Goal: Task Accomplishment & Management: Use online tool/utility

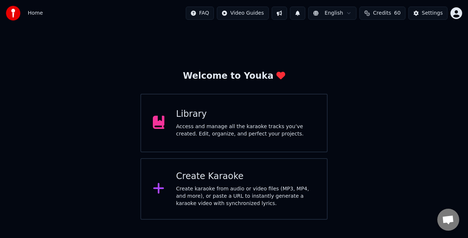
click at [226, 132] on div "Access and manage all the karaoke tracks you’ve created. Edit, organize, and pe…" at bounding box center [245, 130] width 139 height 15
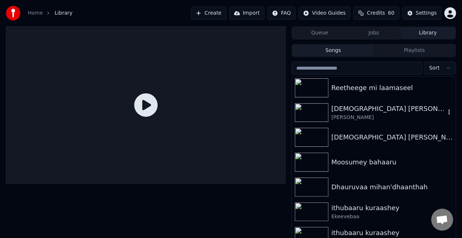
scroll to position [73, 0]
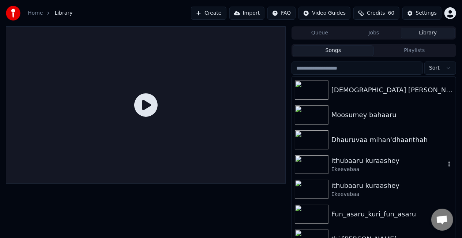
click at [379, 167] on div "Ekeevebaa" at bounding box center [388, 169] width 114 height 7
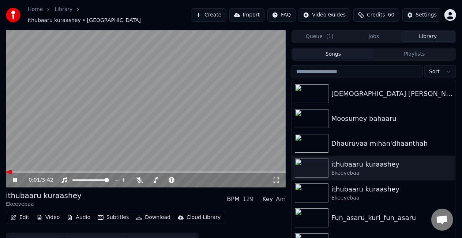
click at [17, 171] on span at bounding box center [146, 171] width 280 height 1
click at [53, 137] on video at bounding box center [146, 108] width 280 height 157
click at [276, 177] on icon at bounding box center [275, 180] width 7 height 6
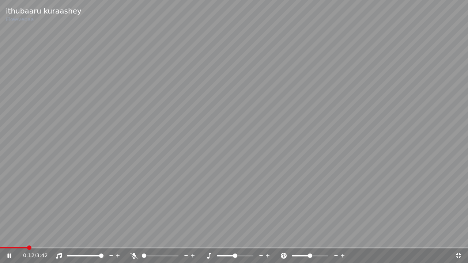
click at [77, 195] on video at bounding box center [234, 131] width 468 height 263
click at [77, 196] on video at bounding box center [234, 131] width 468 height 263
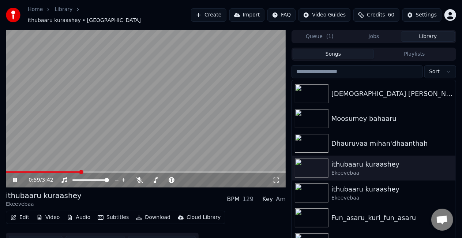
click at [80, 171] on span at bounding box center [146, 171] width 280 height 1
click at [108, 148] on video at bounding box center [146, 108] width 280 height 157
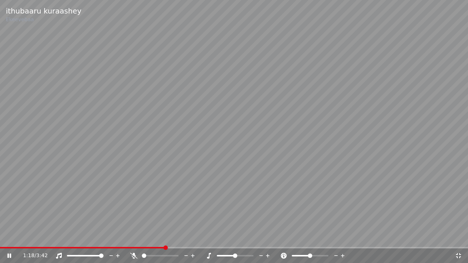
click at [148, 237] on div "1:18 / 3:42" at bounding box center [234, 256] width 468 height 15
click at [148, 237] on span at bounding box center [83, 247] width 166 height 1
click at [141, 219] on video at bounding box center [234, 131] width 468 height 263
click at [132, 237] on video at bounding box center [234, 131] width 468 height 263
click at [133, 237] on span at bounding box center [66, 247] width 133 height 1
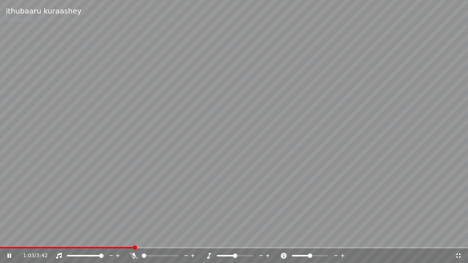
click at [159, 174] on video at bounding box center [234, 131] width 468 height 263
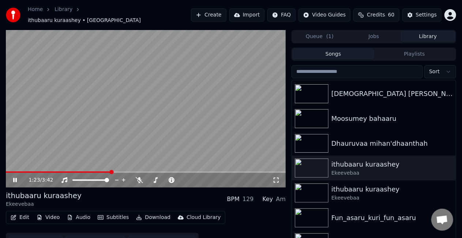
click at [176, 129] on video at bounding box center [146, 108] width 280 height 157
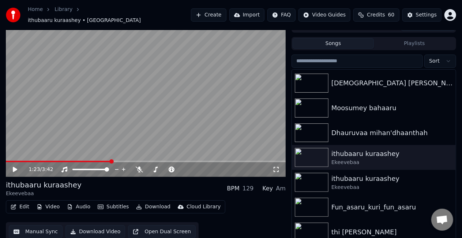
scroll to position [16, 0]
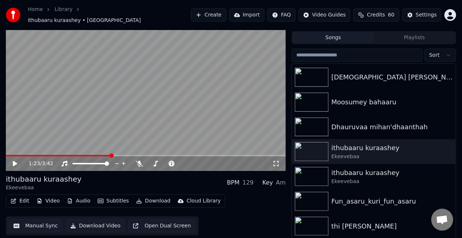
click at [34, 219] on button "Manual Sync" at bounding box center [36, 225] width 54 height 13
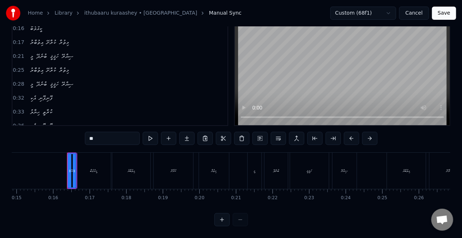
scroll to position [0, 530]
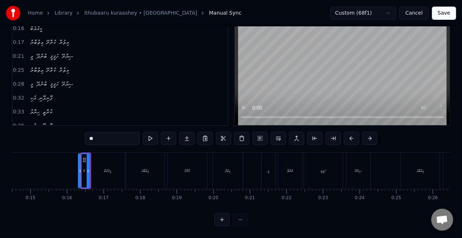
drag, startPoint x: 83, startPoint y: 170, endPoint x: 79, endPoint y: 169, distance: 3.7
click at [79, 169] on div at bounding box center [80, 170] width 3 height 33
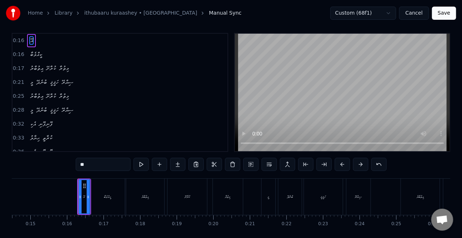
scroll to position [0, 0]
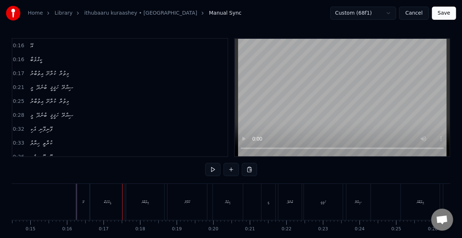
click at [81, 205] on div "އޭ" at bounding box center [83, 201] width 12 height 36
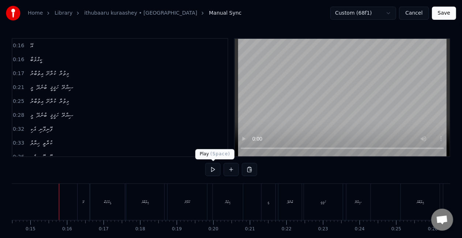
click at [205, 168] on button at bounding box center [212, 169] width 15 height 13
click at [214, 169] on button at bounding box center [212, 169] width 15 height 13
click at [89, 204] on div "އޭ" at bounding box center [83, 201] width 12 height 36
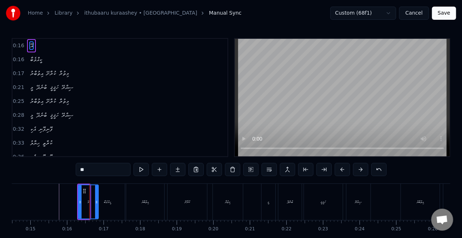
drag, startPoint x: 89, startPoint y: 204, endPoint x: 97, endPoint y: 204, distance: 8.0
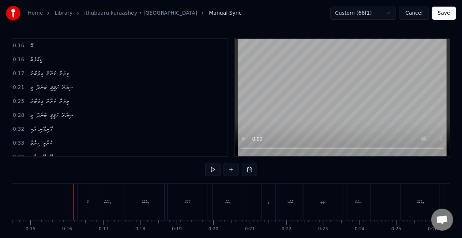
click at [82, 200] on div "އޭ" at bounding box center [87, 201] width 20 height 36
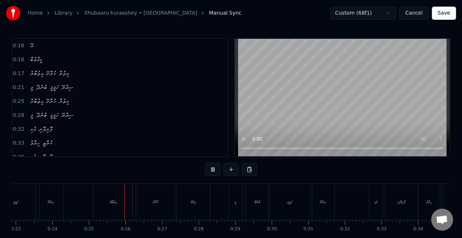
scroll to position [0, 895]
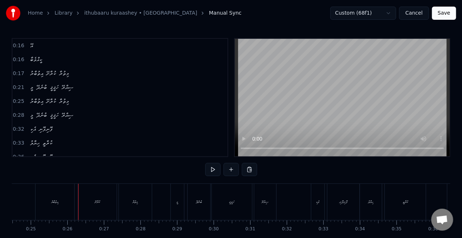
click at [77, 194] on div "ކުރާށޭ" at bounding box center [96, 201] width 39 height 36
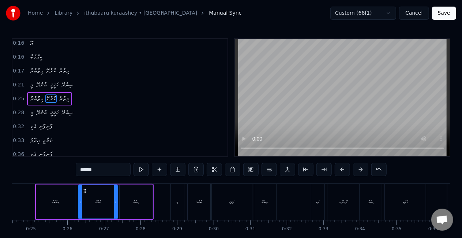
click at [67, 197] on div "އިތުބާރު" at bounding box center [55, 201] width 39 height 35
type input "********"
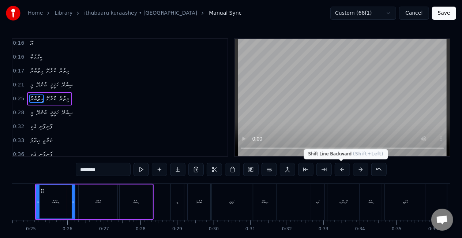
click at [336, 167] on button at bounding box center [341, 169] width 15 height 13
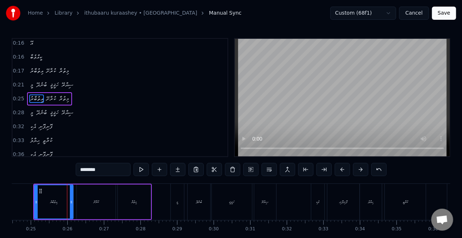
drag, startPoint x: 340, startPoint y: 173, endPoint x: 336, endPoint y: 167, distance: 7.1
click at [340, 170] on button at bounding box center [341, 169] width 15 height 13
click at [185, 201] on div "މީ ބުނެދޭ ހަޤީޤީ ސިއްރޭ" at bounding box center [223, 201] width 107 height 36
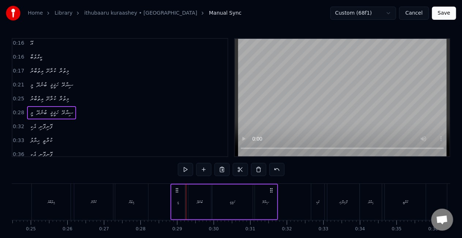
click at [179, 200] on div "މީ" at bounding box center [177, 201] width 13 height 35
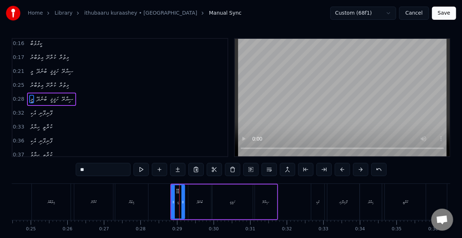
scroll to position [16, 0]
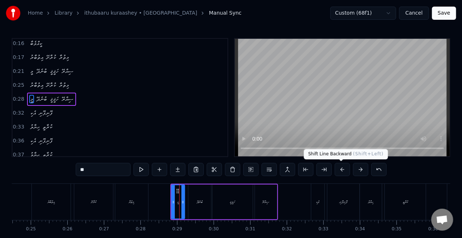
click at [338, 169] on button at bounding box center [341, 169] width 15 height 13
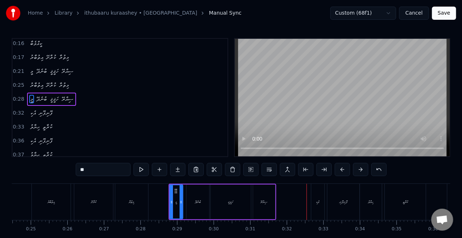
click at [265, 208] on div "ސިއްރޭ" at bounding box center [264, 201] width 22 height 35
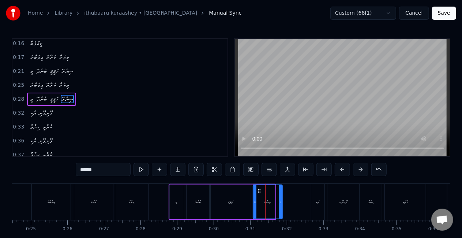
drag, startPoint x: 274, startPoint y: 202, endPoint x: 281, endPoint y: 202, distance: 7.3
click at [281, 202] on icon at bounding box center [280, 202] width 3 height 6
click at [247, 204] on div "ހަޤީޤީ" at bounding box center [231, 201] width 40 height 35
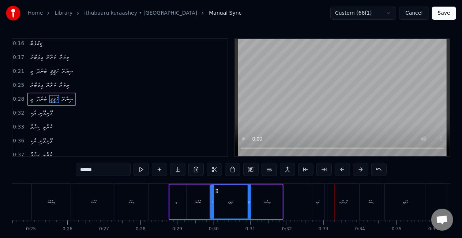
click at [317, 202] on div "އެކި" at bounding box center [317, 201] width 3 height 5
type input "****"
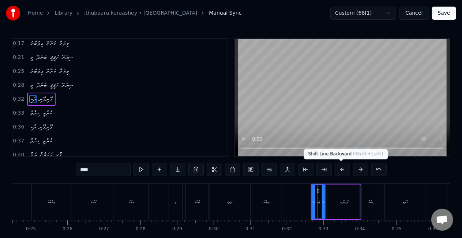
click at [342, 169] on button at bounding box center [341, 169] width 15 height 13
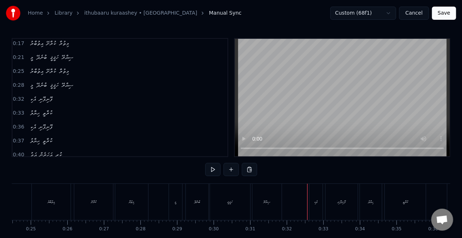
drag, startPoint x: 307, startPoint y: 198, endPoint x: 283, endPoint y: 157, distance: 47.3
click at [286, 161] on div "0:16 އޭ 0:16 ކީއްވެބާ 0:17 އިތުބާރު ކުރާށޭ މިތުރާ 0:21 މީ ބުނެދޭ ހަޤީޤީ ސިއްރޭ …" at bounding box center [231, 147] width 438 height 219
click at [363, 198] on div "ޙިޔާލު" at bounding box center [371, 201] width 22 height 36
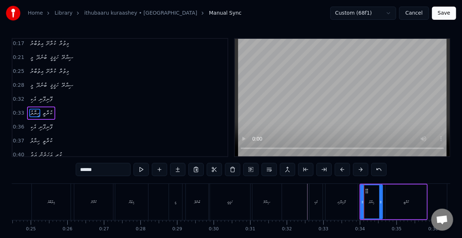
scroll to position [43, 0]
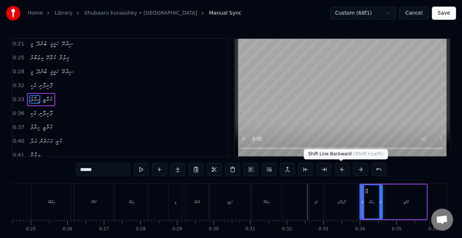
click at [340, 166] on button at bounding box center [341, 169] width 15 height 13
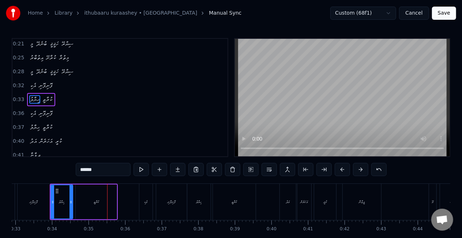
scroll to position [0, 1261]
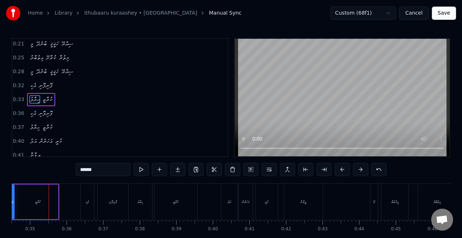
click at [42, 197] on div "ކުރާތީ" at bounding box center [37, 201] width 41 height 35
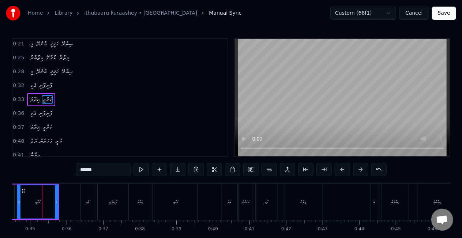
scroll to position [0, 1254]
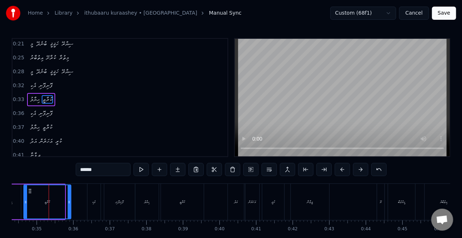
drag, startPoint x: 62, startPoint y: 205, endPoint x: 68, endPoint y: 206, distance: 6.3
click at [68, 206] on div at bounding box center [69, 201] width 3 height 33
click at [31, 205] on div "ކުރާތީ" at bounding box center [47, 201] width 46 height 33
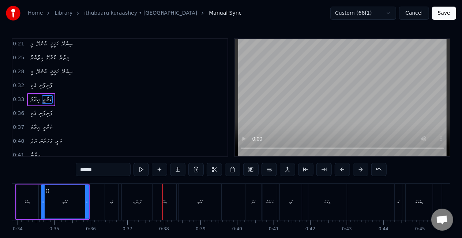
click at [112, 205] on div "އެކި" at bounding box center [111, 201] width 13 height 36
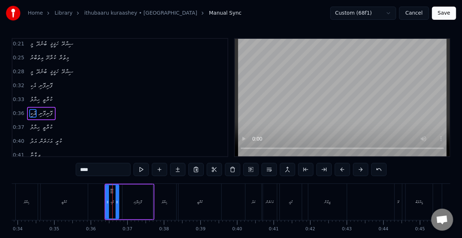
scroll to position [57, 0]
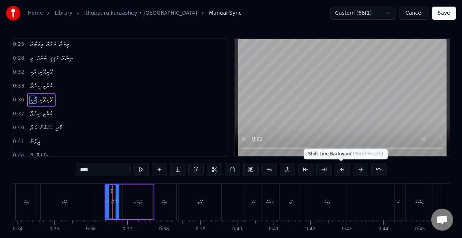
click at [343, 165] on button at bounding box center [341, 169] width 15 height 13
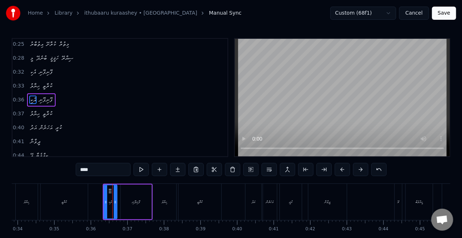
click at [162, 205] on div "ޙިޔާލު" at bounding box center [164, 201] width 23 height 36
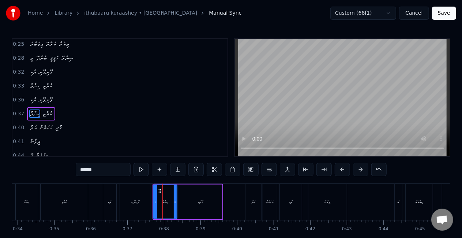
scroll to position [71, 0]
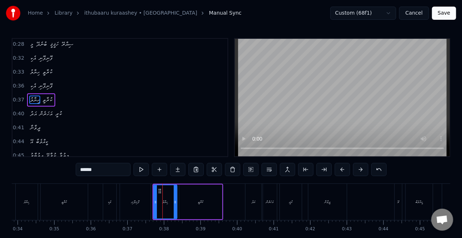
click at [205, 203] on div "ކުރާތީ" at bounding box center [200, 201] width 43 height 35
type input "******"
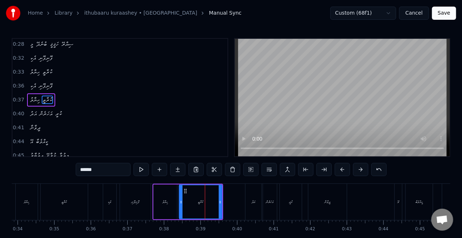
click at [177, 203] on div "ޙިޔާލު ކުރާތީ" at bounding box center [187, 201] width 71 height 36
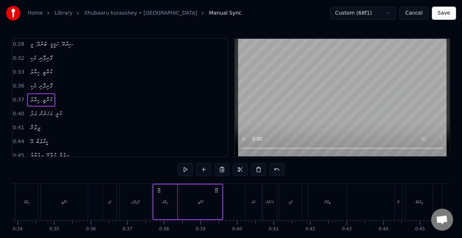
click at [195, 200] on div "ކުރާތީ" at bounding box center [200, 201] width 43 height 35
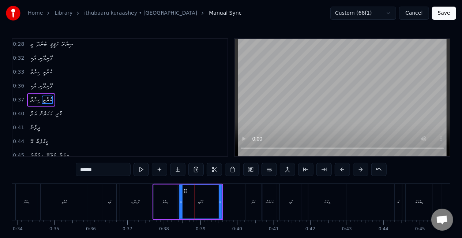
click at [177, 199] on div "ޙިޔާލު" at bounding box center [165, 201] width 24 height 35
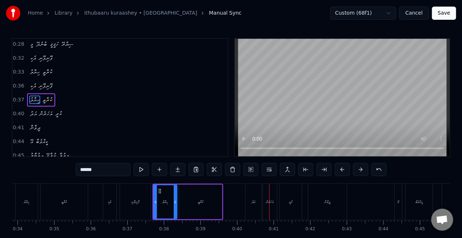
click at [251, 207] on div "އަދު" at bounding box center [253, 201] width 16 height 36
type input "****"
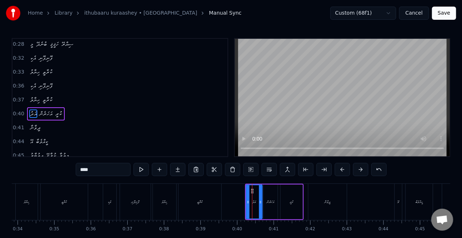
scroll to position [84, 0]
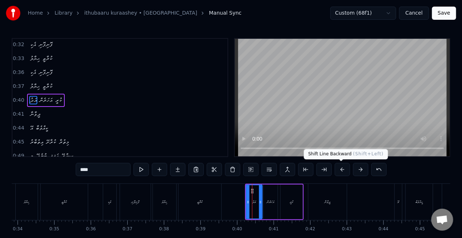
click at [343, 170] on button at bounding box center [341, 169] width 15 height 13
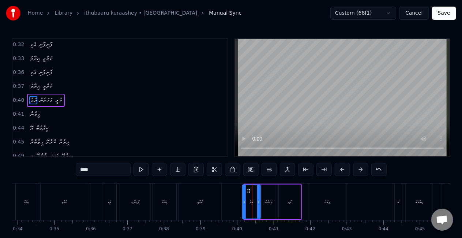
click at [243, 203] on icon at bounding box center [244, 202] width 3 height 6
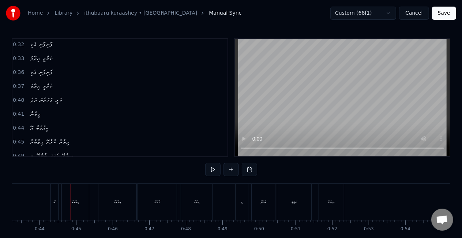
scroll to position [0, 1603]
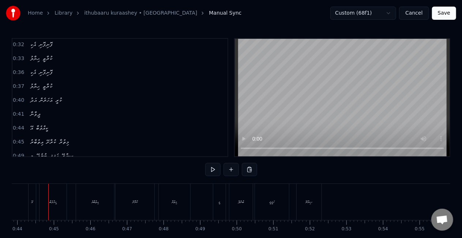
click at [33, 205] on div "އޭ" at bounding box center [32, 201] width 7 height 36
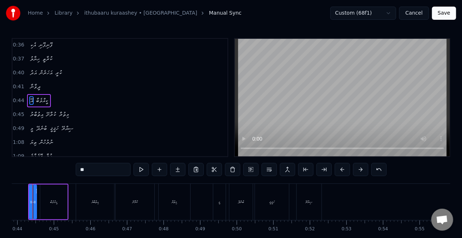
scroll to position [0, 1587]
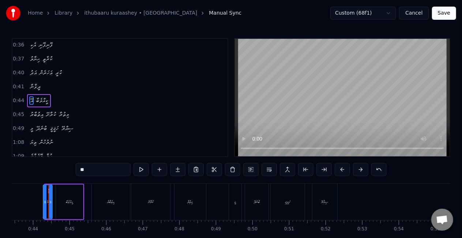
click at [43, 199] on icon at bounding box center [44, 202] width 3 height 6
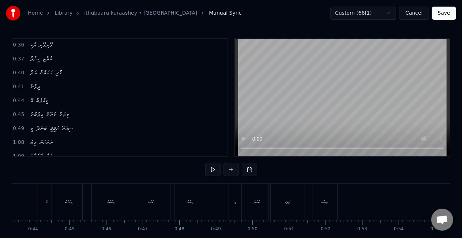
scroll to position [0, 1576]
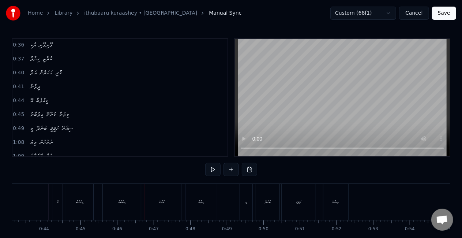
click at [131, 202] on div "އިތުބާރު" at bounding box center [122, 201] width 38 height 36
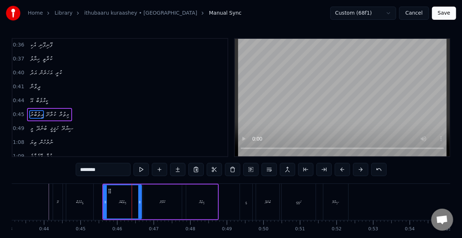
scroll to position [125, 0]
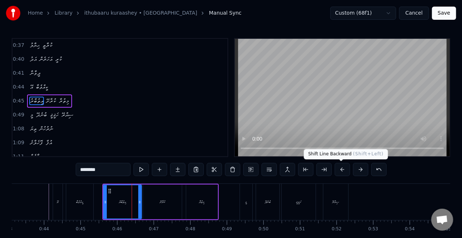
click at [341, 167] on button at bounding box center [341, 169] width 15 height 13
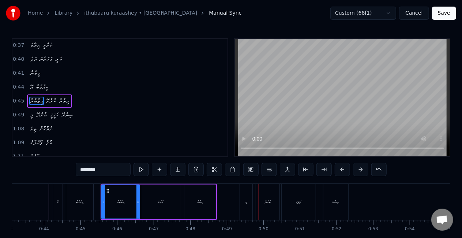
click at [245, 192] on div "މީ" at bounding box center [246, 201] width 12 height 36
type input "**"
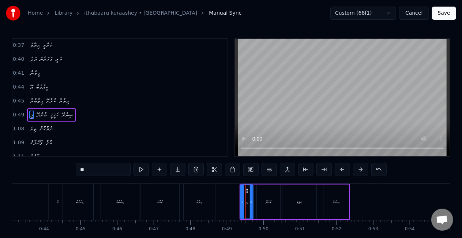
scroll to position [139, 0]
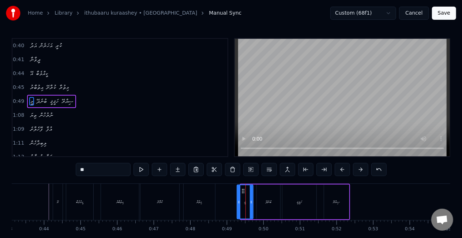
drag, startPoint x: 241, startPoint y: 204, endPoint x: 238, endPoint y: 202, distance: 3.8
click at [238, 202] on icon at bounding box center [238, 202] width 3 height 6
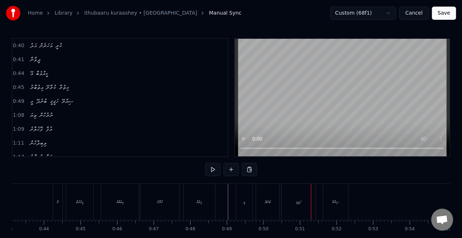
click at [272, 205] on div "ބުނެދޭ" at bounding box center [267, 201] width 23 height 36
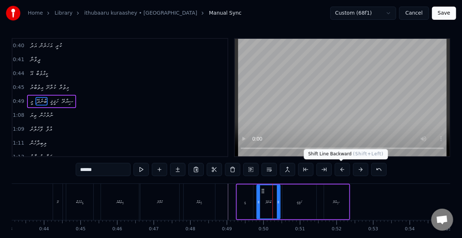
click at [339, 169] on button at bounding box center [341, 169] width 15 height 13
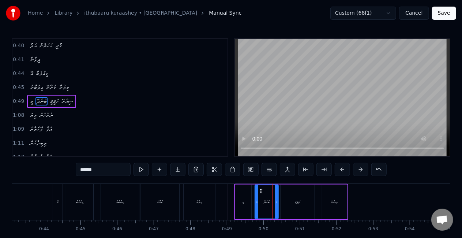
click at [239, 198] on div "މީ" at bounding box center [243, 201] width 16 height 35
type input "**"
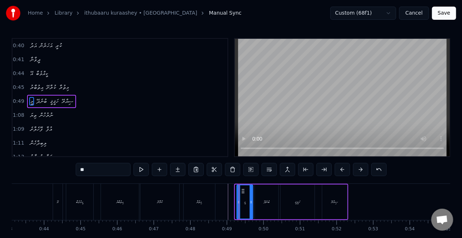
click at [242, 192] on icon at bounding box center [243, 191] width 6 height 6
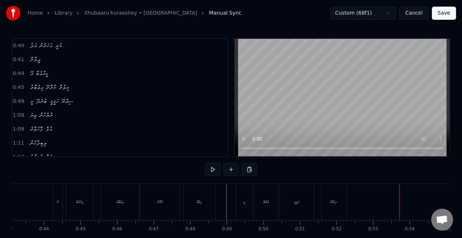
click at [330, 207] on div "ސިއްރޭ" at bounding box center [333, 201] width 25 height 36
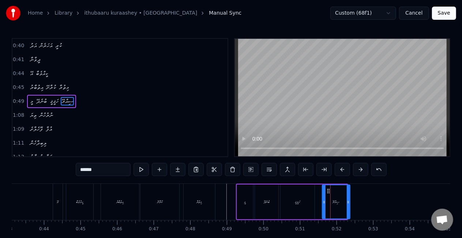
click at [347, 204] on icon at bounding box center [348, 202] width 3 height 6
click at [306, 197] on div "ހަޤީޤީ" at bounding box center [297, 201] width 34 height 35
type input "******"
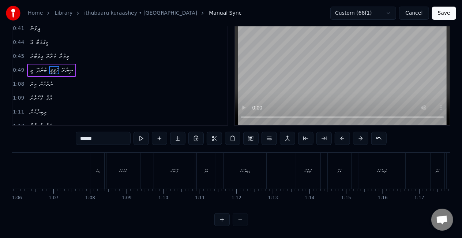
scroll to position [0, 2412]
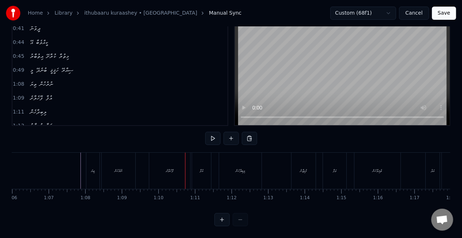
click at [173, 172] on div "ފޮހެލާށެ" at bounding box center [169, 170] width 41 height 36
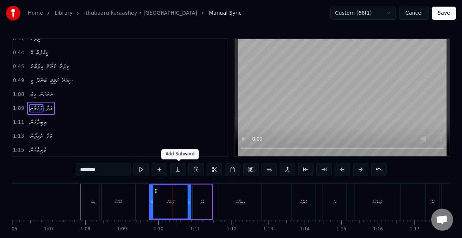
scroll to position [166, 0]
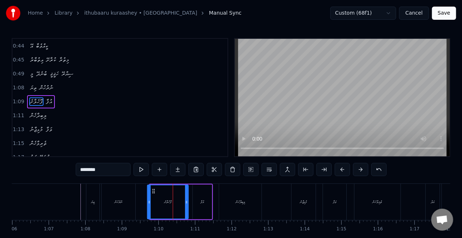
click at [155, 187] on div "ފޮހެލާށެ" at bounding box center [168, 201] width 40 height 33
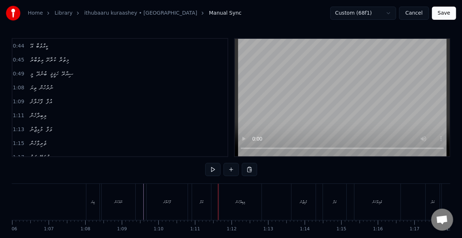
click at [200, 207] on div "އުފާ" at bounding box center [201, 201] width 19 height 36
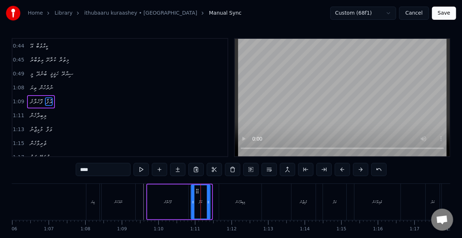
click at [196, 192] on icon at bounding box center [197, 191] width 6 height 6
click at [179, 191] on div "ފޮހެލާށެ" at bounding box center [167, 201] width 41 height 35
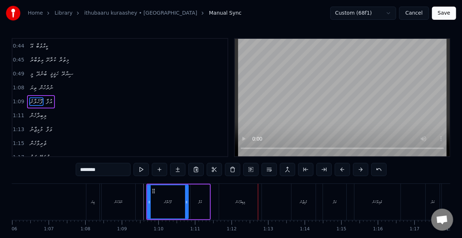
click at [243, 207] on div "ލިބިދާހެން" at bounding box center [240, 201] width 42 height 36
type input "**********"
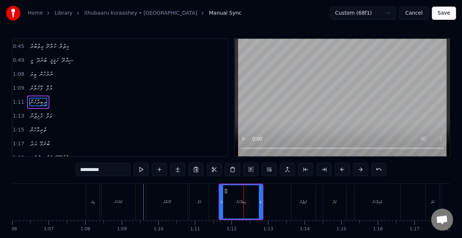
scroll to position [180, 0]
click at [225, 192] on icon at bounding box center [225, 191] width 6 height 6
click at [262, 201] on div "ލިބިދާހެން" at bounding box center [241, 201] width 44 height 35
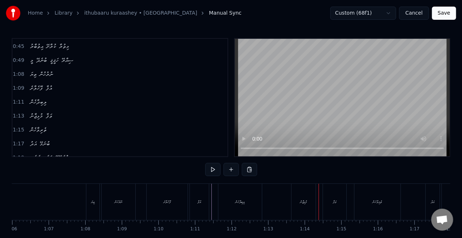
click at [304, 198] on div "މުޅިޖާނު" at bounding box center [303, 201] width 24 height 36
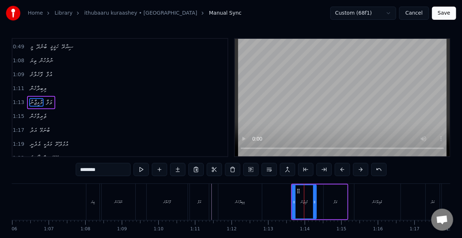
scroll to position [194, 0]
click at [295, 192] on icon at bounding box center [297, 191] width 6 height 6
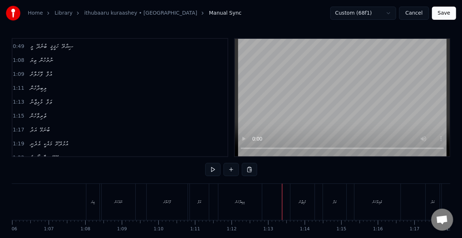
click at [302, 199] on div "މުޅިޖާނު" at bounding box center [302, 201] width 7 height 5
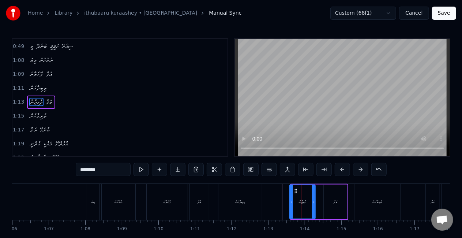
click at [290, 202] on icon at bounding box center [291, 202] width 3 height 6
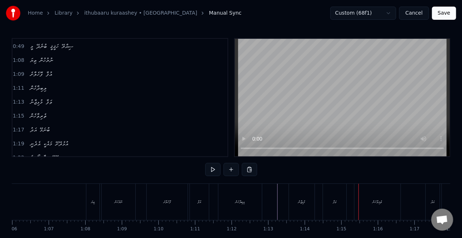
click at [329, 205] on div "ވަފާ" at bounding box center [334, 201] width 23 height 36
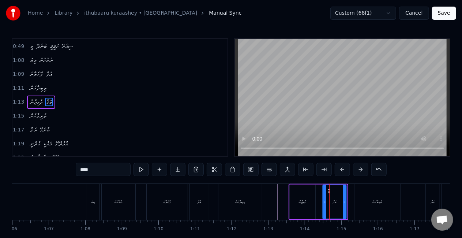
click at [309, 203] on div "މުޅިޖާނު" at bounding box center [302, 201] width 26 height 35
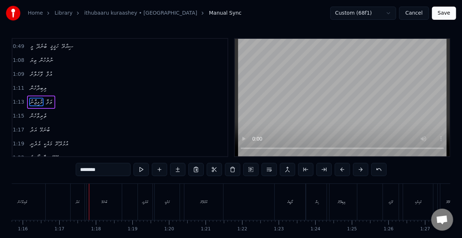
scroll to position [0, 2786]
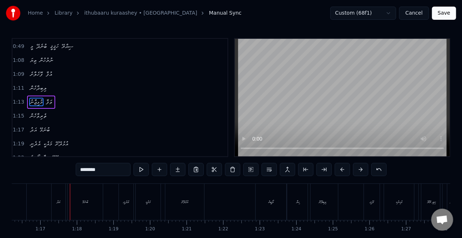
click at [63, 205] on div "އަދު" at bounding box center [59, 201] width 14 height 36
type input "****"
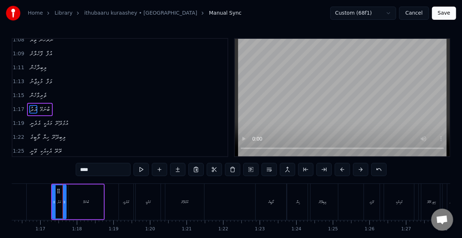
scroll to position [221, 0]
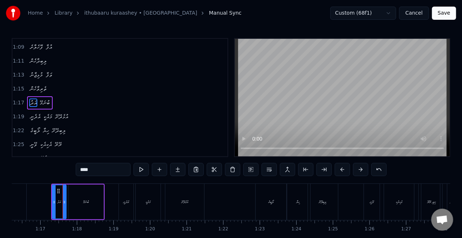
click at [52, 204] on div "އަދު" at bounding box center [59, 201] width 15 height 35
drag, startPoint x: 53, startPoint y: 205, endPoint x: 50, endPoint y: 202, distance: 4.2
click at [50, 202] on div at bounding box center [50, 201] width 3 height 33
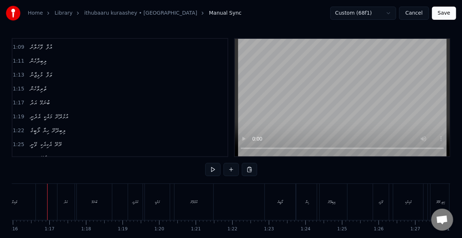
scroll to position [0, 2776]
click at [200, 208] on div "އުޅެދޭށޭ" at bounding box center [194, 201] width 39 height 36
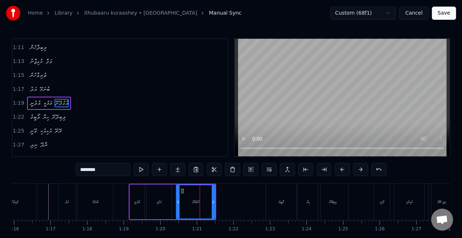
scroll to position [235, 0]
click at [137, 205] on div "އެދެނީ" at bounding box center [137, 201] width 15 height 35
type input "******"
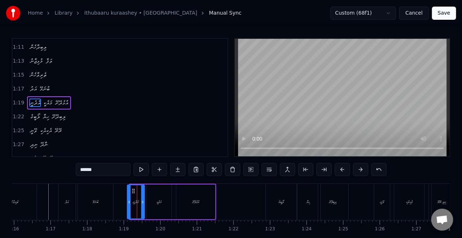
click at [128, 204] on div at bounding box center [129, 201] width 3 height 33
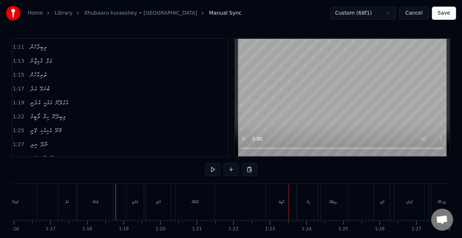
click at [279, 198] on div "ލޯބީގެ" at bounding box center [281, 201] width 31 height 36
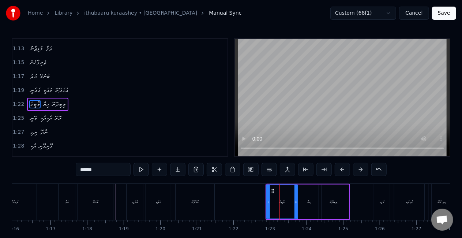
scroll to position [248, 0]
click at [269, 189] on icon at bounding box center [269, 191] width 6 height 6
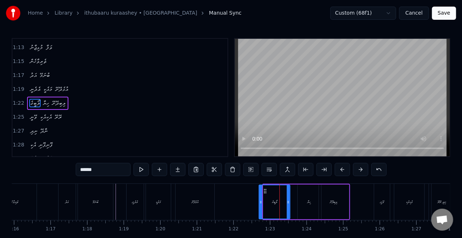
drag, startPoint x: 270, startPoint y: 190, endPoint x: 267, endPoint y: 189, distance: 3.7
click at [267, 189] on icon at bounding box center [265, 191] width 6 height 6
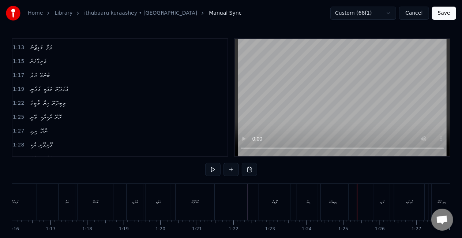
click at [311, 192] on div "ހިޔާ" at bounding box center [308, 201] width 23 height 36
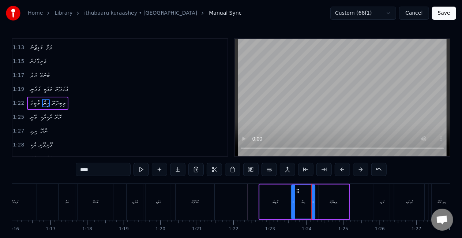
drag, startPoint x: 309, startPoint y: 190, endPoint x: 299, endPoint y: 188, distance: 10.9
click at [299, 188] on icon at bounding box center [298, 191] width 6 height 6
click at [335, 196] on div "ލިބިދޭށޭ" at bounding box center [334, 201] width 30 height 35
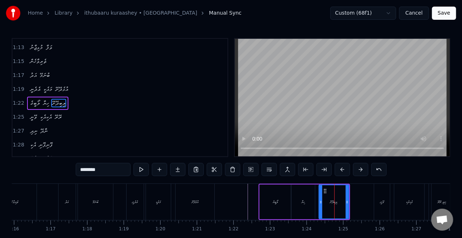
type input "********"
click at [322, 190] on icon at bounding box center [322, 191] width 6 height 6
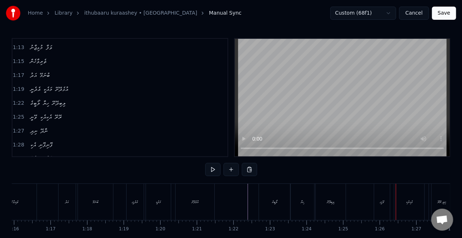
click at [335, 196] on div "ލިބިދޭށޭ" at bounding box center [330, 201] width 30 height 36
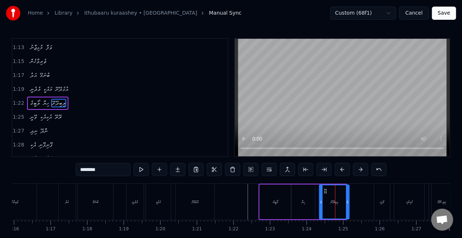
click at [325, 192] on icon at bounding box center [325, 191] width 6 height 6
click at [285, 203] on div "ލޯބީގެ" at bounding box center [275, 201] width 31 height 35
type input "******"
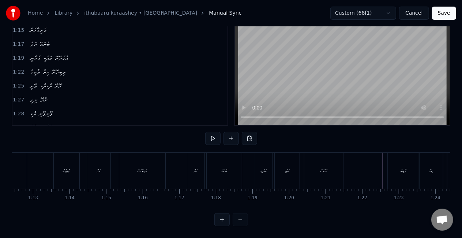
scroll to position [0, 2651]
click at [439, 12] on button "Save" at bounding box center [444, 13] width 24 height 13
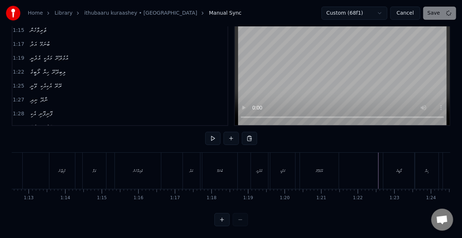
scroll to position [16, 0]
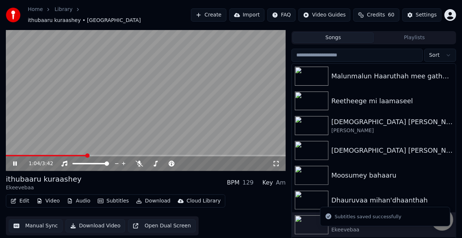
click at [86, 155] on span at bounding box center [146, 155] width 280 height 1
click at [116, 131] on video at bounding box center [146, 92] width 280 height 157
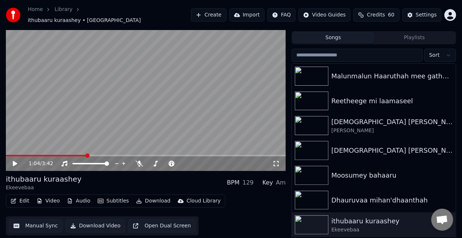
drag, startPoint x: 116, startPoint y: 131, endPoint x: 116, endPoint y: 139, distance: 8.0
click at [116, 131] on video at bounding box center [146, 92] width 280 height 157
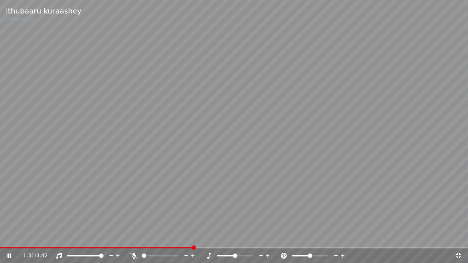
click at [242, 214] on video at bounding box center [234, 131] width 468 height 263
click at [452, 237] on div "1:31 / 3:42" at bounding box center [239, 255] width 432 height 7
click at [454, 237] on div "1:31 / 3:42" at bounding box center [239, 255] width 432 height 7
click at [456, 237] on icon at bounding box center [458, 255] width 5 height 5
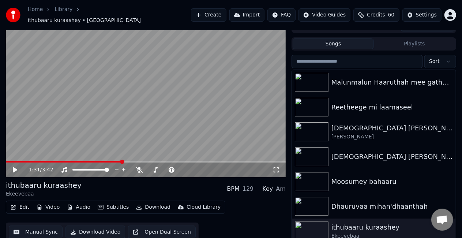
click at [33, 228] on button "Manual Sync" at bounding box center [36, 231] width 54 height 13
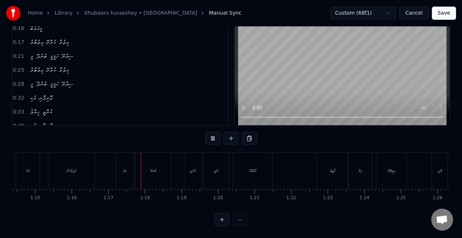
scroll to position [0, 2790]
click at [50, 169] on div "އަދު" at bounding box center [53, 170] width 17 height 36
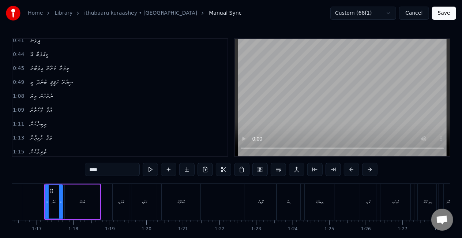
scroll to position [221, 0]
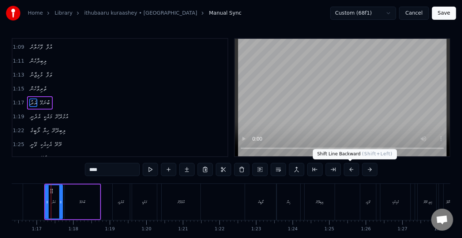
click at [346, 169] on button at bounding box center [351, 169] width 15 height 13
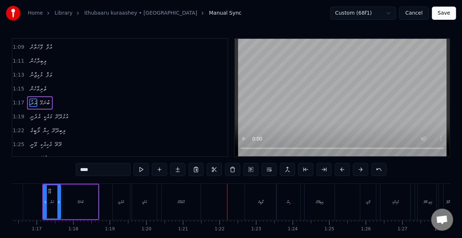
click at [178, 202] on div "އުޅެދޭށޭ" at bounding box center [181, 201] width 7 height 5
type input "********"
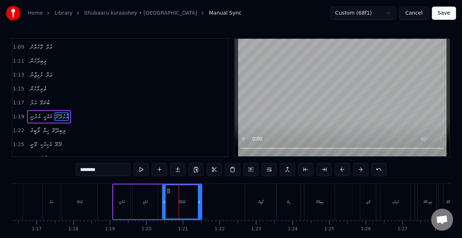
scroll to position [235, 0]
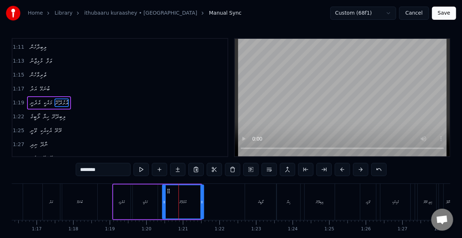
drag, startPoint x: 200, startPoint y: 201, endPoint x: 186, endPoint y: 201, distance: 14.6
click at [203, 202] on div "އުޅެދޭށޭ" at bounding box center [183, 201] width 42 height 35
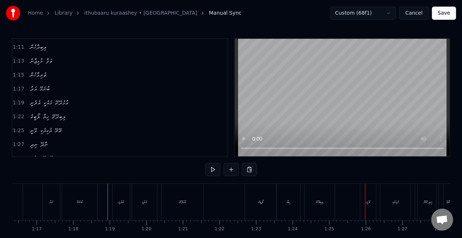
click at [319, 197] on div "ލިބިދޭށޭ" at bounding box center [319, 201] width 30 height 36
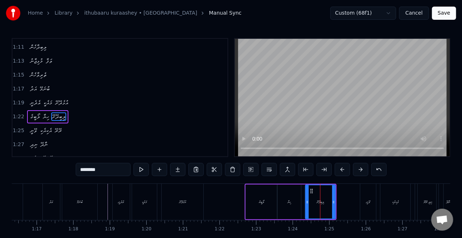
scroll to position [248, 0]
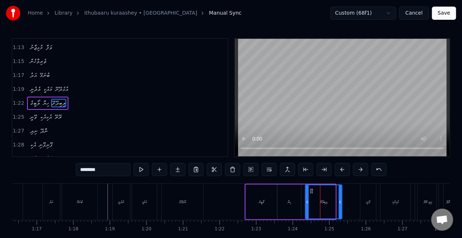
drag, startPoint x: 334, startPoint y: 203, endPoint x: 342, endPoint y: 205, distance: 7.8
click at [342, 205] on div "ލިބިދޭށޭ" at bounding box center [323, 201] width 37 height 35
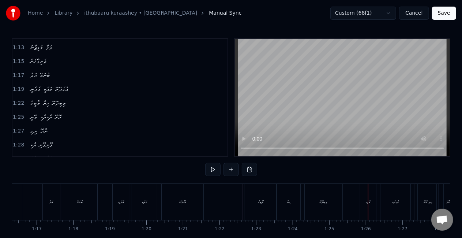
click at [336, 201] on div "ލިބިދޭށޭ" at bounding box center [323, 201] width 38 height 36
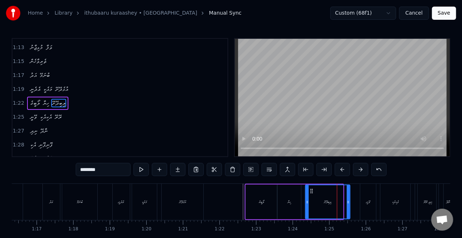
drag, startPoint x: 341, startPoint y: 202, endPoint x: 348, endPoint y: 205, distance: 7.3
click at [348, 205] on div at bounding box center [348, 201] width 3 height 33
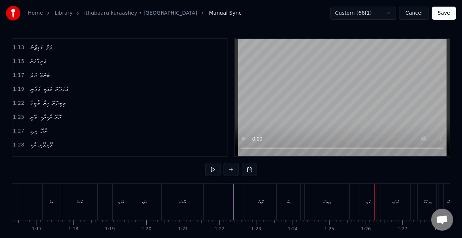
click at [332, 206] on div "ލިބިދޭށޭ" at bounding box center [326, 201] width 45 height 36
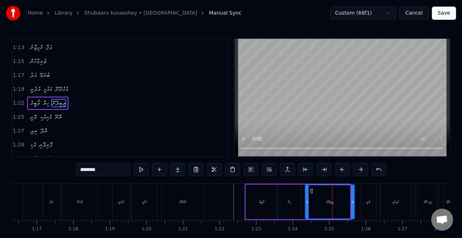
drag, startPoint x: 347, startPoint y: 202, endPoint x: 352, endPoint y: 203, distance: 4.4
click at [352, 203] on icon at bounding box center [352, 202] width 3 height 6
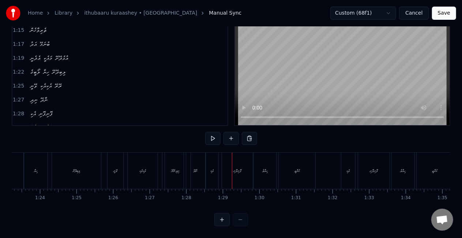
scroll to position [0, 2931]
click at [184, 168] on div "ލިބިދޭށޭ" at bounding box center [187, 170] width 7 height 5
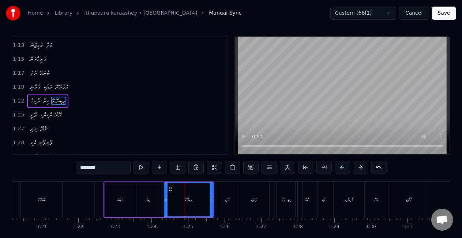
scroll to position [0, 0]
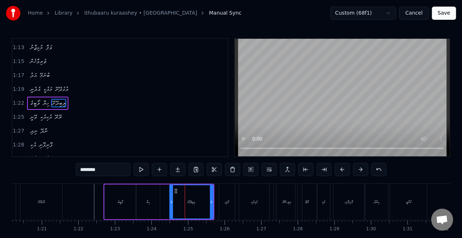
drag, startPoint x: 166, startPoint y: 201, endPoint x: 171, endPoint y: 201, distance: 5.5
click at [171, 201] on icon at bounding box center [171, 202] width 3 height 6
drag, startPoint x: 211, startPoint y: 203, endPoint x: 215, endPoint y: 202, distance: 3.7
click at [215, 202] on icon at bounding box center [214, 202] width 3 height 6
click at [110, 200] on div "ލޯބީގެ" at bounding box center [120, 201] width 31 height 35
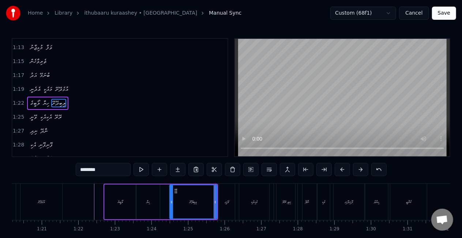
type input "******"
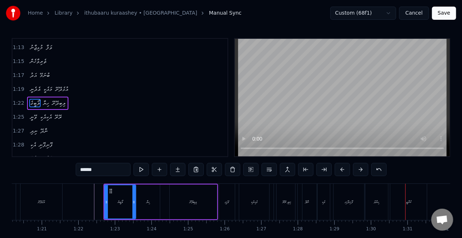
click at [272, 194] on div "ވޭނީ އެކިއެކި ރޭރޭ" at bounding box center [258, 201] width 78 height 36
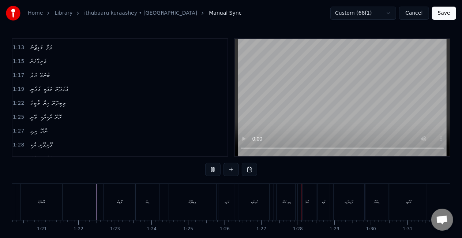
click at [34, 198] on div "އުޅެދޭށޭ" at bounding box center [41, 201] width 42 height 36
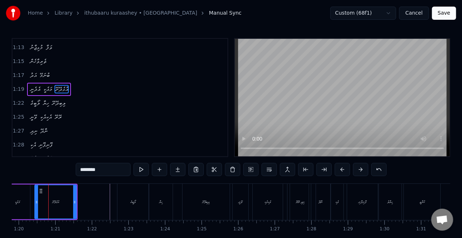
scroll to position [0, 2917]
click at [264, 114] on video at bounding box center [342, 97] width 215 height 117
click at [232, 197] on div "ވޭނީ" at bounding box center [240, 201] width 16 height 36
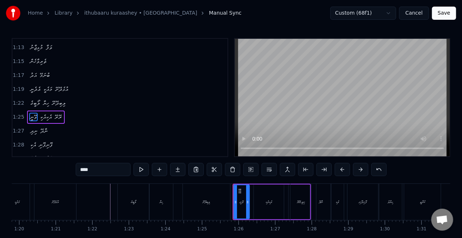
scroll to position [262, 0]
click at [65, 202] on div "އުޅެދޭށޭ" at bounding box center [55, 201] width 42 height 36
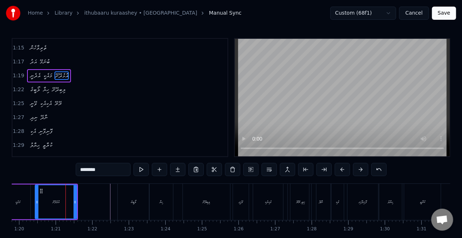
scroll to position [235, 0]
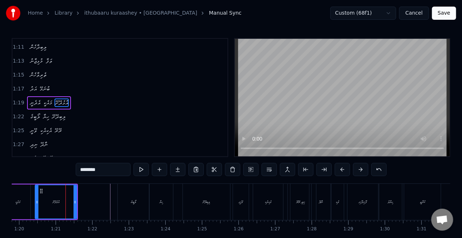
click at [24, 199] on div "މައެކީ" at bounding box center [17, 201] width 25 height 35
type input "******"
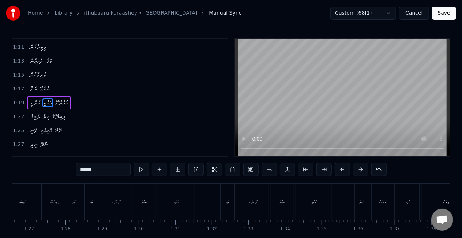
scroll to position [0, 3260]
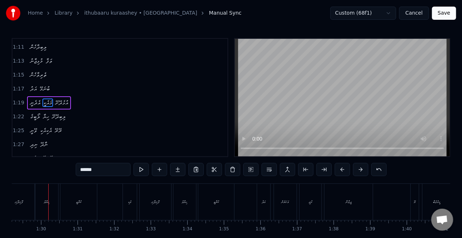
click at [439, 15] on button "Save" at bounding box center [444, 13] width 24 height 13
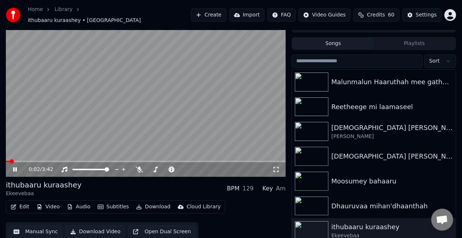
scroll to position [16, 0]
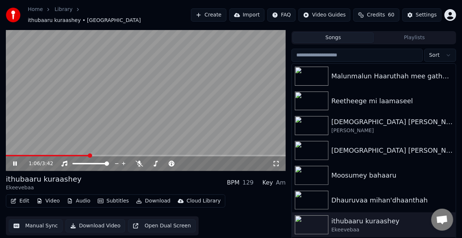
click at [89, 155] on span at bounding box center [146, 155] width 280 height 1
click at [111, 126] on video at bounding box center [146, 92] width 280 height 157
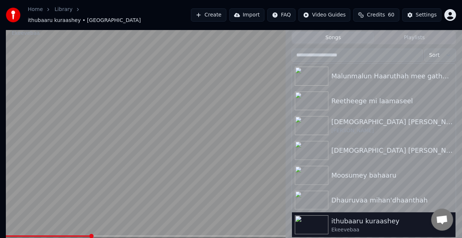
scroll to position [10, 0]
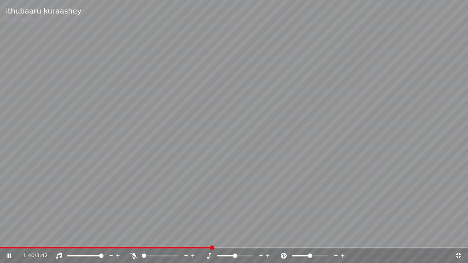
click at [424, 94] on video at bounding box center [234, 131] width 468 height 263
click at [453, 237] on div "1:40 / 3:42" at bounding box center [239, 255] width 432 height 7
click at [459, 237] on icon at bounding box center [458, 256] width 7 height 6
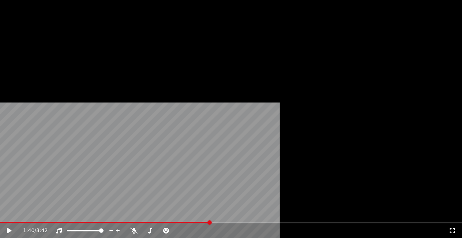
scroll to position [16, 0]
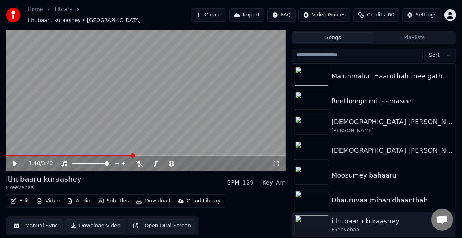
click at [80, 197] on button "Audio" at bounding box center [78, 201] width 29 height 10
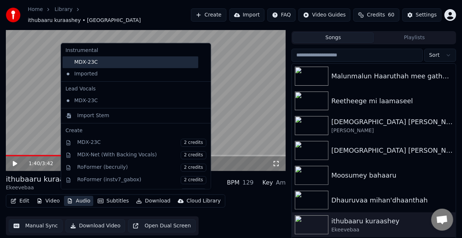
click at [168, 61] on div "MDX-23C" at bounding box center [131, 62] width 136 height 12
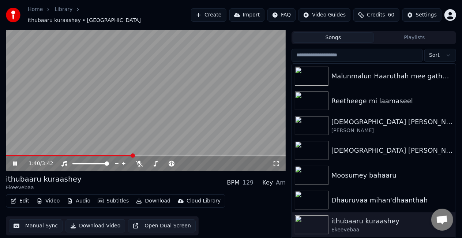
click at [92, 155] on span at bounding box center [69, 155] width 127 height 1
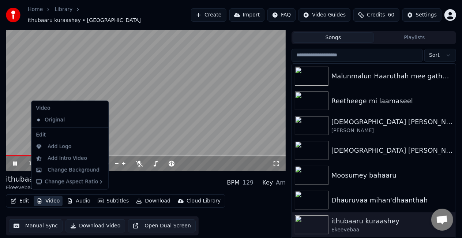
click at [60, 196] on button "Video" at bounding box center [48, 201] width 29 height 10
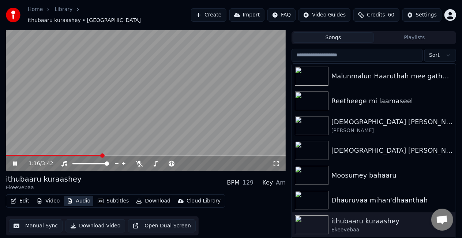
click at [71, 196] on button "Audio" at bounding box center [78, 201] width 29 height 10
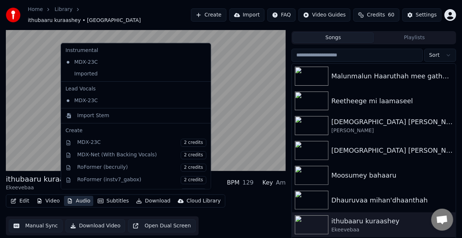
click at [71, 196] on button "Audio" at bounding box center [78, 201] width 29 height 10
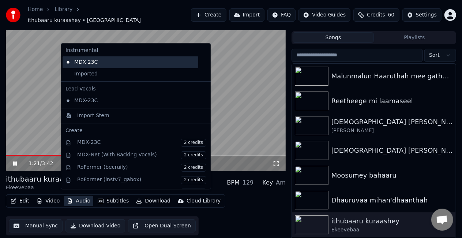
click at [169, 65] on div "MDX-23C" at bounding box center [131, 62] width 136 height 12
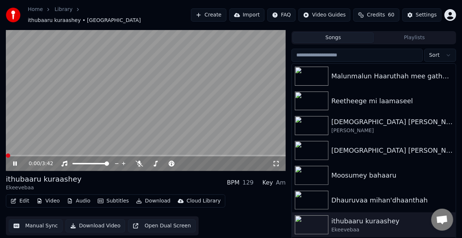
click at [75, 196] on button "Audio" at bounding box center [78, 201] width 29 height 10
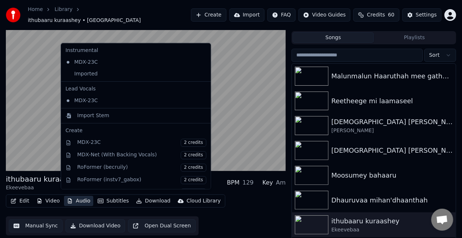
click at [201, 61] on icon at bounding box center [205, 62] width 8 height 6
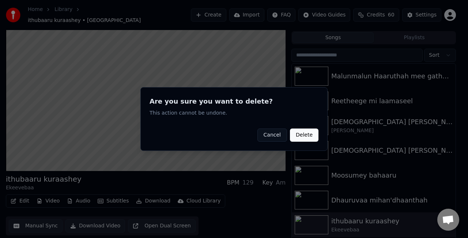
click at [296, 134] on button "Delete" at bounding box center [304, 134] width 29 height 13
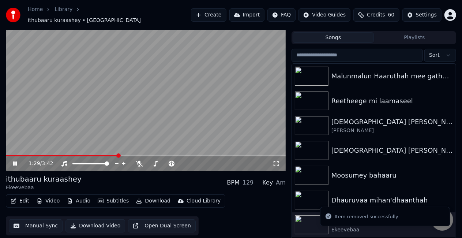
click at [159, 125] on video at bounding box center [146, 92] width 280 height 157
click at [37, 227] on button "Manual Sync" at bounding box center [36, 225] width 54 height 13
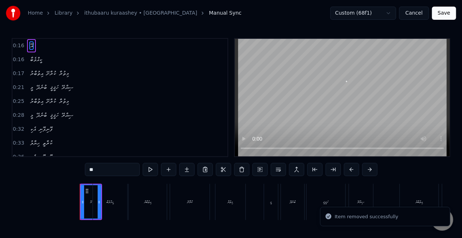
scroll to position [0, 559]
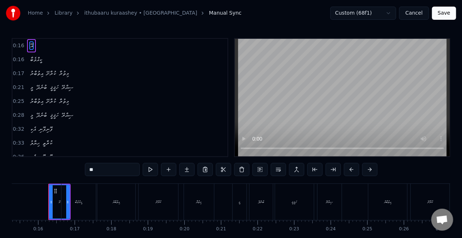
click at [272, 120] on video at bounding box center [342, 97] width 215 height 117
click at [153, 167] on button at bounding box center [150, 169] width 15 height 13
click at [419, 16] on button "Cancel" at bounding box center [414, 13] width 30 height 13
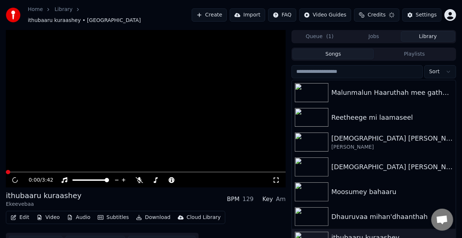
scroll to position [16, 0]
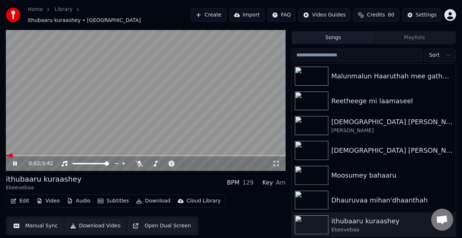
click at [14, 161] on icon at bounding box center [15, 163] width 4 height 4
click at [58, 197] on button "Video" at bounding box center [48, 201] width 29 height 10
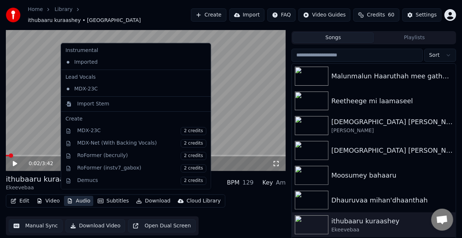
click at [201, 87] on icon at bounding box center [203, 89] width 5 height 6
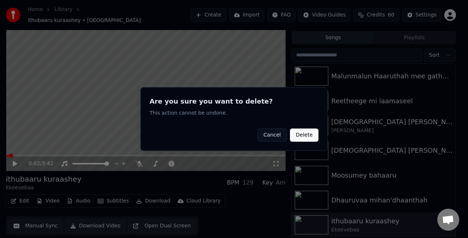
click at [298, 133] on button "Delete" at bounding box center [304, 134] width 29 height 13
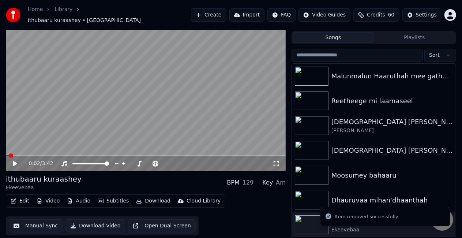
click at [33, 222] on button "Manual Sync" at bounding box center [36, 225] width 54 height 13
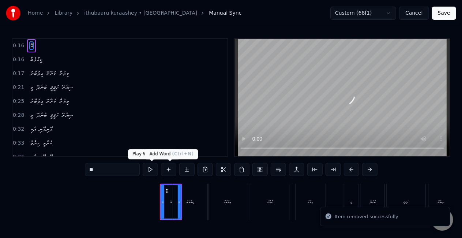
scroll to position [0, 559]
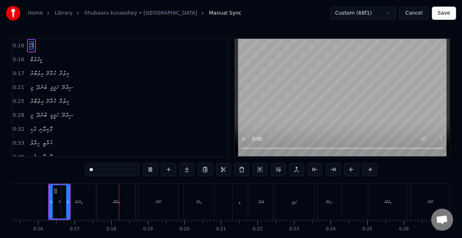
click at [212, 182] on div "0:16 އޭ 0:16 ކީއްވެބާ 0:17 އިތުބާރު ކުރާށޭ މިތުރާ 0:21 މީ ބުނެދޭ ހަޤީޤީ ސިއްރޭ …" at bounding box center [231, 147] width 438 height 219
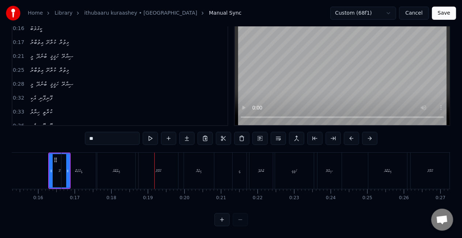
click at [256, 160] on div "ބުނެދޭ" at bounding box center [260, 170] width 23 height 36
type input "******"
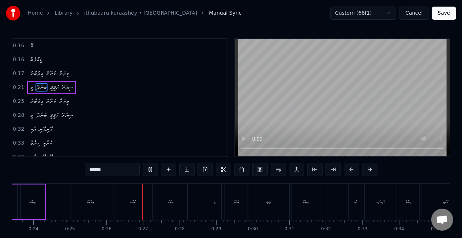
scroll to position [0, 928]
click at [418, 12] on button "Cancel" at bounding box center [414, 13] width 30 height 13
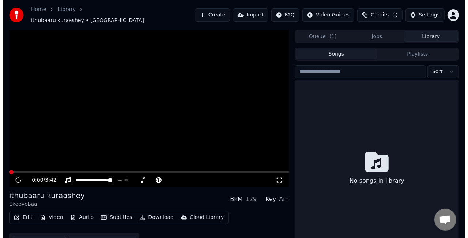
scroll to position [16, 0]
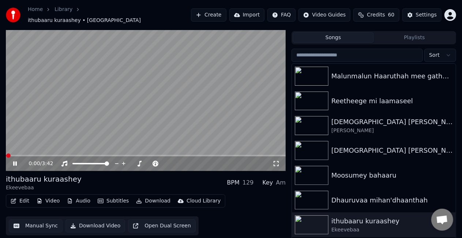
click at [77, 197] on button "Audio" at bounding box center [78, 201] width 29 height 10
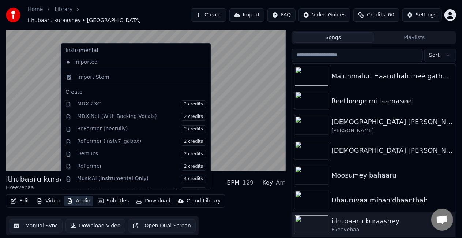
click at [201, 61] on icon at bounding box center [205, 62] width 8 height 6
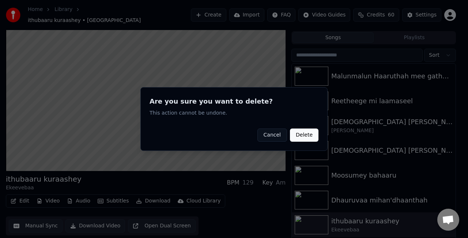
click at [296, 132] on button "Delete" at bounding box center [304, 134] width 29 height 13
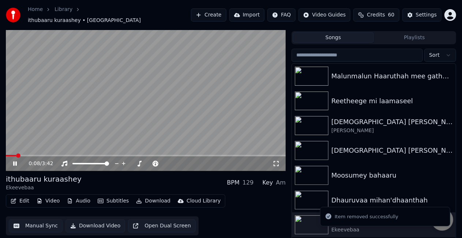
click at [155, 125] on video at bounding box center [146, 92] width 280 height 157
click at [82, 139] on video at bounding box center [146, 92] width 280 height 157
click at [42, 156] on div "0:09 / 3:42" at bounding box center [146, 163] width 280 height 15
click at [42, 155] on span at bounding box center [146, 155] width 280 height 1
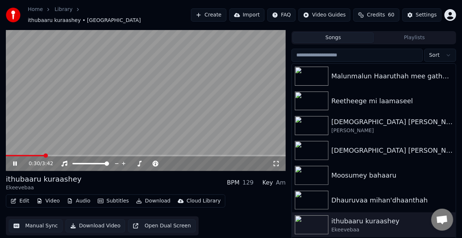
click at [71, 137] on video at bounding box center [146, 92] width 280 height 157
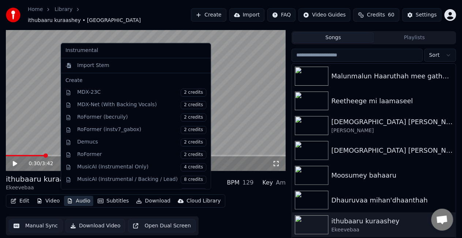
click at [82, 197] on button "Audio" at bounding box center [78, 201] width 29 height 10
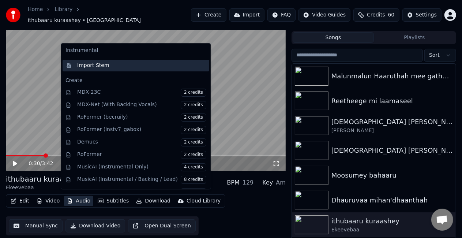
click at [104, 65] on div "Import Stem" at bounding box center [93, 65] width 32 height 7
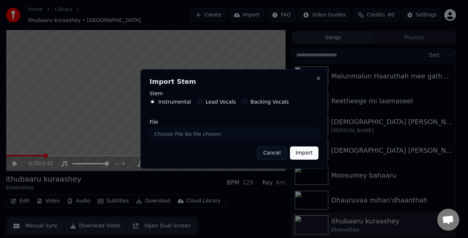
click at [265, 135] on input "File" at bounding box center [233, 133] width 169 height 13
type input "**********"
click at [301, 155] on button "Import" at bounding box center [304, 152] width 29 height 13
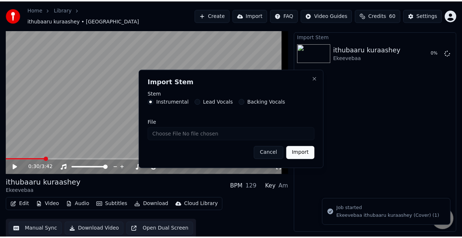
scroll to position [10, 0]
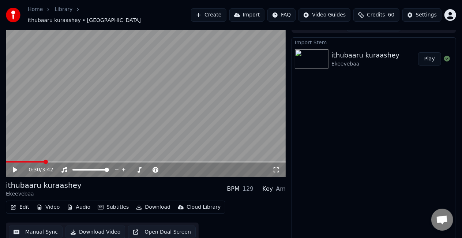
click at [427, 54] on button "Play" at bounding box center [429, 58] width 23 height 13
click at [46, 161] on span at bounding box center [146, 161] width 280 height 1
click at [43, 228] on button "Manual Sync" at bounding box center [36, 231] width 54 height 13
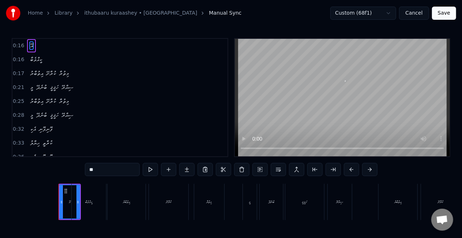
scroll to position [0, 559]
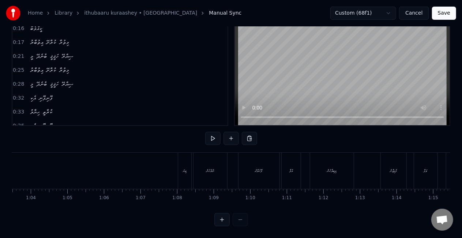
scroll to position [0, 2330]
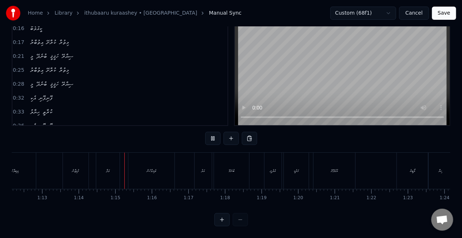
scroll to position [0, 2697]
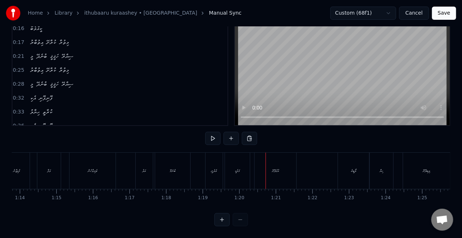
click at [227, 165] on div "މައެކީ" at bounding box center [237, 170] width 25 height 36
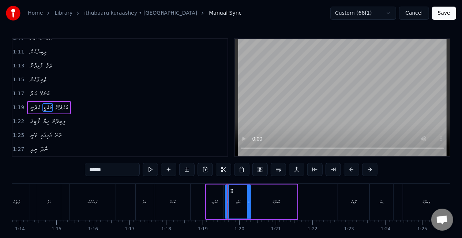
scroll to position [235, 0]
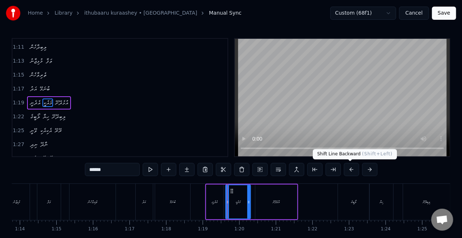
click at [348, 169] on button at bounding box center [351, 169] width 15 height 13
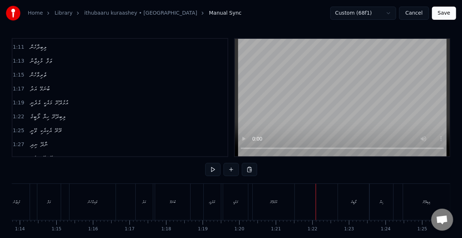
click at [205, 208] on div "އެދެނީ" at bounding box center [212, 201] width 17 height 36
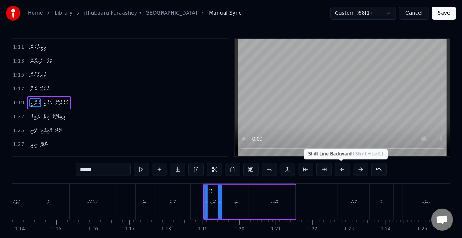
click at [344, 169] on button at bounding box center [341, 169] width 15 height 13
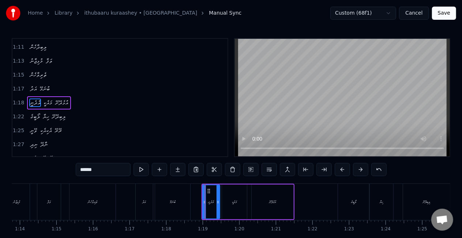
click at [116, 202] on div "ތެރިވާހެން" at bounding box center [93, 201] width 48 height 36
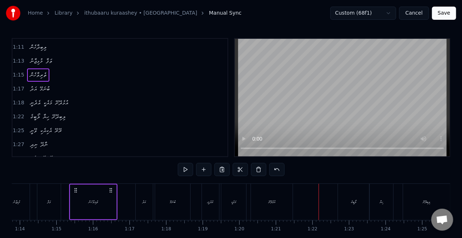
drag, startPoint x: 72, startPoint y: 197, endPoint x: 63, endPoint y: 197, distance: 9.9
click at [71, 197] on div "ތެރިވާހެން" at bounding box center [93, 201] width 46 height 35
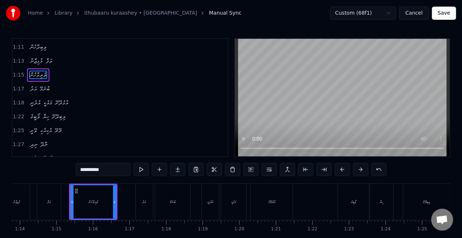
scroll to position [207, 0]
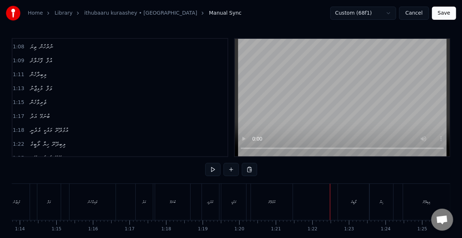
click at [260, 201] on div "އުޅެދޭށޭ" at bounding box center [272, 201] width 42 height 36
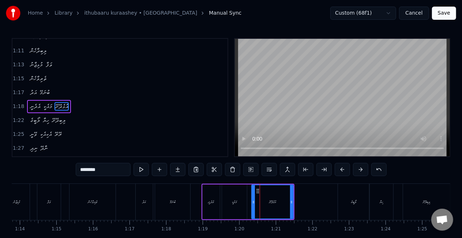
scroll to position [235, 0]
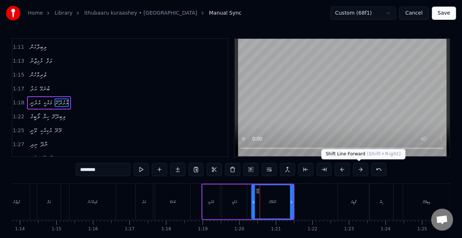
click at [359, 168] on button at bounding box center [360, 169] width 15 height 13
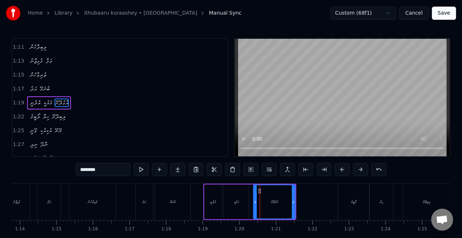
click at [359, 168] on button at bounding box center [360, 169] width 15 height 13
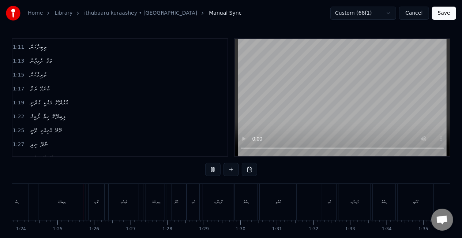
scroll to position [0, 3070]
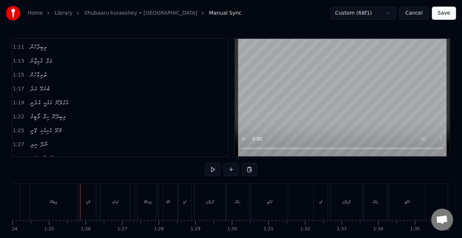
click at [56, 202] on div "ލިބިދޭށޭ" at bounding box center [53, 201] width 7 height 5
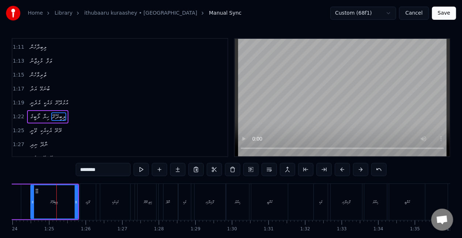
scroll to position [248, 0]
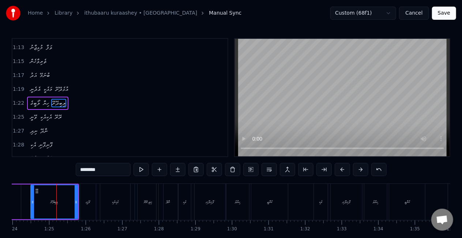
click at [83, 201] on div "ވޭނީ" at bounding box center [88, 201] width 16 height 36
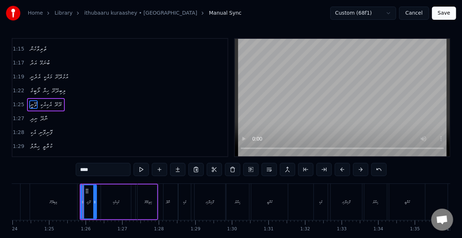
scroll to position [262, 0]
click at [171, 201] on div "ނާދޭ" at bounding box center [168, 201] width 19 height 36
type input "****"
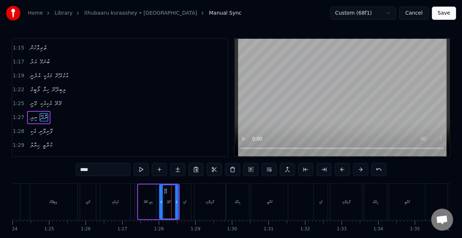
scroll to position [276, 0]
click at [192, 199] on div "އެކި ފޮނިފޮނި" at bounding box center [202, 201] width 49 height 36
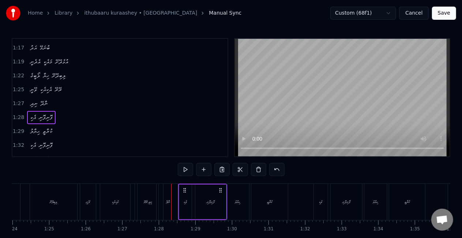
click at [94, 200] on div "ވޭނީ" at bounding box center [88, 201] width 16 height 36
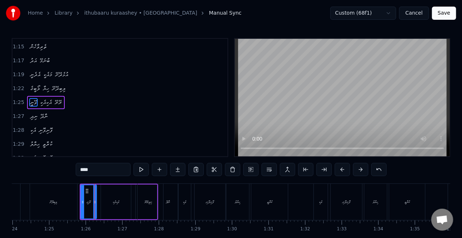
scroll to position [262, 0]
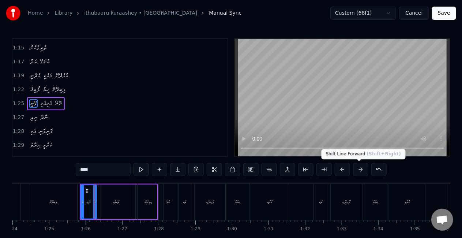
click at [357, 169] on button at bounding box center [360, 169] width 15 height 13
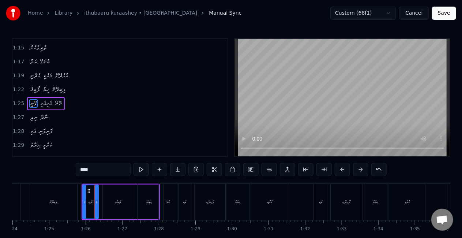
click at [357, 169] on button at bounding box center [360, 169] width 15 height 13
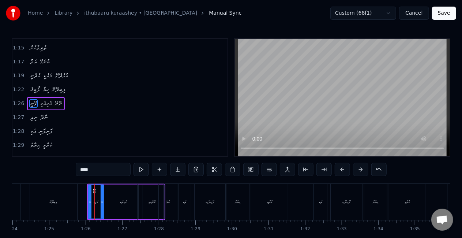
click at [177, 200] on div "ނާދޭ" at bounding box center [168, 201] width 19 height 36
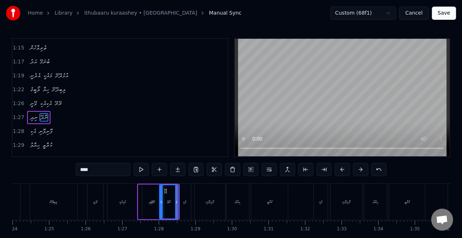
scroll to position [276, 0]
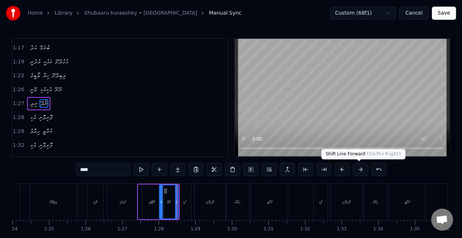
click at [356, 171] on button at bounding box center [360, 169] width 15 height 13
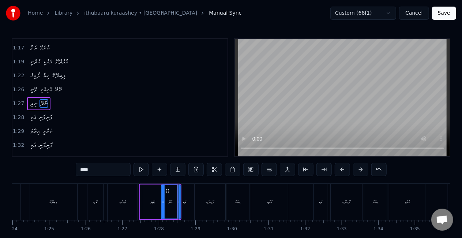
click at [356, 171] on button at bounding box center [360, 169] width 15 height 13
click at [188, 200] on div "އެކި" at bounding box center [184, 201] width 12 height 36
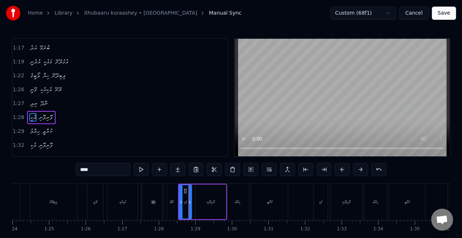
scroll to position [289, 0]
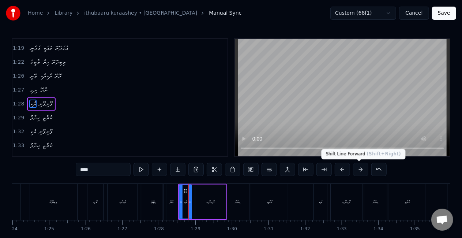
click at [353, 170] on button at bounding box center [360, 169] width 15 height 13
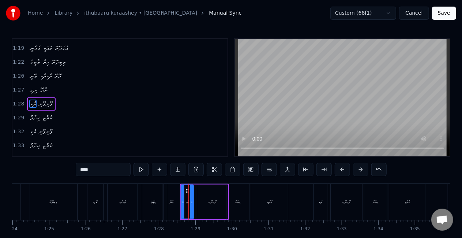
click at [353, 170] on button at bounding box center [360, 169] width 15 height 13
click at [246, 194] on div "ޙިޔާލު" at bounding box center [237, 201] width 23 height 36
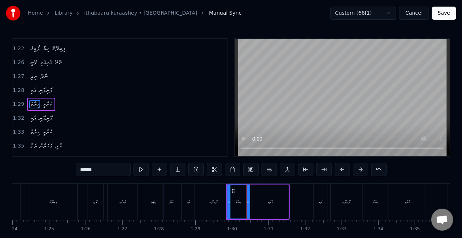
scroll to position [303, 0]
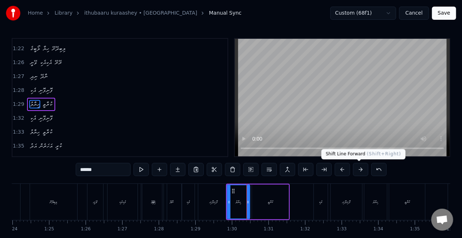
click at [356, 169] on button at bounding box center [360, 169] width 15 height 13
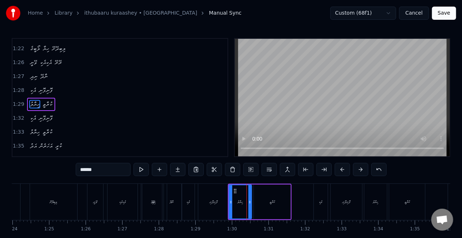
click at [356, 169] on button at bounding box center [360, 169] width 15 height 13
click at [42, 195] on div "ލިބިދޭށޭ" at bounding box center [53, 201] width 47 height 36
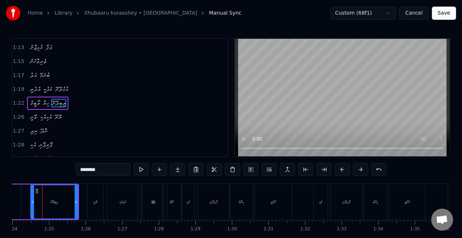
scroll to position [0, 3063]
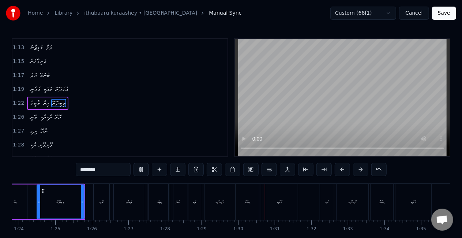
click at [41, 197] on div "ލިބިދޭށޭ" at bounding box center [60, 201] width 46 height 33
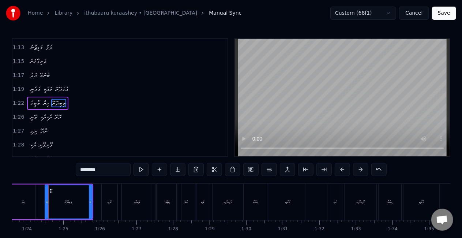
click at [26, 197] on div "ހިޔާ" at bounding box center [23, 201] width 23 height 35
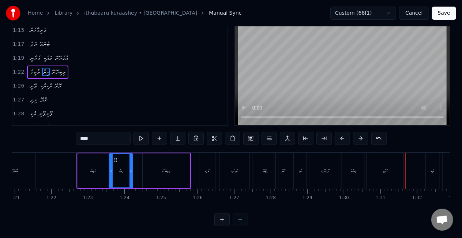
scroll to position [0, 2879]
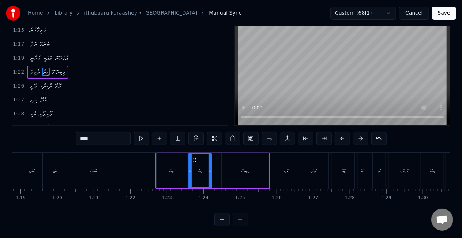
click at [52, 167] on div "މައެކީ" at bounding box center [55, 170] width 25 height 36
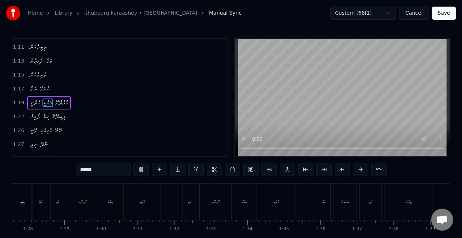
scroll to position [0, 3252]
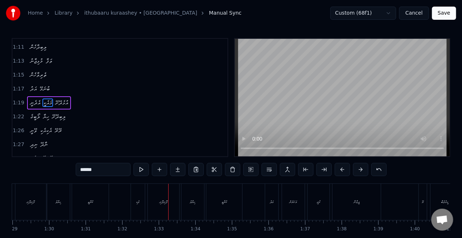
click at [171, 194] on div "ފޮނިފޮނި" at bounding box center [163, 201] width 31 height 36
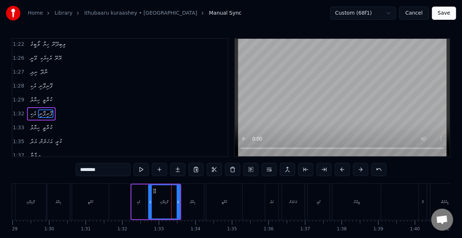
scroll to position [317, 0]
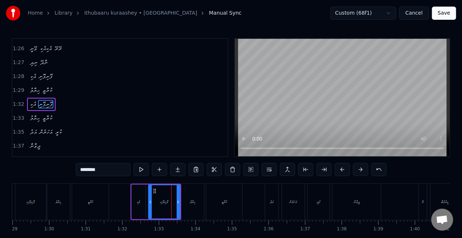
click at [195, 197] on div "ޙިޔާލު" at bounding box center [192, 201] width 23 height 36
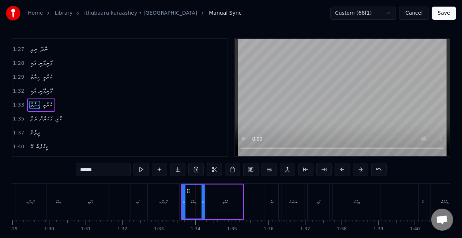
scroll to position [330, 0]
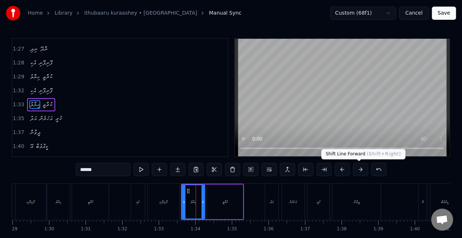
click at [357, 167] on button at bounding box center [360, 169] width 15 height 13
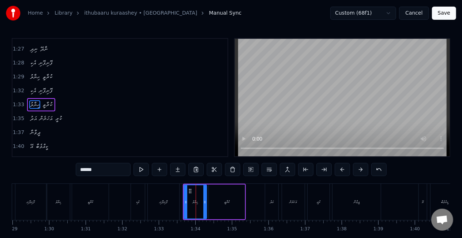
click at [357, 167] on button at bounding box center [360, 169] width 15 height 13
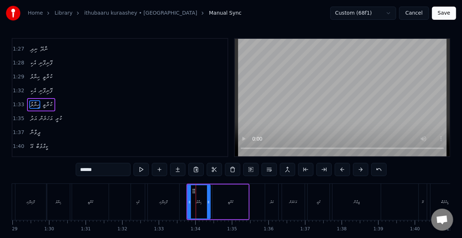
click at [357, 167] on button at bounding box center [360, 169] width 15 height 13
click at [162, 202] on div "ފޮނިފޮނި" at bounding box center [163, 201] width 8 height 5
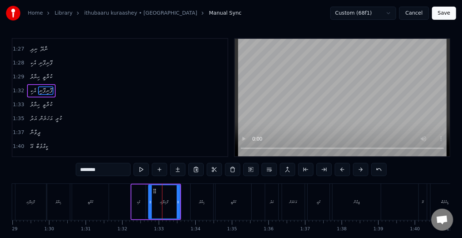
scroll to position [317, 0]
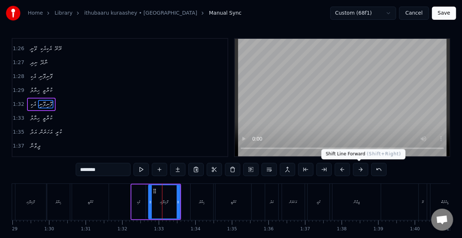
click at [355, 167] on button at bounding box center [360, 169] width 15 height 13
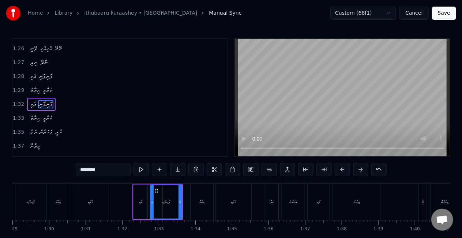
click at [355, 167] on button at bounding box center [360, 169] width 15 height 13
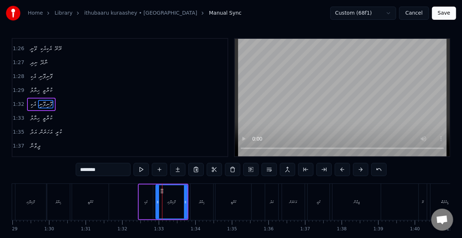
click at [42, 196] on div "ފޮނިފޮނި" at bounding box center [30, 201] width 31 height 36
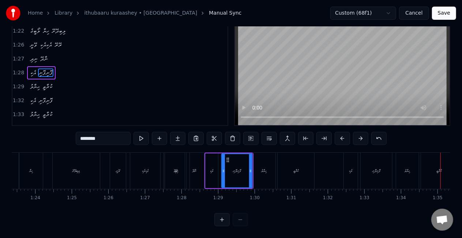
scroll to position [0, 2791]
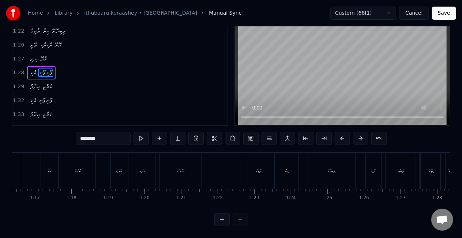
click at [187, 165] on div "އުޅެދޭށޭ" at bounding box center [181, 170] width 42 height 36
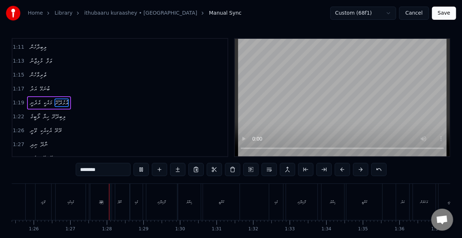
scroll to position [0, 3163]
click at [98, 203] on div "އެކި" at bounding box center [95, 201] width 12 height 36
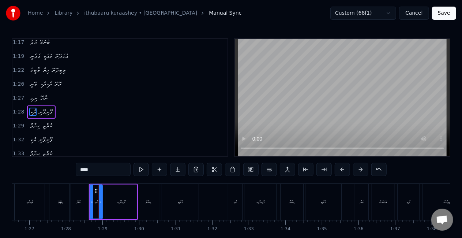
scroll to position [289, 0]
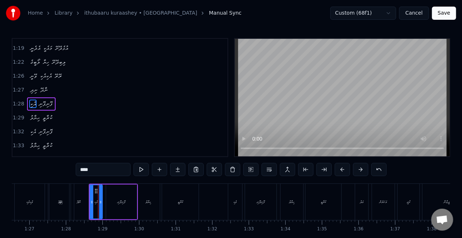
click at [159, 199] on div "ޙިޔާލު" at bounding box center [148, 201] width 23 height 36
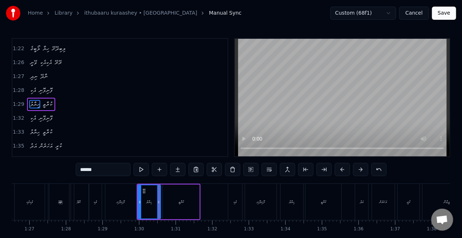
scroll to position [303, 0]
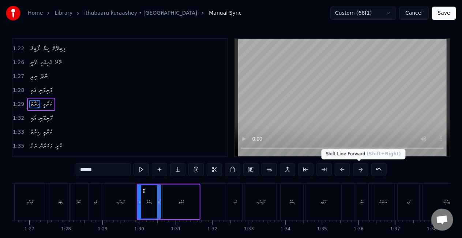
click at [360, 169] on button at bounding box center [360, 169] width 15 height 13
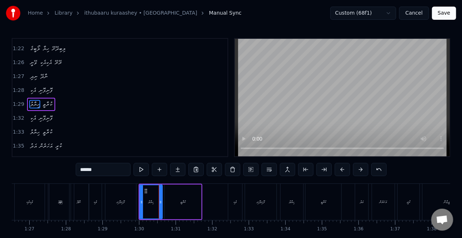
click at [358, 167] on button at bounding box center [360, 169] width 15 height 13
click at [129, 200] on div "ފޮނިފޮނި" at bounding box center [120, 201] width 31 height 36
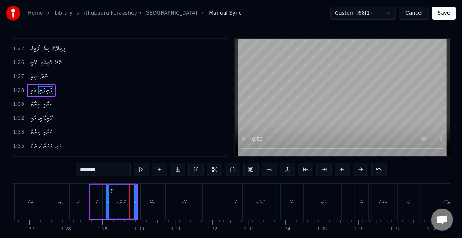
scroll to position [289, 0]
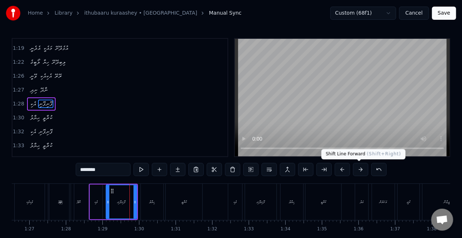
click at [355, 170] on button at bounding box center [360, 169] width 15 height 13
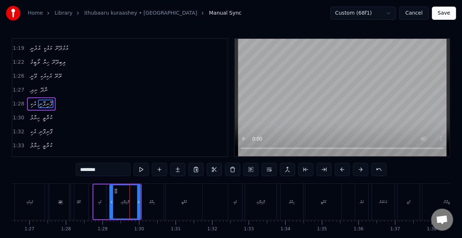
click at [20, 195] on div "އެކިއެކި" at bounding box center [30, 201] width 30 height 36
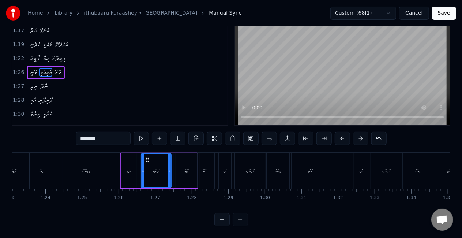
scroll to position [0, 3009]
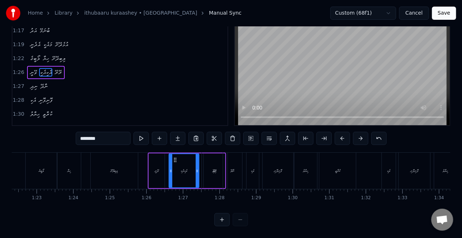
click at [67, 170] on div "ހިޔާ" at bounding box center [68, 170] width 23 height 36
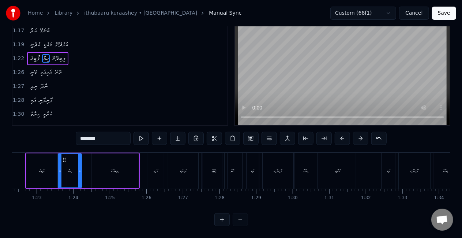
type input "****"
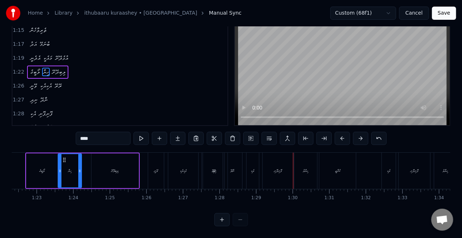
scroll to position [37, 0]
click at [443, 14] on button "Save" at bounding box center [444, 13] width 24 height 13
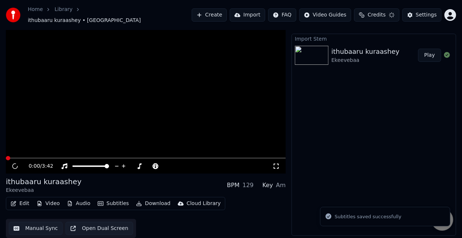
scroll to position [10, 0]
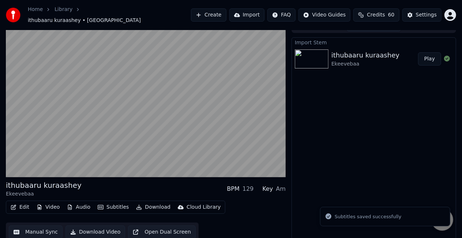
click at [420, 55] on button "Play" at bounding box center [429, 58] width 23 height 13
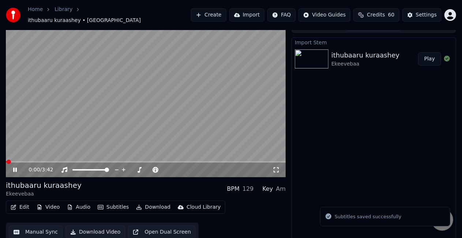
click at [72, 161] on span at bounding box center [146, 161] width 280 height 1
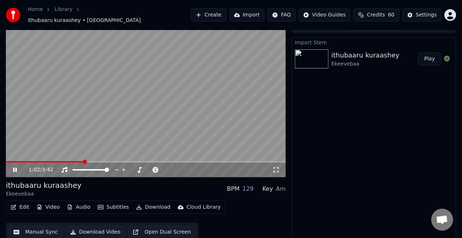
click at [86, 161] on span at bounding box center [146, 161] width 280 height 1
click at [121, 124] on video at bounding box center [146, 98] width 280 height 157
click at [121, 123] on video at bounding box center [146, 98] width 280 height 157
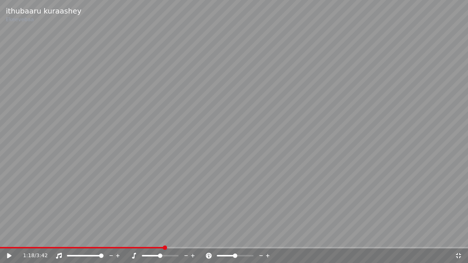
click at [164, 237] on span at bounding box center [82, 247] width 164 height 1
click at [235, 118] on video at bounding box center [234, 131] width 468 height 263
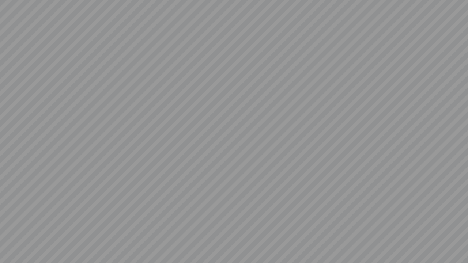
click at [379, 106] on video at bounding box center [234, 131] width 468 height 263
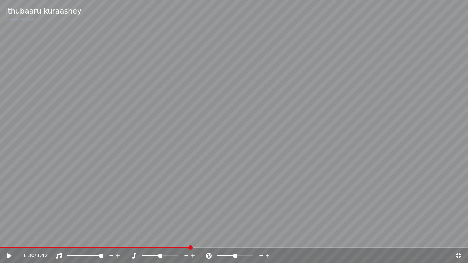
click at [455, 237] on icon at bounding box center [458, 256] width 7 height 6
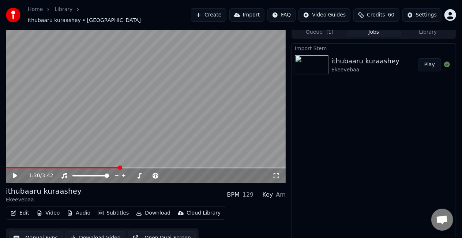
click at [33, 233] on button "Manual Sync" at bounding box center [36, 237] width 54 height 13
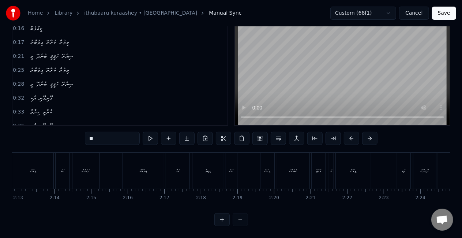
scroll to position [0, 4990]
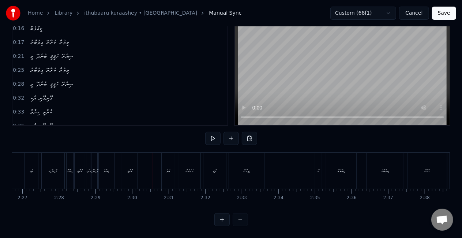
scroll to position [0, 5274]
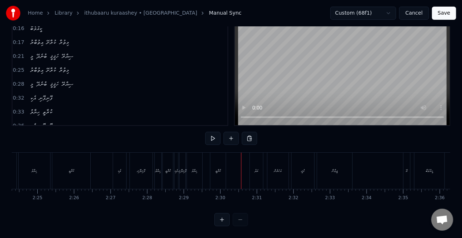
click at [195, 168] on div "ޙިޔާލު" at bounding box center [194, 170] width 15 height 36
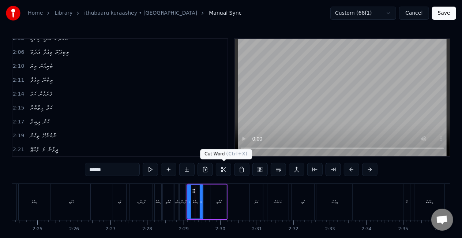
scroll to position [617, 0]
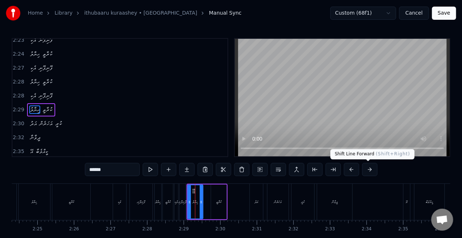
click at [371, 170] on button at bounding box center [369, 169] width 15 height 13
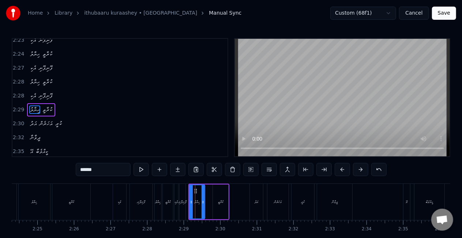
click at [371, 170] on button at bounding box center [378, 169] width 15 height 13
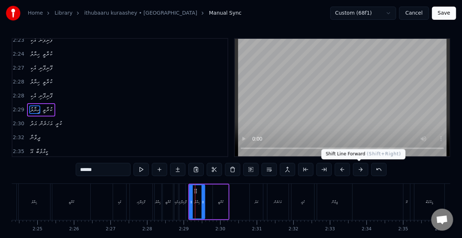
click at [359, 169] on button at bounding box center [360, 169] width 15 height 13
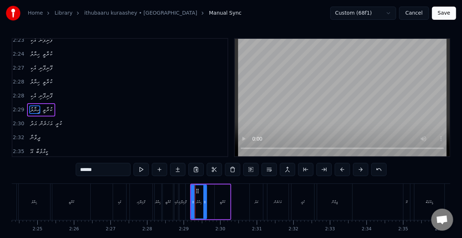
click at [359, 169] on button at bounding box center [360, 169] width 15 height 13
click at [183, 206] on div "ފޮނިފޮނި" at bounding box center [182, 201] width 6 height 36
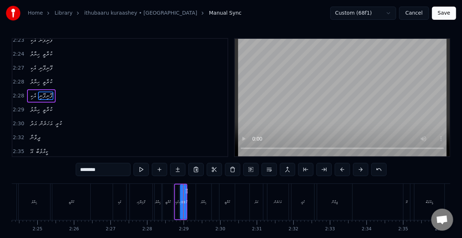
scroll to position [603, 0]
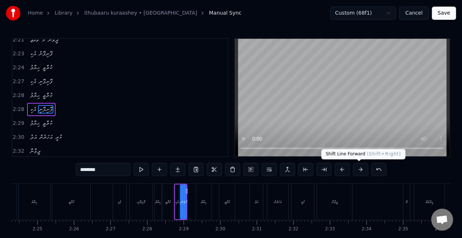
click at [357, 167] on button at bounding box center [360, 169] width 15 height 13
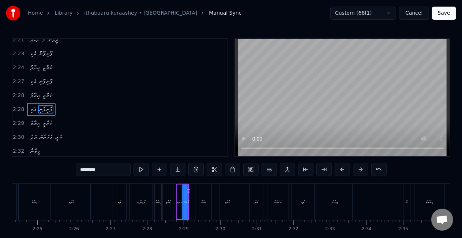
click at [357, 167] on button at bounding box center [360, 169] width 15 height 13
click at [170, 194] on div "ކުރާތީ" at bounding box center [168, 201] width 10 height 36
type input "******"
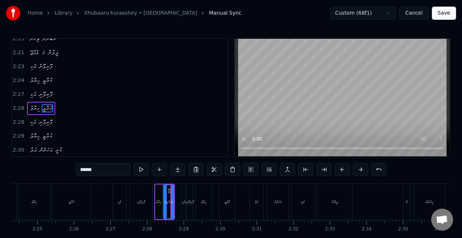
scroll to position [589, 0]
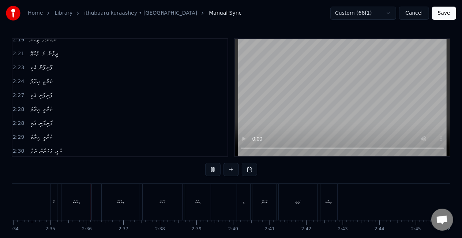
scroll to position [0, 5645]
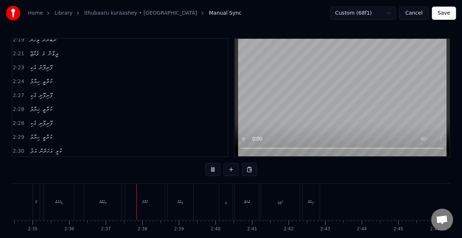
click at [446, 13] on button "Save" at bounding box center [444, 13] width 24 height 13
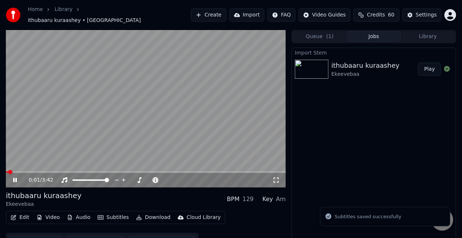
click at [133, 167] on video at bounding box center [146, 108] width 280 height 157
click at [133, 171] on span at bounding box center [146, 171] width 280 height 1
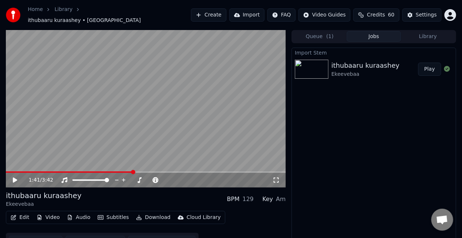
click at [167, 122] on video at bounding box center [146, 108] width 280 height 157
click at [109, 167] on video at bounding box center [146, 108] width 280 height 157
click at [107, 171] on span at bounding box center [71, 171] width 130 height 1
click at [131, 132] on video at bounding box center [146, 108] width 280 height 157
click at [91, 167] on video at bounding box center [146, 108] width 280 height 157
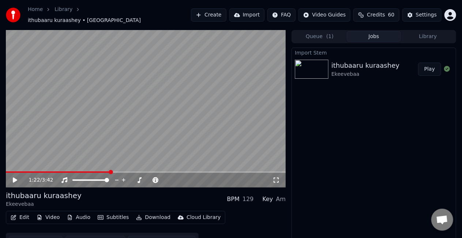
click at [122, 145] on video at bounding box center [146, 108] width 280 height 157
click at [178, 129] on video at bounding box center [146, 108] width 280 height 157
click at [122, 171] on span at bounding box center [64, 171] width 117 height 1
click at [62, 136] on video at bounding box center [146, 108] width 280 height 157
click at [84, 171] on span at bounding box center [69, 171] width 127 height 1
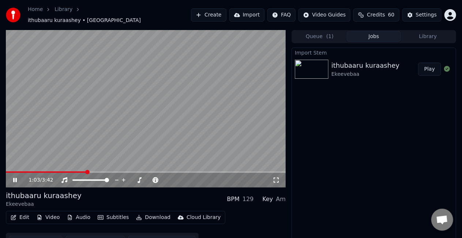
click at [101, 122] on video at bounding box center [146, 108] width 280 height 157
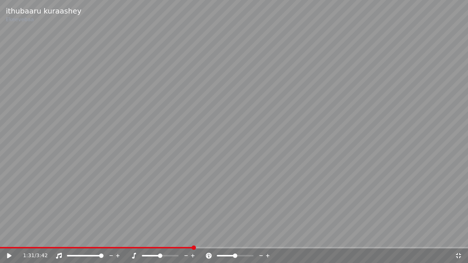
click at [454, 237] on div "1:31 / 3:42" at bounding box center [234, 256] width 468 height 15
click at [455, 237] on icon at bounding box center [458, 256] width 7 height 6
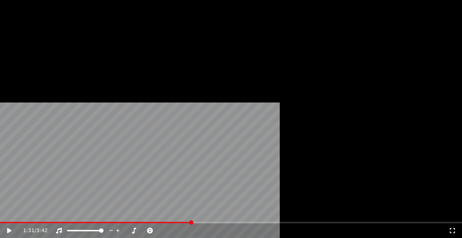
scroll to position [10, 0]
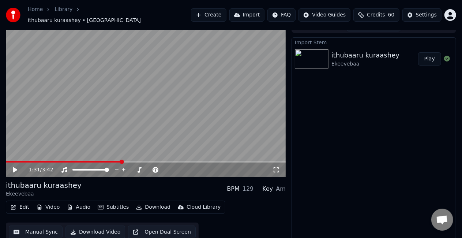
click at [22, 228] on button "Manual Sync" at bounding box center [36, 231] width 54 height 13
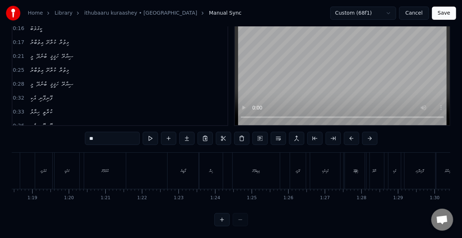
scroll to position [0, 2909]
click at [249, 173] on div "ވޭނީ" at bounding box center [256, 170] width 16 height 36
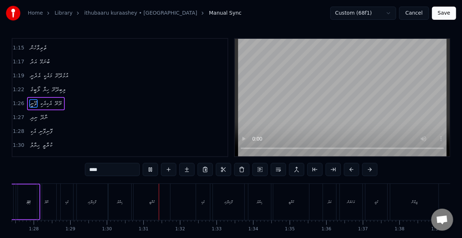
scroll to position [0, 3283]
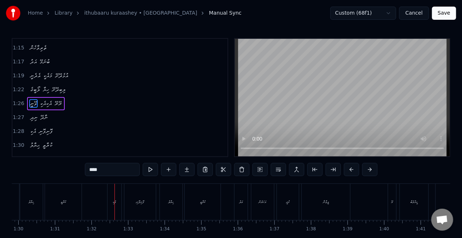
click at [115, 205] on div "އެކި" at bounding box center [114, 201] width 14 height 36
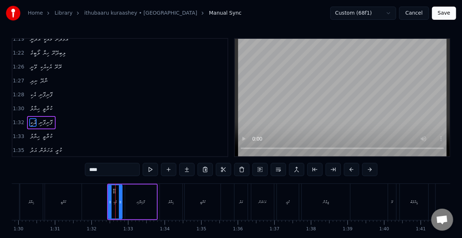
scroll to position [317, 0]
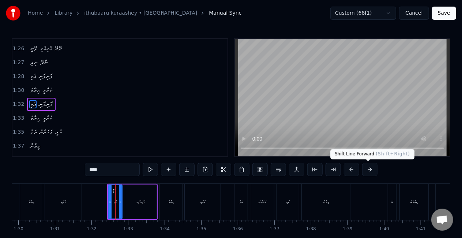
click at [366, 171] on button at bounding box center [369, 169] width 15 height 13
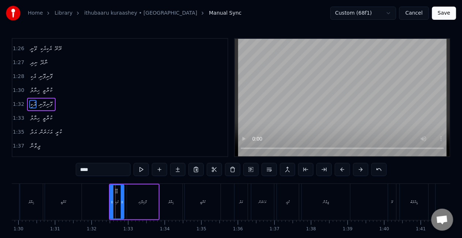
click at [366, 171] on button at bounding box center [360, 169] width 15 height 13
click at [30, 198] on div "ޙިޔާލު" at bounding box center [31, 201] width 23 height 36
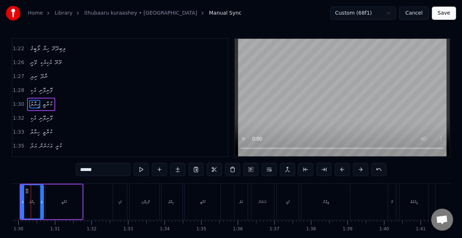
scroll to position [0, 3266]
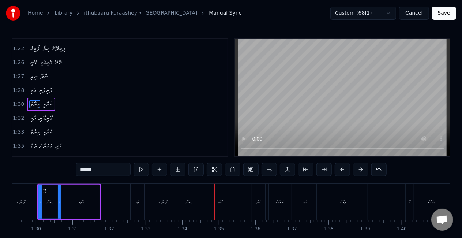
click at [140, 201] on div "އެކި" at bounding box center [137, 201] width 14 height 36
type input "****"
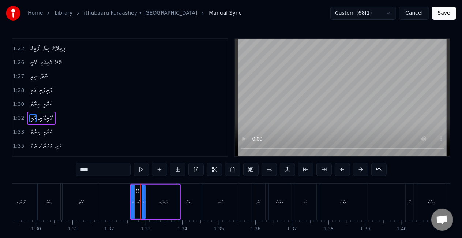
scroll to position [317, 0]
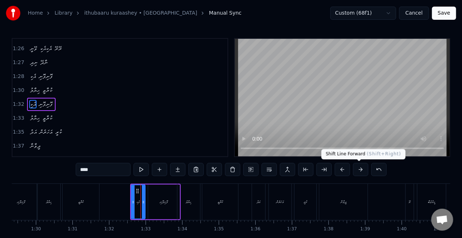
click at [359, 170] on button at bounding box center [360, 169] width 15 height 13
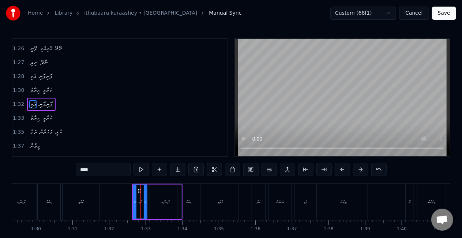
click at [359, 170] on button at bounding box center [360, 169] width 15 height 13
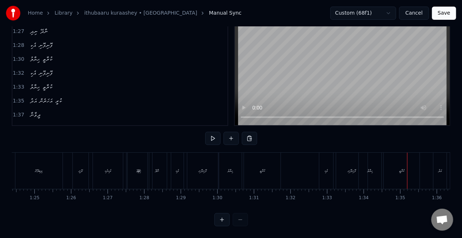
scroll to position [0, 3005]
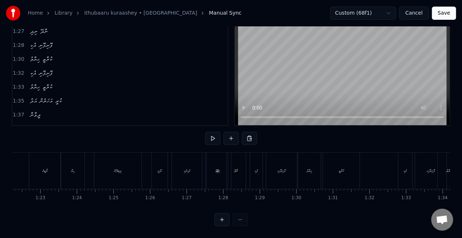
click at [182, 175] on div "އެކިއެކި" at bounding box center [187, 170] width 30 height 36
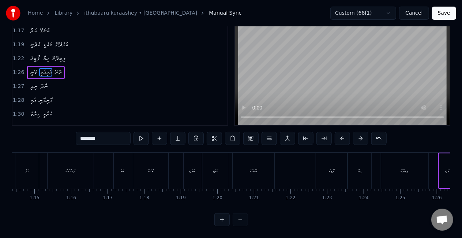
scroll to position [0, 2635]
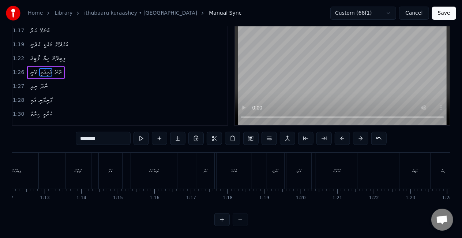
click at [69, 168] on div "މުޅިޖާނު" at bounding box center [78, 170] width 26 height 36
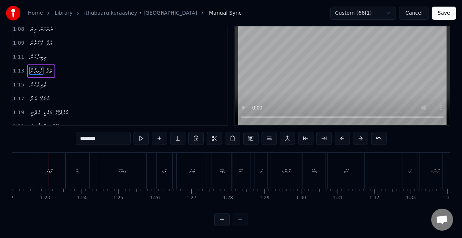
scroll to position [0, 2617]
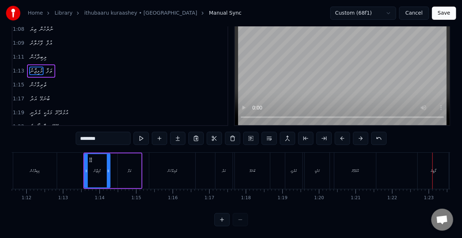
click at [351, 155] on div "އުޅެދޭށޭ" at bounding box center [355, 170] width 42 height 36
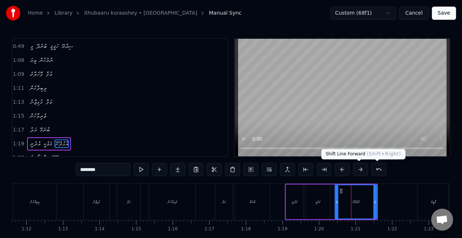
scroll to position [235, 0]
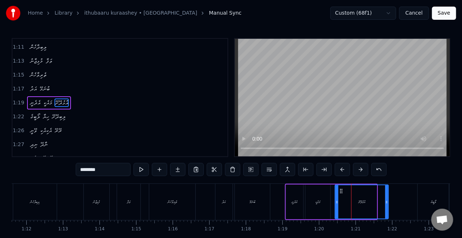
drag, startPoint x: 374, startPoint y: 204, endPoint x: 386, endPoint y: 203, distance: 11.7
click at [386, 203] on icon at bounding box center [386, 202] width 3 height 6
click at [219, 204] on div "އަދު" at bounding box center [223, 201] width 17 height 36
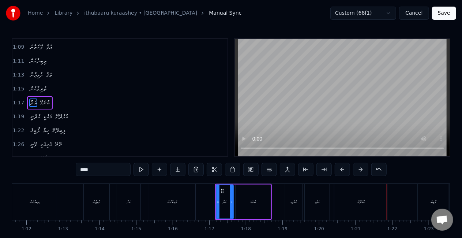
click at [373, 205] on div "އުޅެދޭށޭ" at bounding box center [360, 201] width 53 height 36
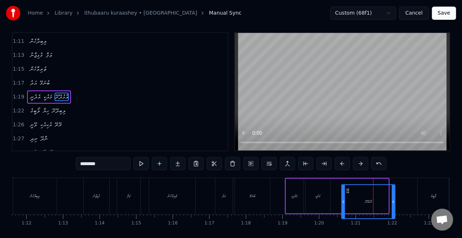
scroll to position [10, 0]
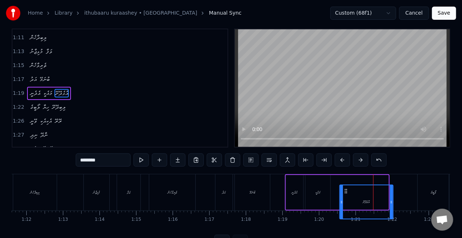
drag, startPoint x: 342, startPoint y: 191, endPoint x: 347, endPoint y: 182, distance: 10.0
click at [347, 182] on div "އުޅެދޭށޭ" at bounding box center [361, 192] width 54 height 35
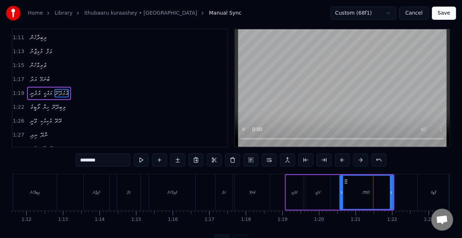
click at [327, 189] on div "މައެކީ" at bounding box center [317, 192] width 25 height 35
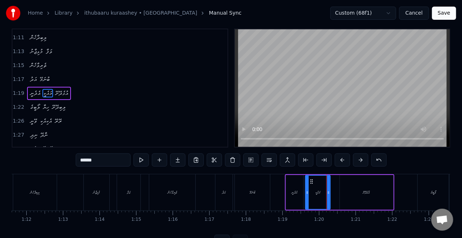
scroll to position [0, 0]
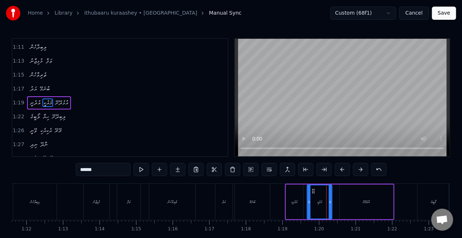
click at [313, 190] on icon at bounding box center [313, 191] width 6 height 6
click at [314, 190] on icon at bounding box center [314, 191] width 6 height 6
click at [107, 205] on div "މުޅިޖާނު" at bounding box center [97, 201] width 26 height 36
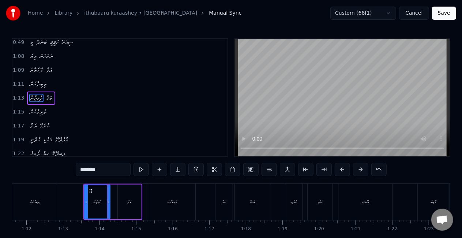
scroll to position [194, 0]
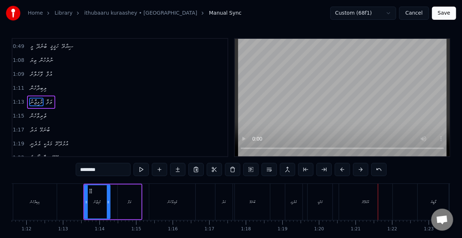
click at [356, 197] on div "އުޅެދޭށޭ" at bounding box center [365, 201] width 53 height 36
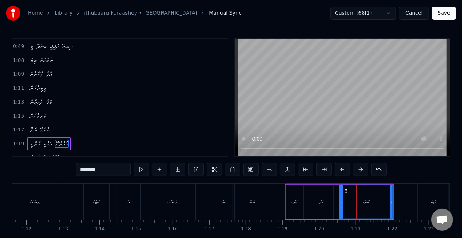
scroll to position [235, 0]
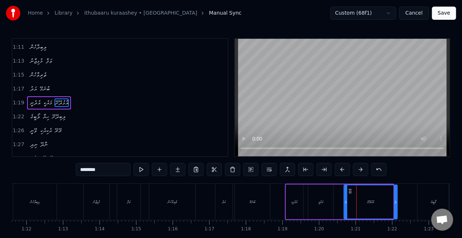
drag, startPoint x: 346, startPoint y: 190, endPoint x: 352, endPoint y: 193, distance: 6.5
click at [352, 193] on icon at bounding box center [350, 191] width 6 height 6
click at [332, 198] on div "މައެކީ" at bounding box center [320, 201] width 25 height 35
type input "******"
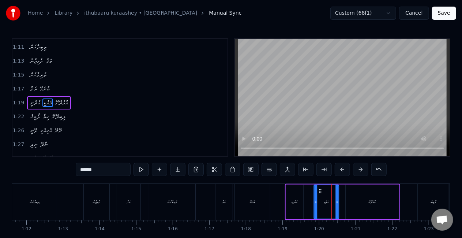
drag, startPoint x: 316, startPoint y: 189, endPoint x: 322, endPoint y: 192, distance: 5.9
click at [322, 192] on icon at bounding box center [320, 191] width 6 height 6
click at [271, 196] on div "އަދު ބުނަމޭ" at bounding box center [243, 201] width 57 height 36
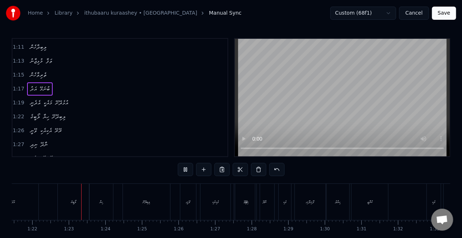
scroll to position [0, 2983]
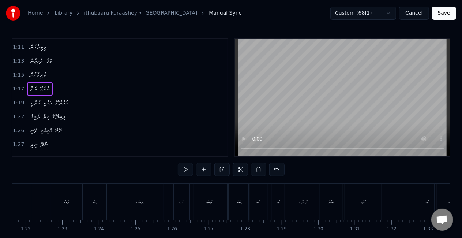
click at [234, 207] on div "ނިދި" at bounding box center [240, 201] width 26 height 36
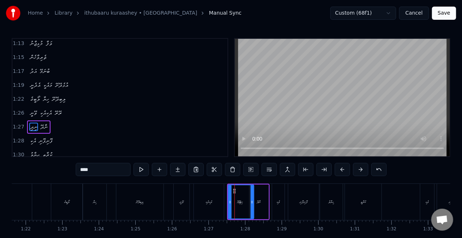
scroll to position [276, 0]
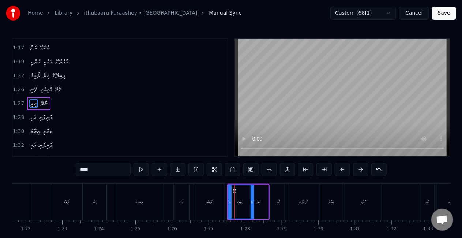
click at [259, 203] on div "ނާދޭ" at bounding box center [259, 201] width 4 height 5
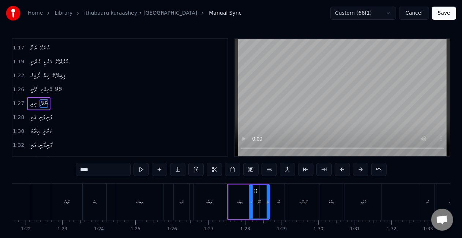
click at [269, 200] on icon at bounding box center [267, 202] width 3 height 6
click at [240, 202] on div "ނިދި" at bounding box center [241, 201] width 4 height 5
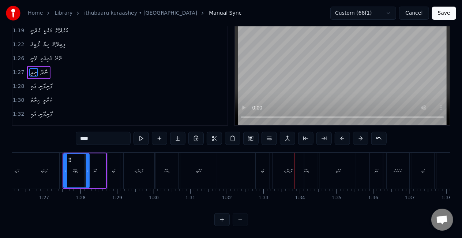
scroll to position [0, 3078]
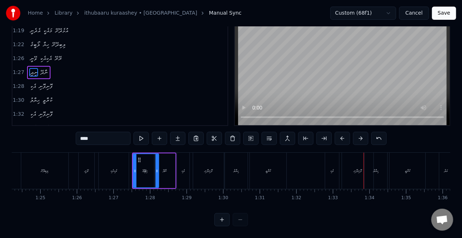
click at [272, 157] on div "ކުރާތީ" at bounding box center [268, 170] width 37 height 36
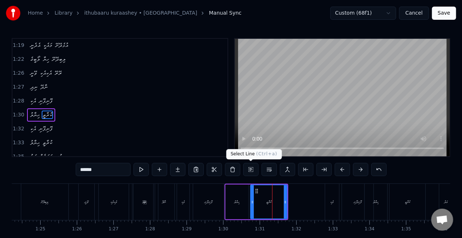
scroll to position [303, 0]
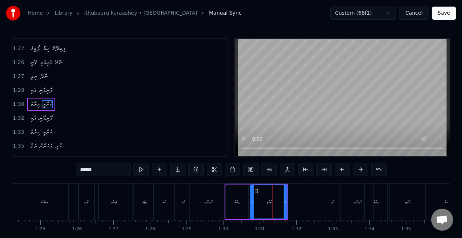
click at [29, 193] on div "ލިބިދޭށޭ" at bounding box center [44, 201] width 47 height 36
type input "********"
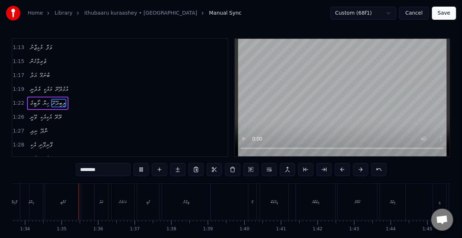
scroll to position [0, 3427]
click at [448, 12] on button "Save" at bounding box center [444, 13] width 24 height 13
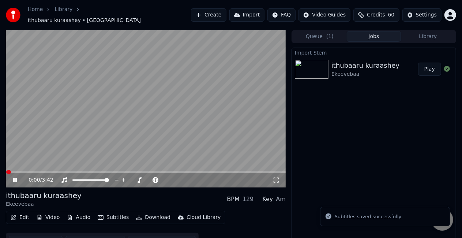
click at [88, 171] on span at bounding box center [146, 171] width 280 height 1
click at [121, 171] on span at bounding box center [64, 171] width 116 height 1
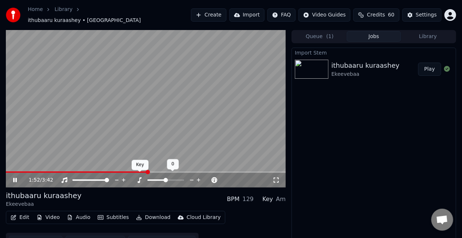
click at [140, 177] on icon at bounding box center [139, 180] width 7 height 6
click at [140, 177] on icon at bounding box center [139, 180] width 4 height 6
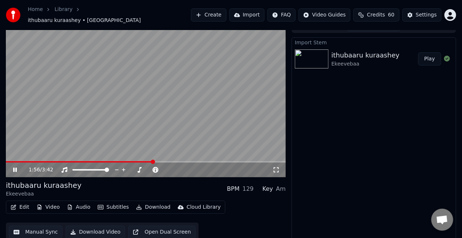
click at [88, 124] on video at bounding box center [146, 98] width 280 height 157
click at [66, 167] on icon at bounding box center [64, 170] width 6 height 6
click at [129, 123] on video at bounding box center [146, 98] width 280 height 157
click at [64, 167] on icon at bounding box center [64, 170] width 7 height 6
click at [166, 118] on video at bounding box center [146, 98] width 280 height 157
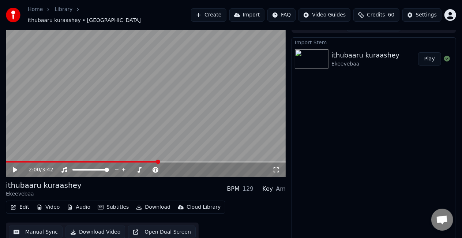
click at [45, 202] on button "Video" at bounding box center [48, 207] width 29 height 10
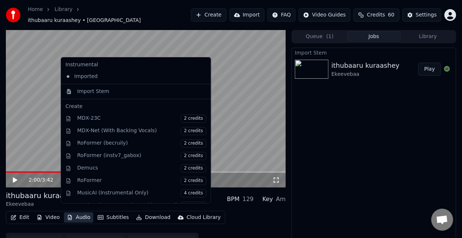
scroll to position [0, 0]
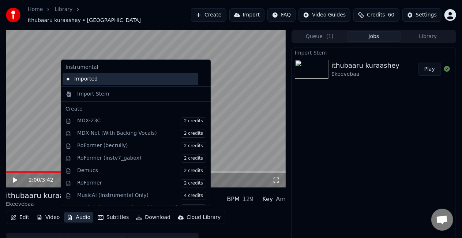
click at [124, 78] on div "Imported" at bounding box center [131, 79] width 136 height 12
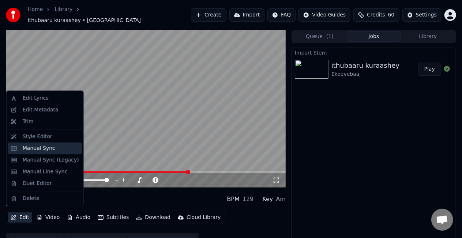
click at [39, 147] on div "Manual Sync" at bounding box center [39, 147] width 33 height 7
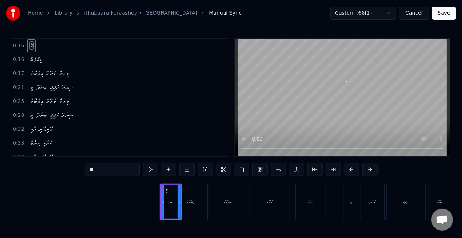
scroll to position [0, 559]
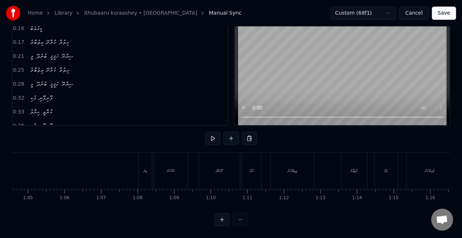
scroll to position [0, 2355]
click at [154, 13] on link "ithubaaru kuraashey • [GEOGRAPHIC_DATA]" at bounding box center [140, 13] width 113 height 7
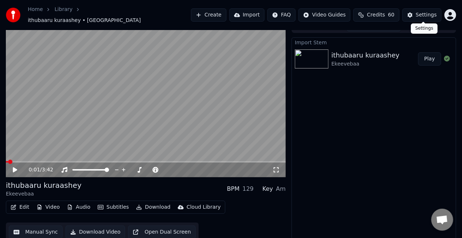
click at [417, 14] on button "Settings" at bounding box center [421, 14] width 39 height 13
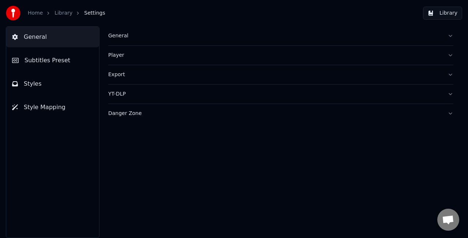
click at [129, 64] on button "Player" at bounding box center [280, 55] width 345 height 19
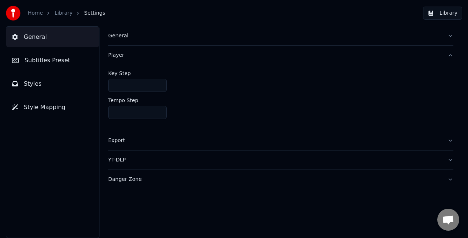
click at [132, 58] on div "Player" at bounding box center [274, 55] width 333 height 7
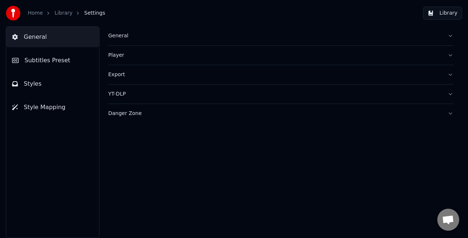
click at [133, 71] on div "Export" at bounding box center [274, 74] width 333 height 7
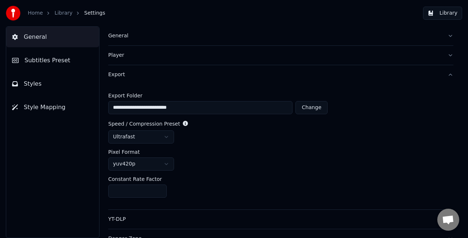
click at [133, 71] on div "Export" at bounding box center [274, 74] width 333 height 7
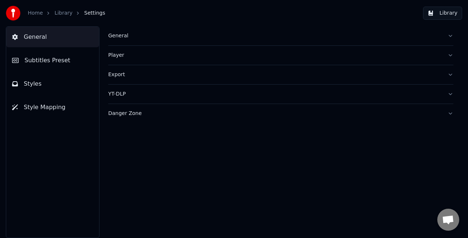
click at [60, 12] on link "Library" at bounding box center [63, 13] width 18 height 7
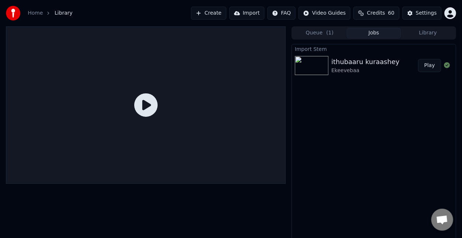
click at [423, 61] on button "Play" at bounding box center [429, 65] width 23 height 13
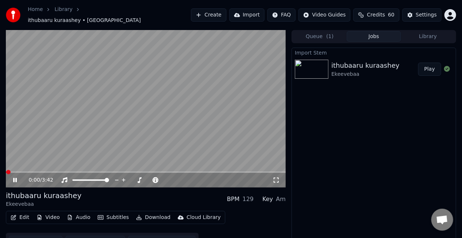
click at [179, 117] on video at bounding box center [146, 108] width 280 height 157
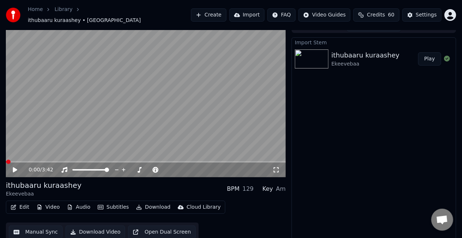
scroll to position [10, 0]
click at [18, 203] on button "Edit" at bounding box center [20, 207] width 24 height 10
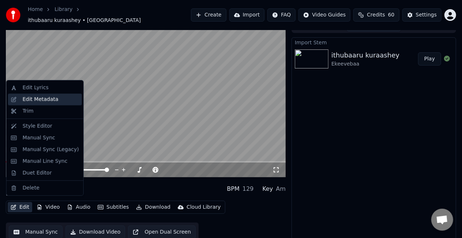
click at [31, 98] on div "Edit Metadata" at bounding box center [41, 99] width 36 height 7
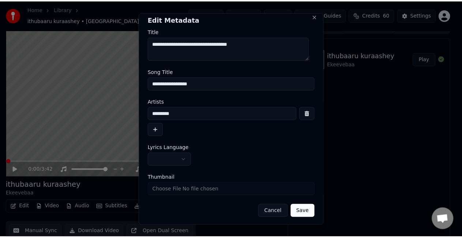
scroll to position [6, 0]
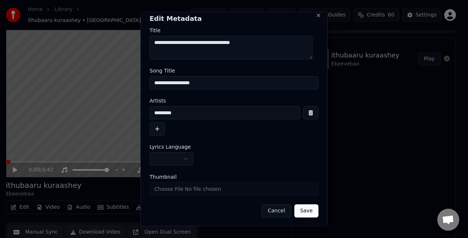
click at [274, 210] on button "Cancel" at bounding box center [276, 210] width 30 height 13
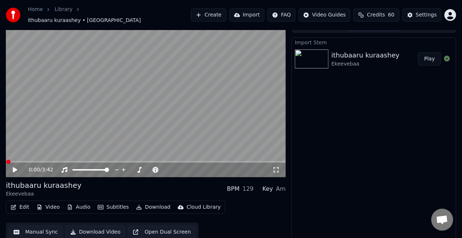
scroll to position [10, 0]
click at [138, 226] on button "Open Dual Screen" at bounding box center [162, 231] width 68 height 13
click at [147, 99] on video at bounding box center [146, 98] width 280 height 157
click at [80, 202] on button "Audio" at bounding box center [78, 207] width 29 height 10
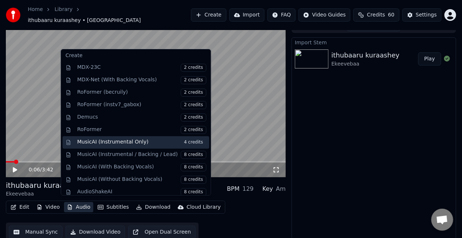
scroll to position [45, 0]
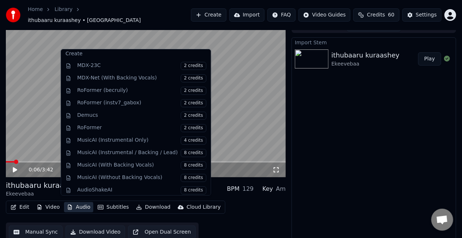
click at [243, 203] on div "Edit Video Audio Subtitles Download Cloud Library Manual Sync Download Video Op…" at bounding box center [146, 220] width 280 height 41
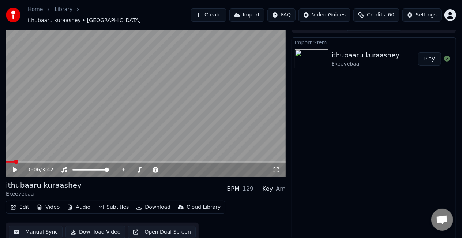
click at [27, 226] on button "Manual Sync" at bounding box center [36, 231] width 54 height 13
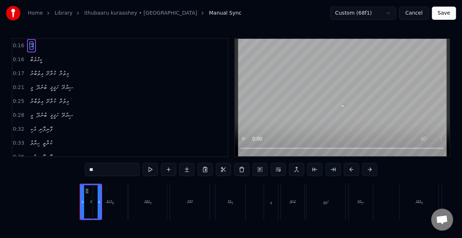
scroll to position [0, 559]
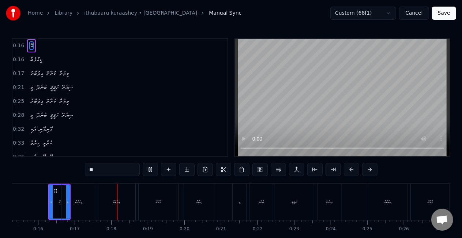
click at [208, 180] on div "0:16 އޭ 0:16 ކީއްވެބާ 0:17 އިތުބާރު ކުރާށޭ މިތުރާ 0:21 މީ ބުނެދޭ ހަޤީޤީ ސިއްރޭ …" at bounding box center [231, 147] width 438 height 219
click at [153, 170] on button at bounding box center [150, 169] width 15 height 13
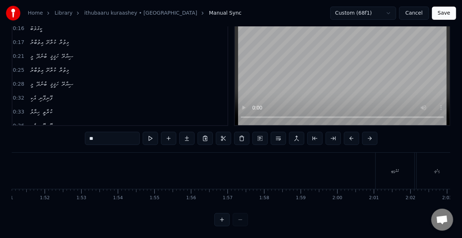
scroll to position [0, 4182]
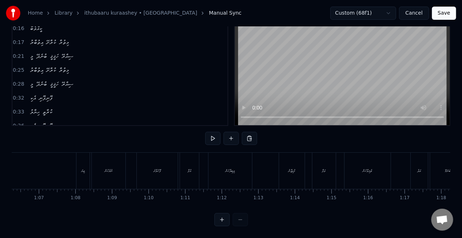
scroll to position [0, 2404]
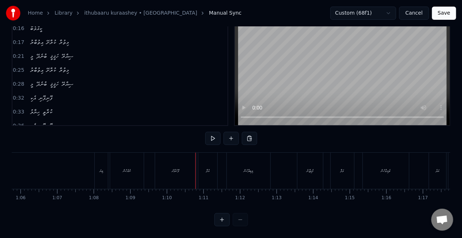
click at [185, 164] on div "ފޮހެލާށެ" at bounding box center [175, 170] width 41 height 36
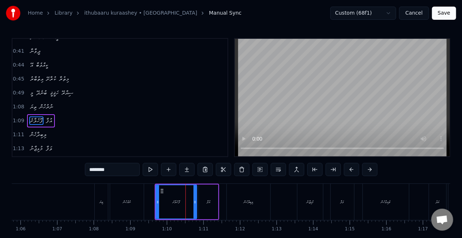
scroll to position [166, 0]
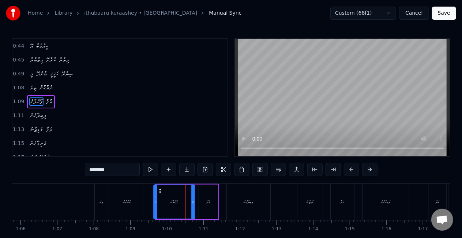
click at [158, 192] on icon at bounding box center [160, 191] width 6 height 6
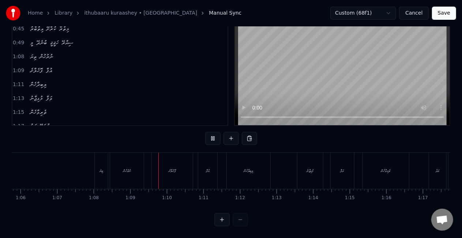
scroll to position [37, 0]
click at [249, 137] on button at bounding box center [249, 138] width 15 height 13
click at [202, 163] on div "އުފާ" at bounding box center [207, 170] width 19 height 36
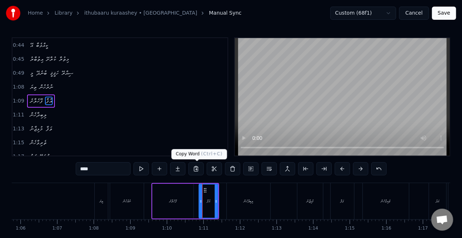
scroll to position [0, 0]
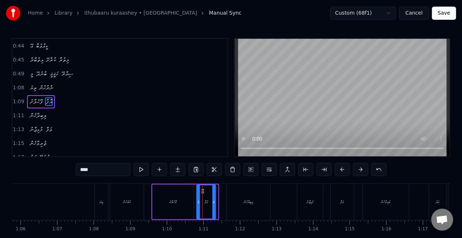
click at [202, 190] on icon at bounding box center [203, 191] width 6 height 6
click at [169, 187] on div "ފޮހެލާށެ" at bounding box center [172, 201] width 41 height 35
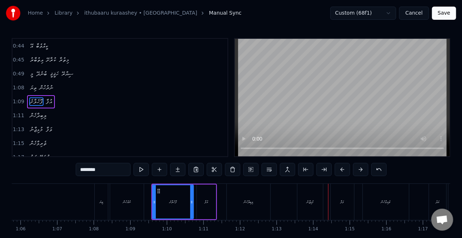
click at [306, 205] on div "މުޅިޖާނު" at bounding box center [310, 201] width 26 height 36
type input "********"
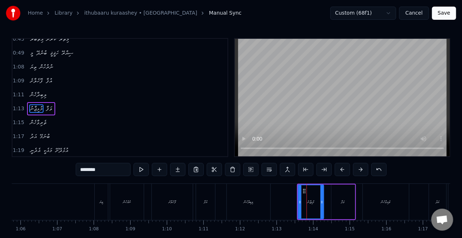
scroll to position [194, 0]
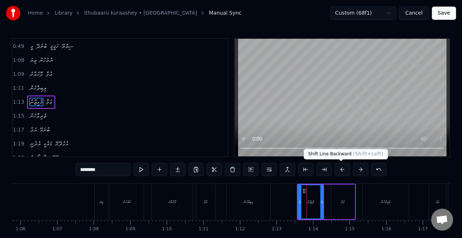
click at [339, 167] on button at bounding box center [341, 169] width 15 height 13
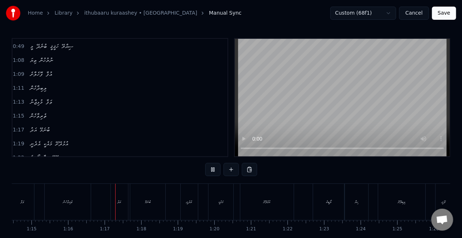
scroll to position [0, 2770]
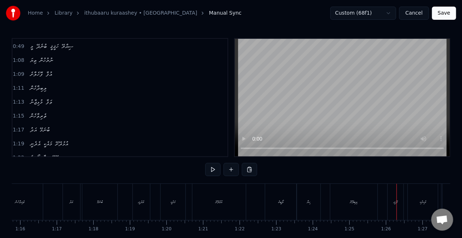
click at [345, 194] on div "ލިބިދޭށޭ" at bounding box center [353, 201] width 47 height 36
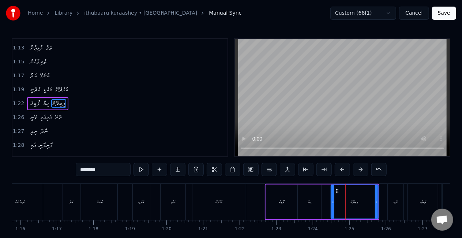
scroll to position [248, 0]
click at [374, 201] on icon at bounding box center [373, 202] width 3 height 6
click at [337, 203] on div "ލިބިދޭށޭ" at bounding box center [352, 201] width 43 height 33
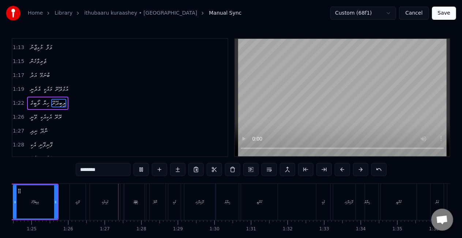
scroll to position [0, 3135]
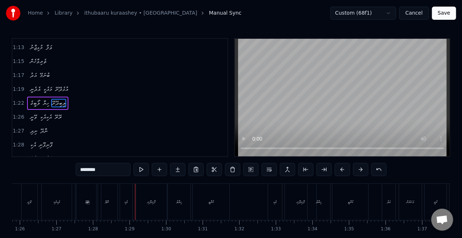
click at [84, 198] on div "ނިދި" at bounding box center [88, 201] width 26 height 36
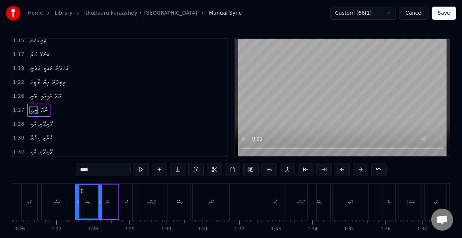
scroll to position [276, 0]
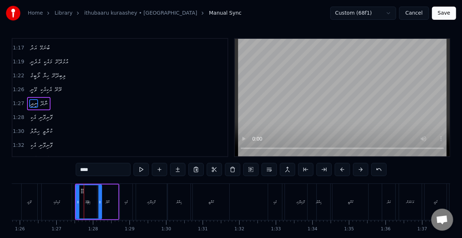
click at [47, 198] on div "އެކިއެކި" at bounding box center [57, 201] width 30 height 36
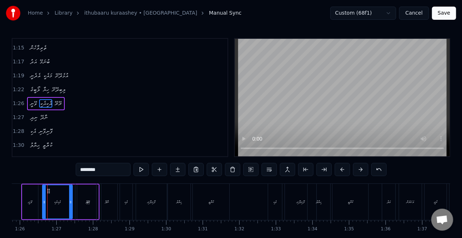
scroll to position [0, 3134]
click at [133, 203] on div "އެކި" at bounding box center [127, 201] width 13 height 36
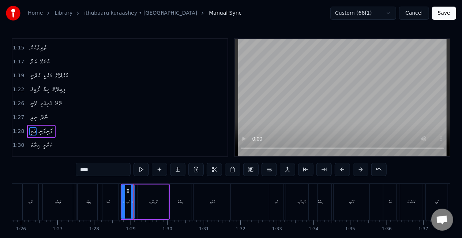
scroll to position [289, 0]
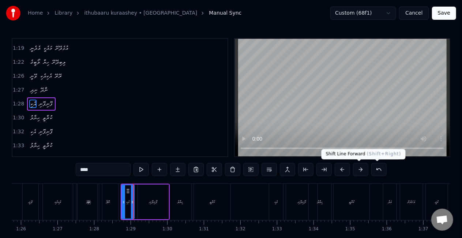
click at [359, 169] on button at bounding box center [360, 169] width 15 height 13
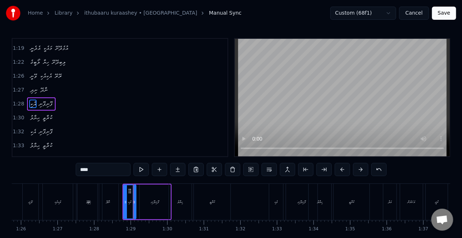
click at [359, 169] on button at bounding box center [360, 169] width 15 height 13
click at [116, 195] on div "ނާދޭ" at bounding box center [108, 201] width 21 height 36
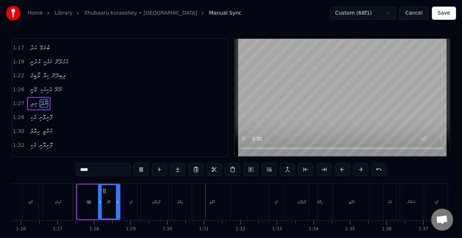
scroll to position [37, 0]
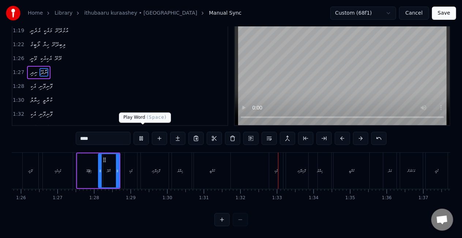
click at [138, 132] on button at bounding box center [140, 138] width 15 height 13
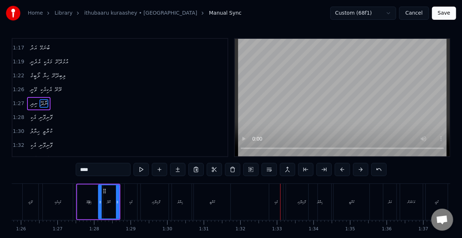
click at [58, 197] on div "އެކިއެކި" at bounding box center [58, 201] width 30 height 36
type input "********"
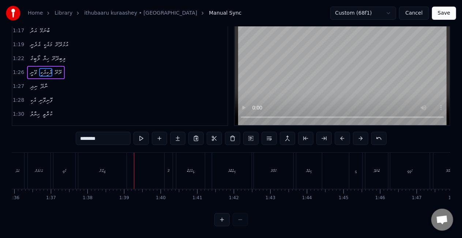
scroll to position [37, 0]
drag, startPoint x: 216, startPoint y: 207, endPoint x: 217, endPoint y: 203, distance: 3.7
click at [211, 205] on div "0:16 އޭ 0:16 ކީއްވެބާ 0:17 އިތުބާރު ކުރާށޭ މިތުރާ 0:21 މީ ބުނެދޭ ހަޤީޤީ ސިއްރޭ …" at bounding box center [231, 116] width 438 height 219
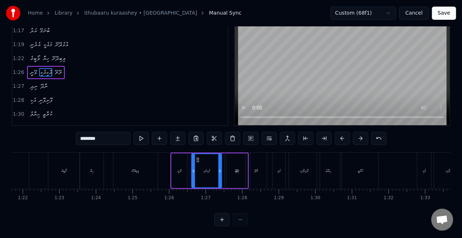
scroll to position [0, 2847]
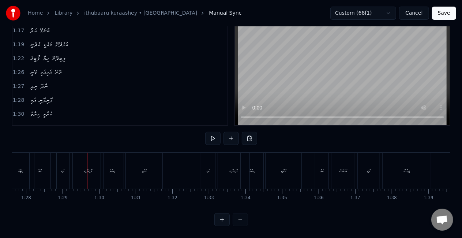
scroll to position [0, 3221]
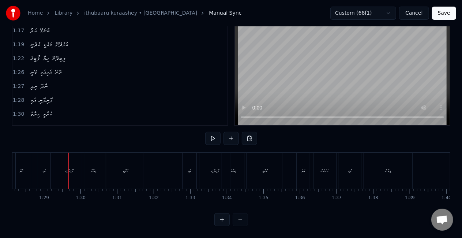
click at [38, 172] on div "އެކި" at bounding box center [44, 170] width 13 height 36
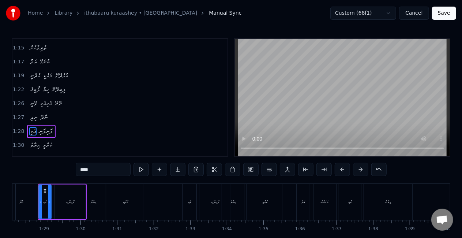
scroll to position [0, 3211]
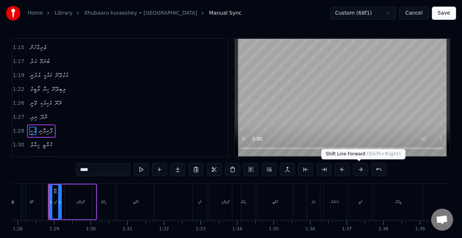
click at [354, 168] on button at bounding box center [360, 169] width 15 height 13
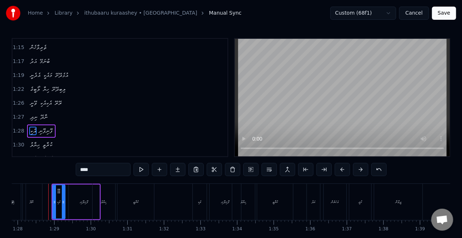
click at [354, 168] on button at bounding box center [360, 169] width 15 height 13
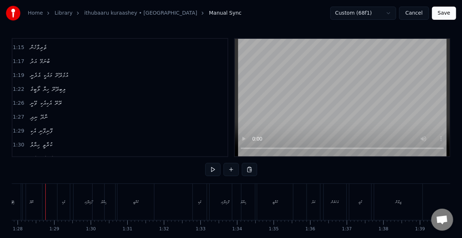
scroll to position [0, 3208]
click at [206, 200] on div "އެކި" at bounding box center [203, 201] width 14 height 36
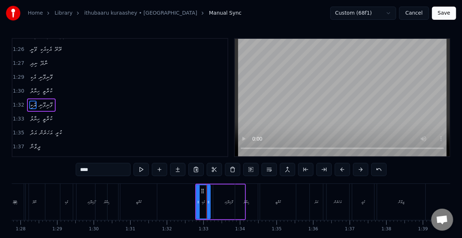
scroll to position [317, 0]
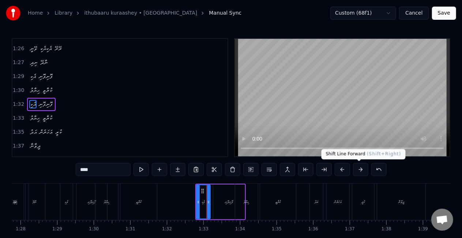
click at [359, 169] on button at bounding box center [360, 169] width 15 height 13
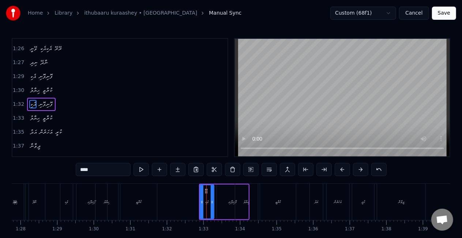
click at [359, 169] on button at bounding box center [360, 169] width 15 height 13
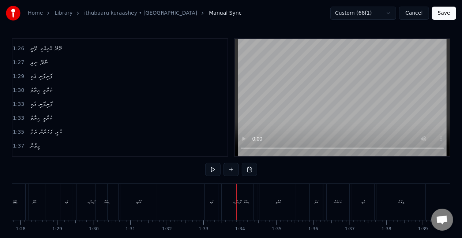
click at [220, 202] on div "އެކި ފޮނިފޮނި" at bounding box center [229, 201] width 50 height 36
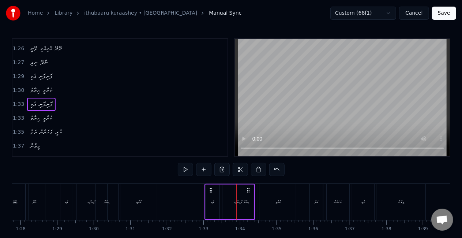
click at [215, 202] on div "އެކި" at bounding box center [212, 201] width 14 height 35
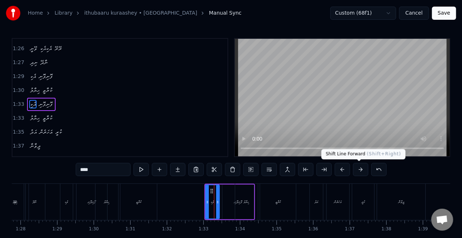
click at [356, 170] on button at bounding box center [360, 169] width 15 height 13
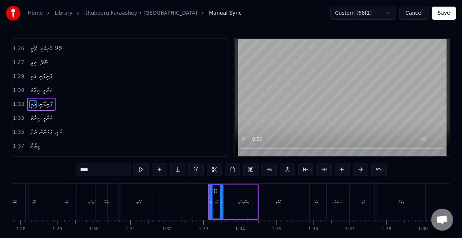
click at [356, 170] on button at bounding box center [360, 169] width 15 height 13
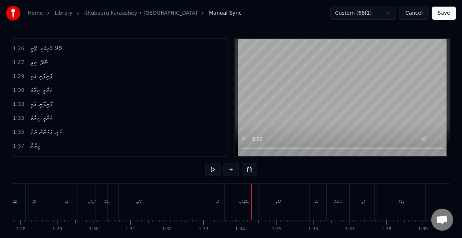
click at [259, 198] on div "ޙިޔާލު ކުރާތީ" at bounding box center [266, 201] width 63 height 36
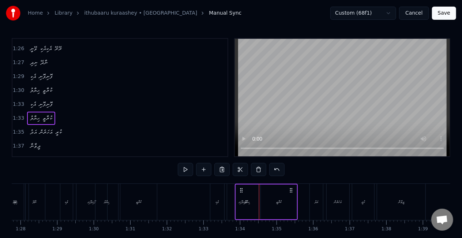
click at [255, 194] on div "ޙިޔާލު" at bounding box center [247, 201] width 23 height 35
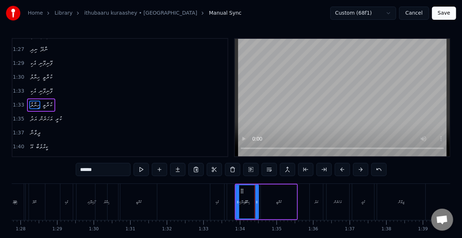
scroll to position [330, 0]
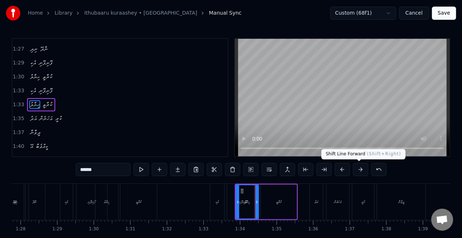
click at [360, 169] on button at bounding box center [360, 169] width 15 height 13
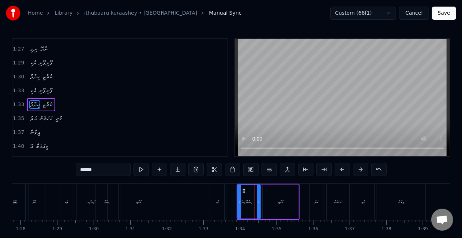
click at [360, 169] on button at bounding box center [360, 169] width 15 height 13
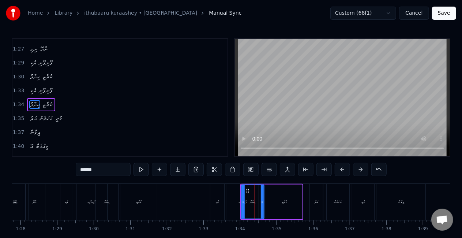
click at [360, 169] on button at bounding box center [360, 169] width 15 height 13
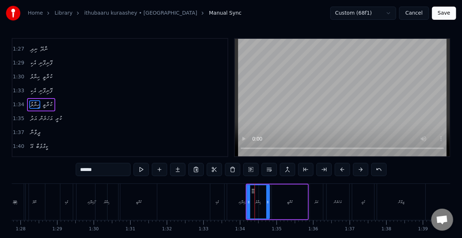
click at [219, 207] on div "އެކި" at bounding box center [217, 201] width 14 height 36
type input "****"
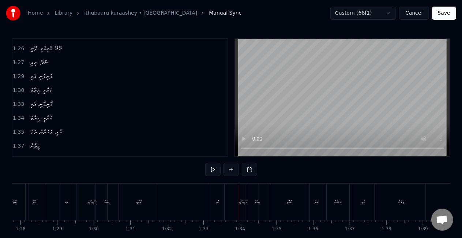
click at [237, 204] on div "ފޮނިފޮނި" at bounding box center [242, 201] width 31 height 36
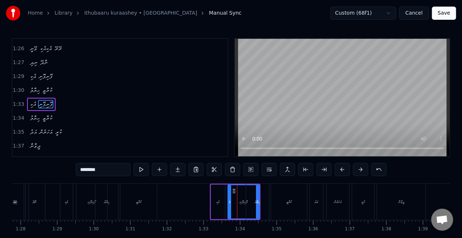
drag, startPoint x: 218, startPoint y: 192, endPoint x: 213, endPoint y: 191, distance: 4.6
click at [213, 191] on div "އެކި" at bounding box center [218, 201] width 14 height 35
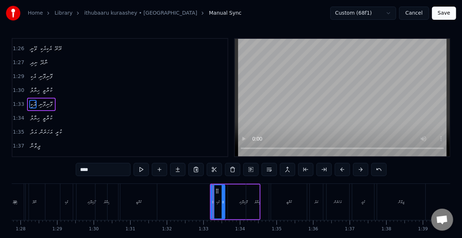
click at [238, 200] on div "ފޮނިފޮނި" at bounding box center [243, 201] width 31 height 35
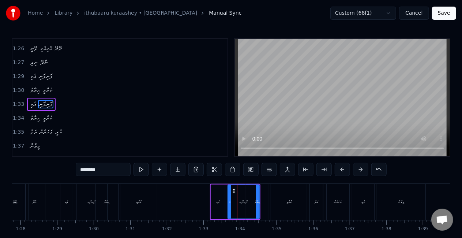
drag, startPoint x: 256, startPoint y: 207, endPoint x: 251, endPoint y: 208, distance: 4.1
click at [251, 208] on div "ޙިޔާލު" at bounding box center [257, 201] width 23 height 36
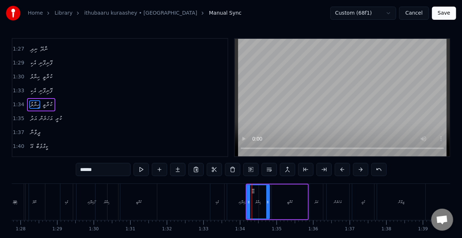
click at [224, 202] on div "އެކި" at bounding box center [217, 201] width 15 height 36
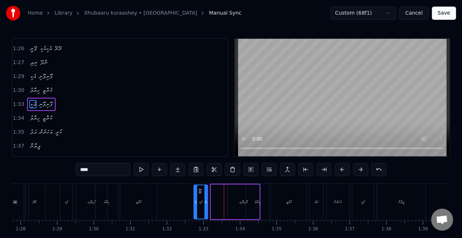
drag, startPoint x: 217, startPoint y: 191, endPoint x: 200, endPoint y: 192, distance: 17.2
click at [200, 192] on icon at bounding box center [200, 191] width 6 height 6
click at [235, 192] on div "ފޮނިފޮނި" at bounding box center [243, 201] width 31 height 35
type input "********"
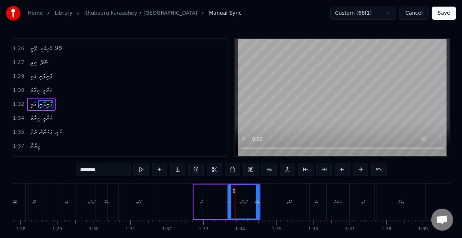
drag, startPoint x: 235, startPoint y: 190, endPoint x: 223, endPoint y: 190, distance: 11.7
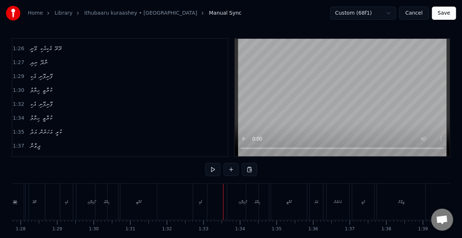
click at [230, 192] on div "ފޮނިފޮނި" at bounding box center [242, 201] width 31 height 36
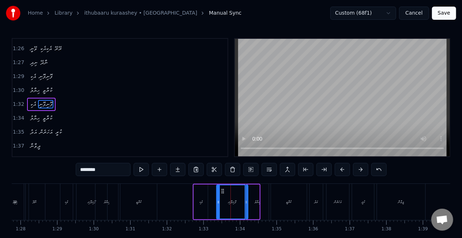
drag, startPoint x: 232, startPoint y: 190, endPoint x: 222, endPoint y: 191, distance: 11.0
click at [222, 191] on icon at bounding box center [223, 191] width 6 height 6
click at [211, 197] on div "އެކި ފޮނިފޮނި" at bounding box center [221, 201] width 56 height 36
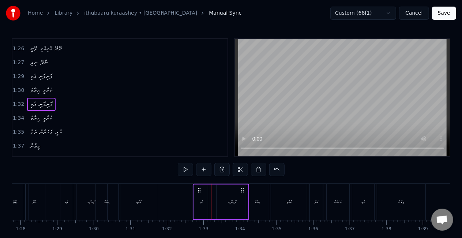
click at [199, 190] on circle at bounding box center [198, 190] width 0 height 0
click at [204, 208] on div "އެކި" at bounding box center [201, 201] width 14 height 35
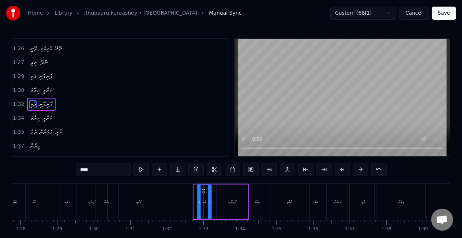
drag, startPoint x: 199, startPoint y: 190, endPoint x: 203, endPoint y: 192, distance: 4.3
click at [203, 192] on icon at bounding box center [204, 191] width 6 height 6
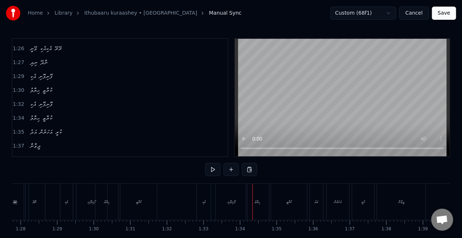
click at [219, 194] on div "ފޮނިފޮނި" at bounding box center [231, 201] width 31 height 36
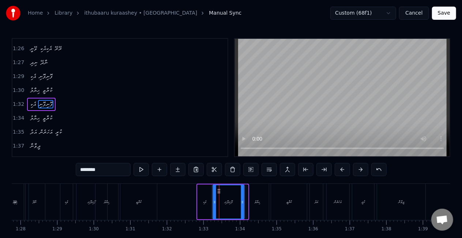
drag, startPoint x: 224, startPoint y: 190, endPoint x: 220, endPoint y: 189, distance: 4.4
click at [220, 189] on icon at bounding box center [219, 191] width 6 height 6
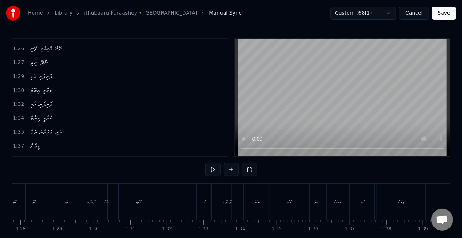
click at [235, 194] on div "ފޮނިފޮނި" at bounding box center [227, 201] width 31 height 36
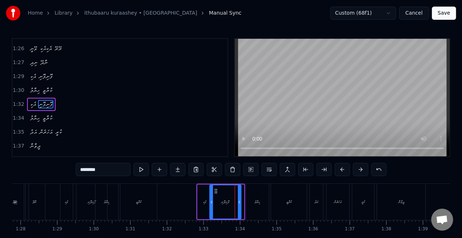
click at [215, 191] on icon at bounding box center [216, 191] width 6 height 6
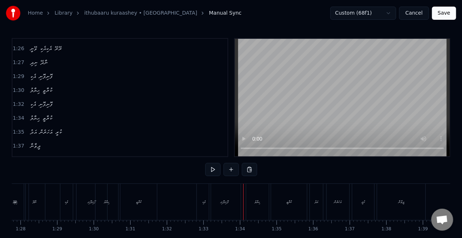
click at [236, 205] on div "ފޮނިފޮނި" at bounding box center [224, 201] width 31 height 36
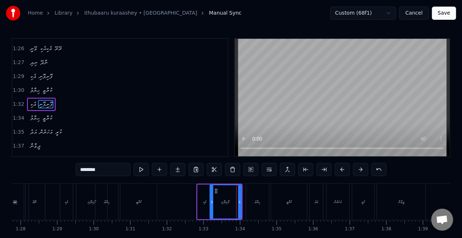
drag, startPoint x: 220, startPoint y: 190, endPoint x: 216, endPoint y: 191, distance: 4.1
click at [216, 191] on div "ފޮނިފޮނި" at bounding box center [225, 201] width 31 height 33
drag, startPoint x: 216, startPoint y: 191, endPoint x: 212, endPoint y: 189, distance: 4.1
click at [212, 189] on icon at bounding box center [212, 191] width 6 height 6
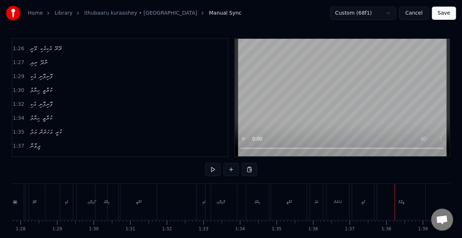
click at [450, 10] on button "Save" at bounding box center [444, 13] width 24 height 13
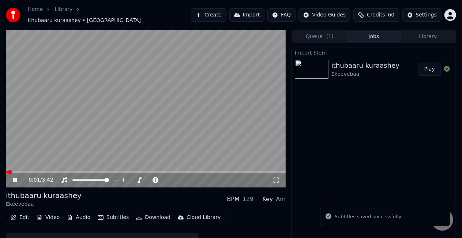
click at [95, 139] on video at bounding box center [146, 108] width 280 height 157
click at [63, 168] on icon at bounding box center [64, 169] width 5 height 5
click at [67, 171] on span at bounding box center [146, 171] width 280 height 1
click at [132, 126] on video at bounding box center [146, 108] width 280 height 157
click at [81, 167] on video at bounding box center [146, 108] width 280 height 157
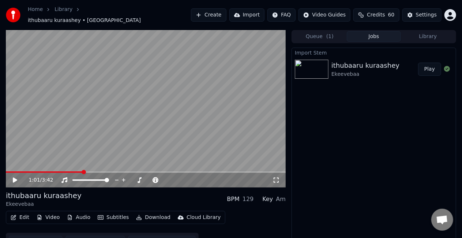
click at [82, 171] on span at bounding box center [146, 171] width 280 height 1
click at [106, 147] on video at bounding box center [146, 108] width 280 height 157
click at [143, 96] on video at bounding box center [146, 108] width 280 height 157
click at [214, 12] on button "Create" at bounding box center [208, 14] width 35 height 13
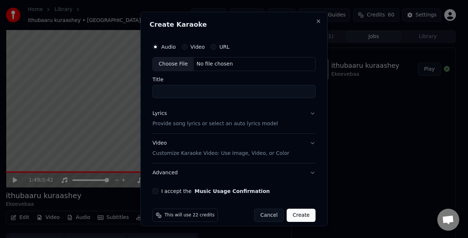
click at [179, 65] on div "Choose File" at bounding box center [173, 63] width 41 height 13
type input "**********"
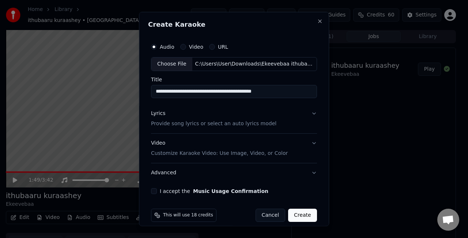
click at [298, 127] on button "Lyrics Provide song lyrics or select an auto lyrics model" at bounding box center [234, 117] width 166 height 29
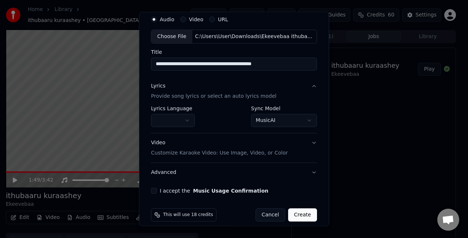
scroll to position [34, 0]
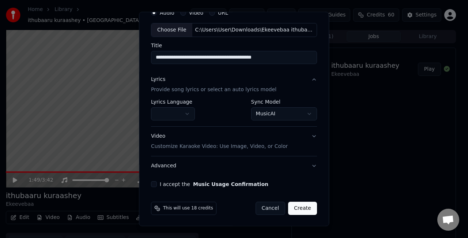
click at [271, 112] on body "**********" at bounding box center [231, 119] width 462 height 238
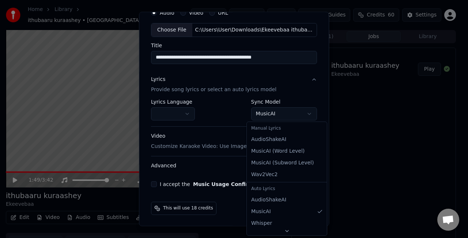
click at [263, 129] on div "Manual Lyrics" at bounding box center [286, 128] width 77 height 10
select select "**********"
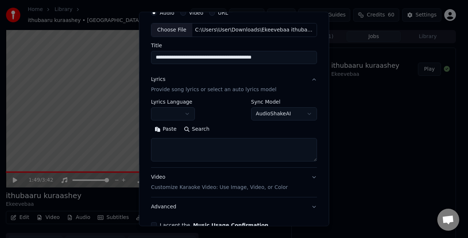
click at [211, 147] on textarea at bounding box center [234, 149] width 166 height 23
paste textarea "**********"
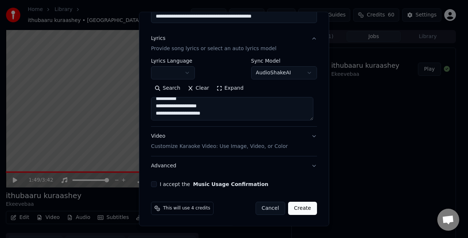
type textarea "**********"
click at [307, 135] on button "Video Customize Karaoke Video: Use Image, Video, or Color" at bounding box center [234, 140] width 166 height 29
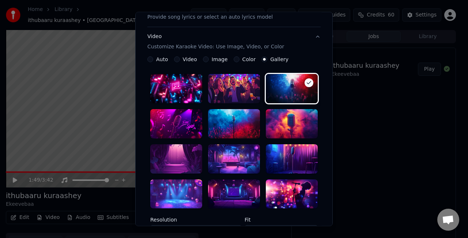
scroll to position [111, 0]
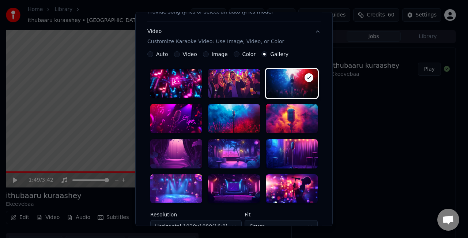
click at [218, 181] on div at bounding box center [234, 188] width 52 height 29
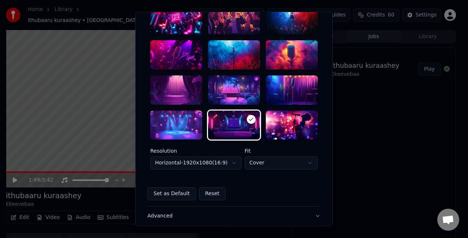
scroll to position [184, 0]
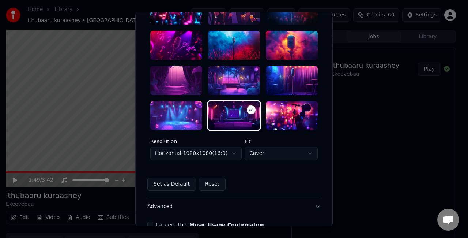
click at [221, 154] on body "**********" at bounding box center [231, 119] width 462 height 238
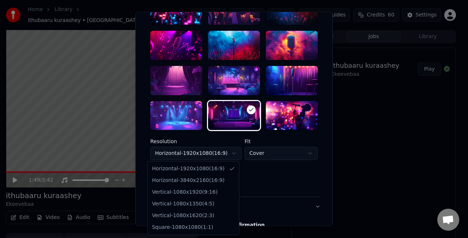
select select "*********"
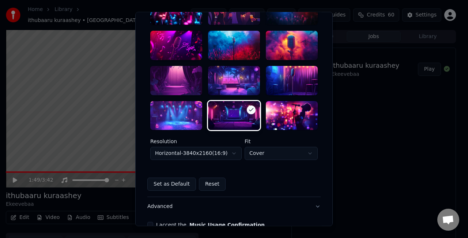
click at [277, 156] on body "**********" at bounding box center [231, 119] width 462 height 238
select select "****"
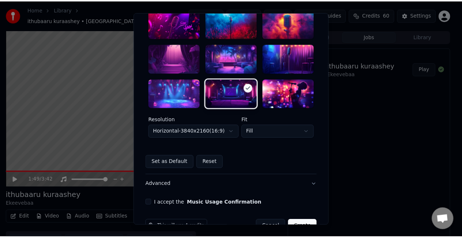
scroll to position [225, 0]
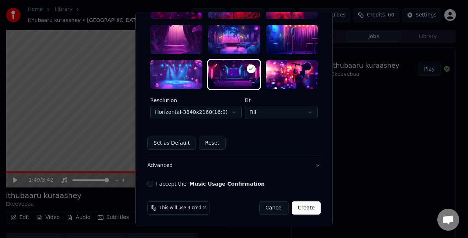
click at [149, 183] on button "I accept the Music Usage Confirmation" at bounding box center [150, 184] width 6 height 6
click at [297, 208] on button "Create" at bounding box center [306, 207] width 29 height 13
select select "*********"
select select "*****"
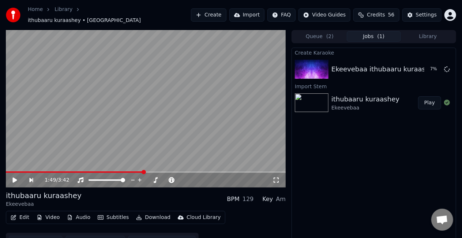
click at [434, 31] on button "Library" at bounding box center [428, 36] width 54 height 11
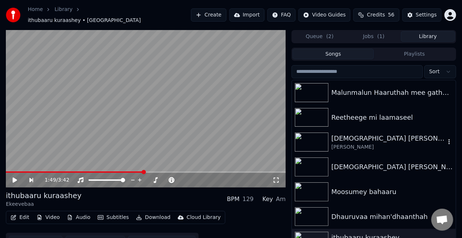
click at [373, 143] on div "[PERSON_NAME]" at bounding box center [388, 146] width 114 height 7
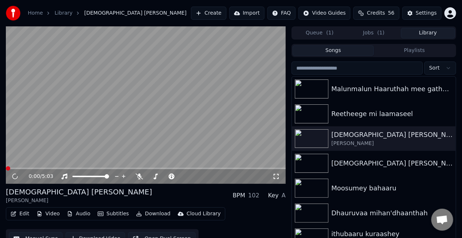
click at [107, 168] on span at bounding box center [146, 167] width 280 height 1
click at [126, 134] on video at bounding box center [146, 104] width 280 height 157
click at [124, 134] on video at bounding box center [146, 104] width 280 height 157
click at [13, 177] on icon at bounding box center [15, 176] width 4 height 5
click at [28, 167] on span at bounding box center [146, 167] width 280 height 1
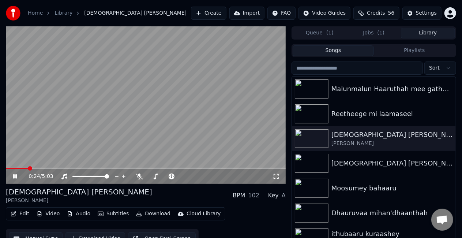
click at [88, 131] on video at bounding box center [146, 104] width 280 height 157
click at [86, 146] on video at bounding box center [146, 104] width 280 height 157
click at [58, 167] on span at bounding box center [146, 167] width 280 height 1
click at [101, 136] on video at bounding box center [146, 104] width 280 height 157
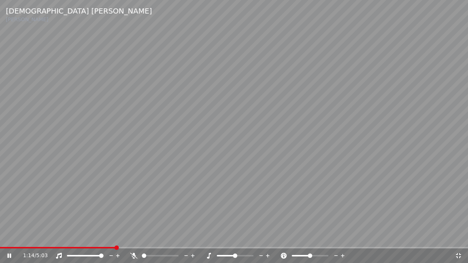
click at [123, 237] on span at bounding box center [234, 247] width 468 height 1
click at [140, 237] on video at bounding box center [234, 131] width 468 height 263
click at [180, 211] on video at bounding box center [234, 131] width 468 height 263
click at [270, 174] on video at bounding box center [234, 131] width 468 height 263
click at [456, 237] on icon at bounding box center [458, 256] width 7 height 6
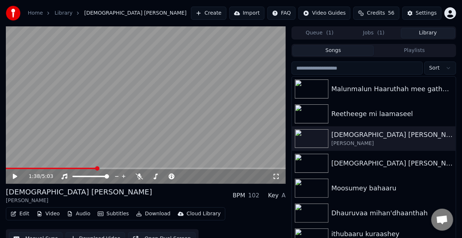
click at [202, 124] on video at bounding box center [146, 104] width 280 height 157
click at [124, 167] on span at bounding box center [146, 167] width 280 height 1
click at [145, 151] on video at bounding box center [146, 104] width 280 height 157
click at [119, 167] on span at bounding box center [66, 167] width 120 height 1
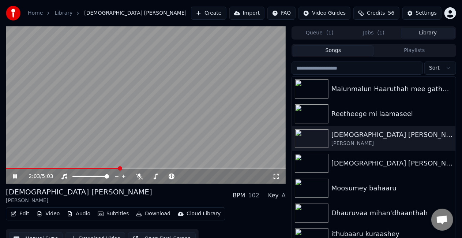
click at [136, 120] on video at bounding box center [146, 104] width 280 height 157
click at [115, 168] on span at bounding box center [62, 167] width 113 height 1
click at [111, 127] on video at bounding box center [146, 104] width 280 height 157
click at [224, 168] on span at bounding box center [146, 167] width 280 height 1
click at [230, 137] on video at bounding box center [146, 104] width 280 height 157
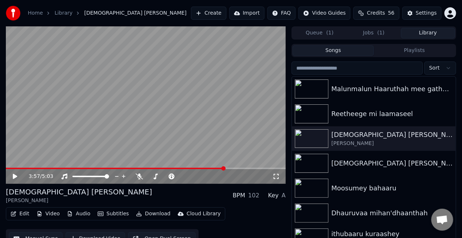
click at [230, 137] on video at bounding box center [146, 104] width 280 height 157
click at [235, 168] on span at bounding box center [146, 167] width 280 height 1
click at [245, 151] on video at bounding box center [146, 104] width 280 height 157
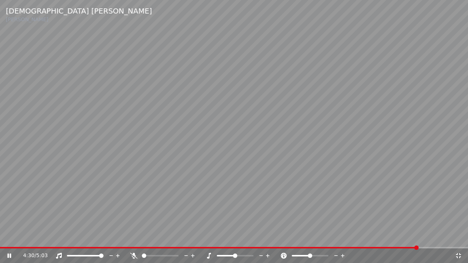
click at [235, 139] on video at bounding box center [234, 131] width 468 height 263
click at [244, 104] on video at bounding box center [234, 131] width 468 height 263
click at [298, 137] on video at bounding box center [234, 131] width 468 height 263
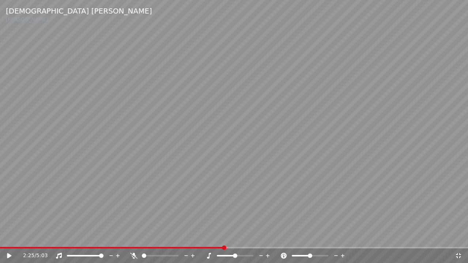
click at [224, 237] on span at bounding box center [112, 247] width 224 height 1
click at [230, 167] on video at bounding box center [234, 131] width 468 height 263
click at [241, 237] on div at bounding box center [241, 255] width 59 height 7
click at [241, 237] on span at bounding box center [235, 255] width 37 height 1
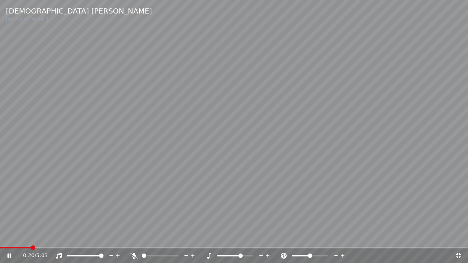
click at [31, 237] on span at bounding box center [15, 247] width 31 height 1
click at [197, 153] on video at bounding box center [234, 131] width 468 height 263
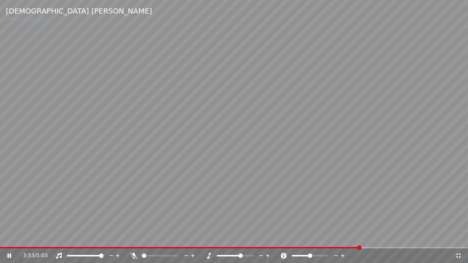
click at [378, 237] on div "3:53 / 5:03" at bounding box center [234, 256] width 468 height 15
click at [378, 237] on span at bounding box center [234, 247] width 468 height 1
click at [356, 197] on video at bounding box center [234, 131] width 468 height 263
click at [425, 237] on video at bounding box center [234, 131] width 468 height 263
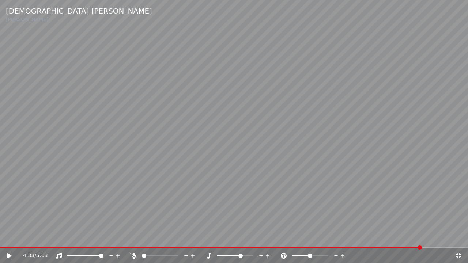
click at [421, 237] on span at bounding box center [210, 247] width 421 height 1
click at [364, 210] on video at bounding box center [234, 131] width 468 height 263
click at [458, 237] on icon at bounding box center [458, 256] width 7 height 6
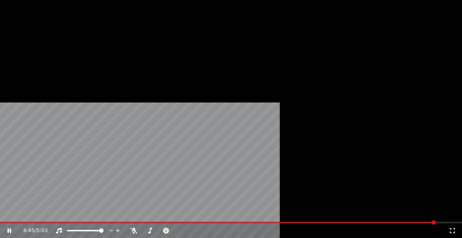
scroll to position [16, 0]
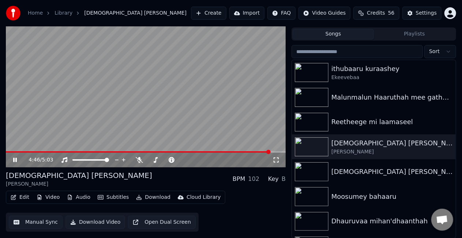
click at [48, 218] on button "Manual Sync" at bounding box center [36, 221] width 54 height 13
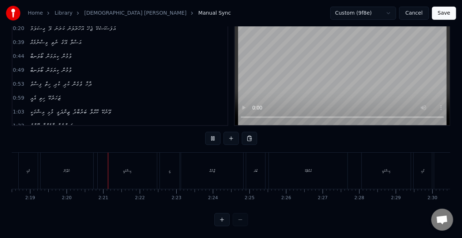
scroll to position [0, 5103]
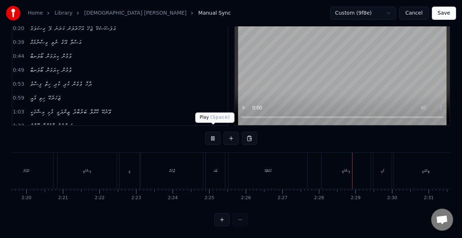
click at [212, 136] on button at bounding box center [212, 138] width 15 height 13
click at [436, 15] on button "Save" at bounding box center [444, 13] width 24 height 13
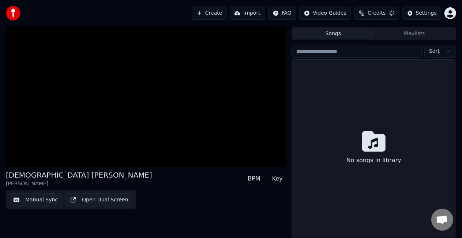
scroll to position [16, 0]
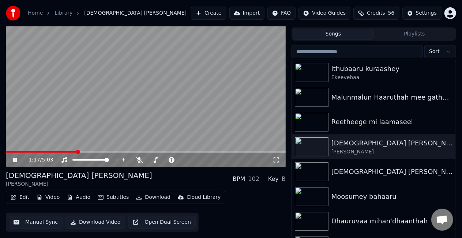
click at [77, 152] on span at bounding box center [146, 151] width 280 height 1
click at [96, 121] on video at bounding box center [146, 88] width 280 height 157
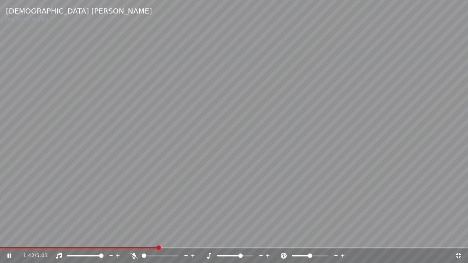
click at [456, 237] on div "1:42 / 5:03" at bounding box center [234, 255] width 462 height 7
click at [457, 237] on icon at bounding box center [458, 255] width 5 height 5
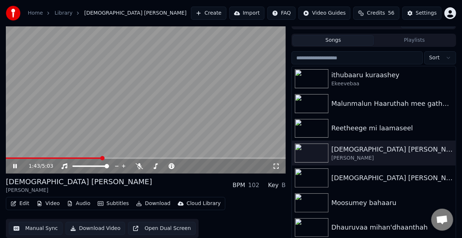
click at [159, 105] on video at bounding box center [146, 94] width 280 height 157
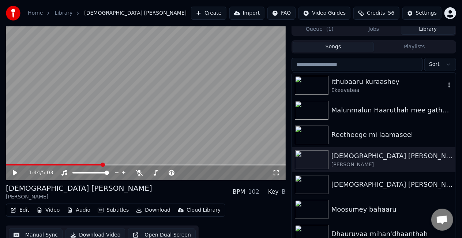
scroll to position [0, 0]
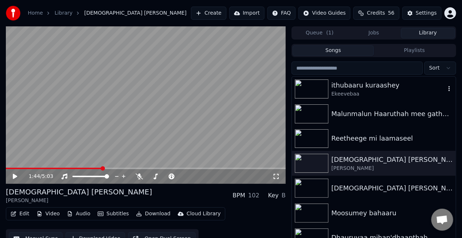
click at [352, 95] on div "Ekeevebaa" at bounding box center [388, 93] width 114 height 7
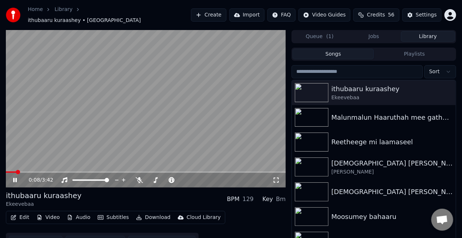
click at [15, 171] on span at bounding box center [146, 171] width 280 height 1
click at [56, 143] on video at bounding box center [146, 108] width 280 height 157
click at [80, 126] on video at bounding box center [146, 108] width 280 height 157
click at [96, 136] on video at bounding box center [146, 108] width 280 height 157
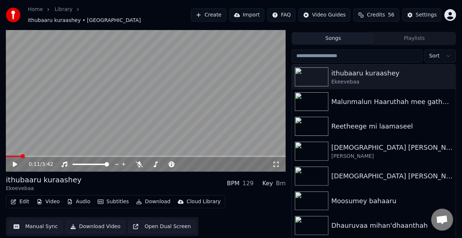
scroll to position [16, 0]
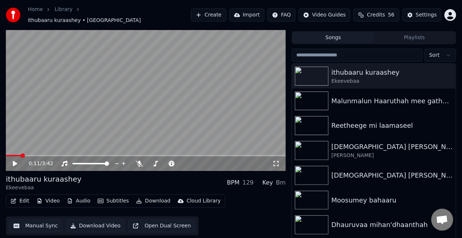
click at [30, 220] on button "Manual Sync" at bounding box center [36, 225] width 54 height 13
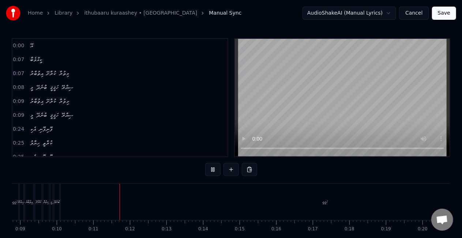
scroll to position [0, 372]
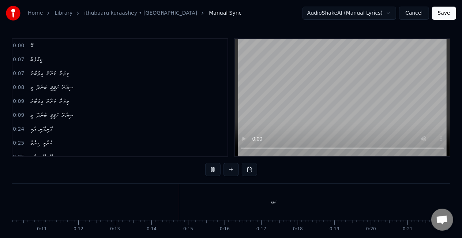
click at [256, 193] on div "ހަޤީޤީ" at bounding box center [273, 201] width 529 height 36
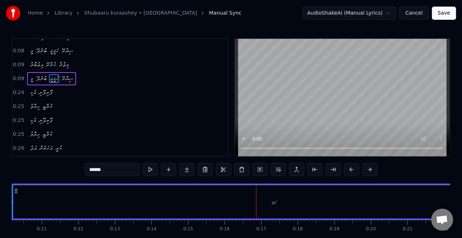
scroll to position [0, 0]
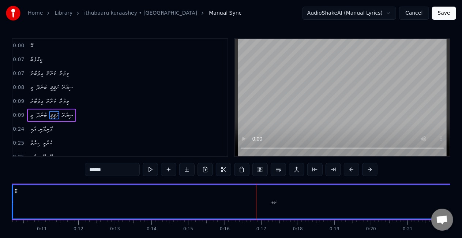
click at [16, 44] on span "0:00" at bounding box center [18, 45] width 11 height 7
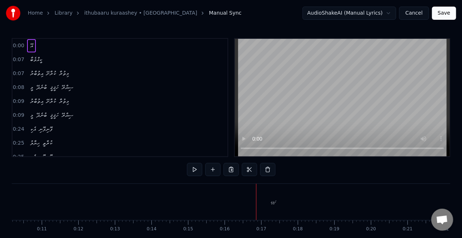
click at [16, 45] on span "0:00" at bounding box center [18, 45] width 11 height 7
click at [29, 46] on span "އޭ" at bounding box center [31, 45] width 4 height 8
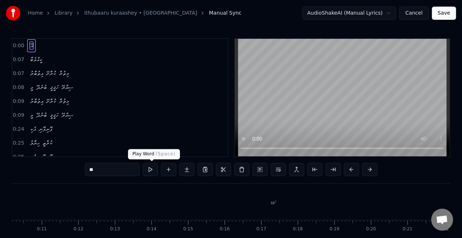
click at [149, 174] on button at bounding box center [150, 169] width 15 height 13
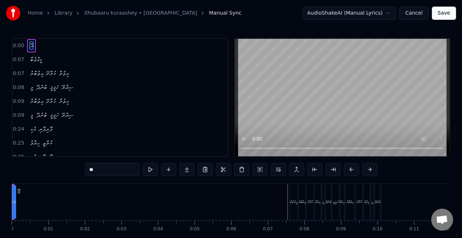
click at [149, 173] on button at bounding box center [150, 169] width 15 height 13
click at [417, 8] on button "Cancel" at bounding box center [414, 13] width 30 height 13
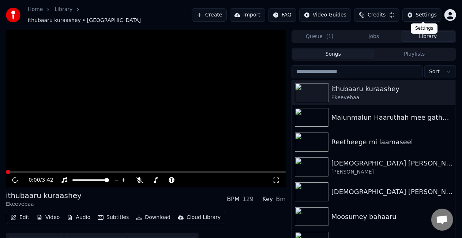
scroll to position [16, 0]
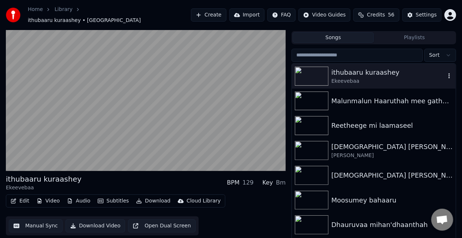
click at [445, 73] on icon "button" at bounding box center [448, 76] width 7 height 6
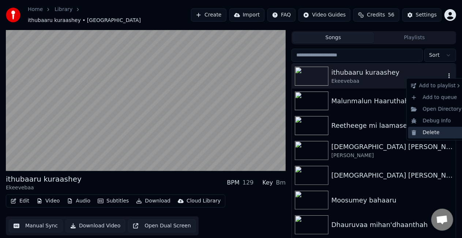
click at [432, 129] on div "Delete" at bounding box center [436, 132] width 56 height 12
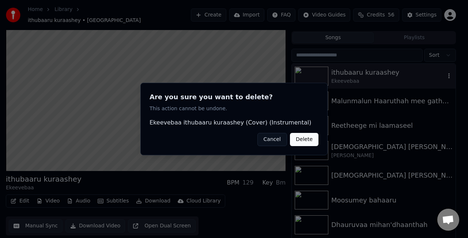
click at [314, 136] on button "Delete" at bounding box center [304, 139] width 29 height 13
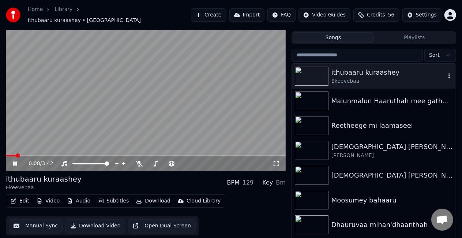
click at [163, 91] on video at bounding box center [146, 92] width 280 height 157
click at [363, 78] on div "Ekeevebaa" at bounding box center [388, 80] width 114 height 7
click at [362, 104] on div "Malunmalun Haaruthah mee gathaalaa" at bounding box center [374, 100] width 164 height 25
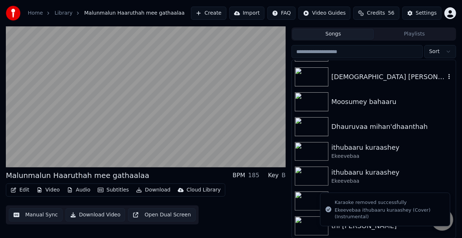
scroll to position [73, 0]
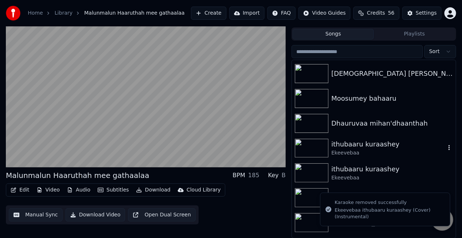
click at [354, 137] on div "ithubaaru kuraashey Ekeevebaa" at bounding box center [374, 148] width 164 height 25
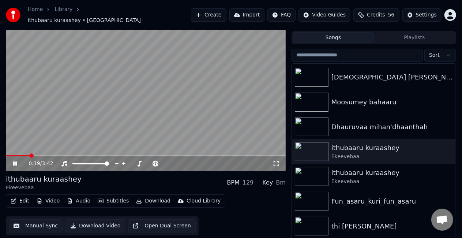
click at [30, 155] on span at bounding box center [146, 155] width 280 height 1
click at [86, 117] on video at bounding box center [146, 92] width 280 height 157
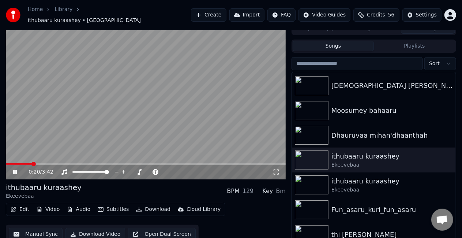
scroll to position [16, 0]
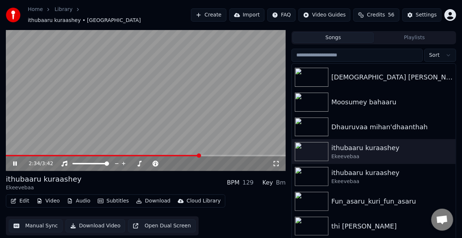
click at [199, 155] on span at bounding box center [146, 155] width 280 height 1
click at [189, 121] on video at bounding box center [146, 92] width 280 height 157
click at [172, 150] on video at bounding box center [146, 92] width 280 height 157
click at [171, 155] on span at bounding box center [89, 155] width 166 height 1
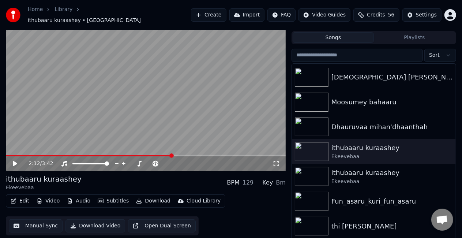
click at [133, 109] on video at bounding box center [146, 92] width 280 height 157
click at [155, 155] on span at bounding box center [80, 155] width 149 height 1
click at [119, 104] on video at bounding box center [146, 92] width 280 height 157
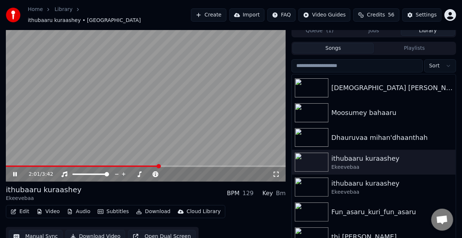
scroll to position [0, 0]
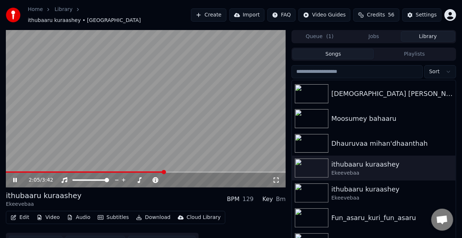
click at [203, 103] on video at bounding box center [146, 108] width 280 height 157
click at [155, 171] on span at bounding box center [80, 171] width 149 height 1
click at [155, 123] on video at bounding box center [146, 108] width 280 height 157
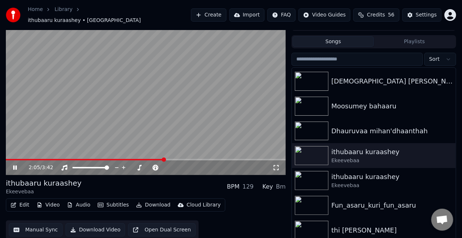
scroll to position [16, 0]
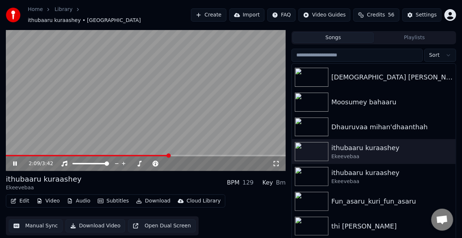
click at [147, 155] on span at bounding box center [87, 155] width 163 height 1
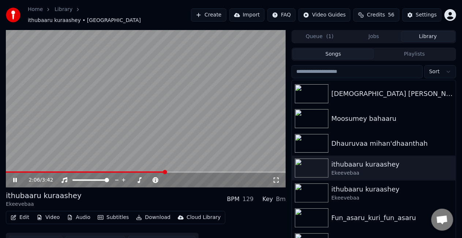
click at [177, 108] on video at bounding box center [146, 108] width 280 height 157
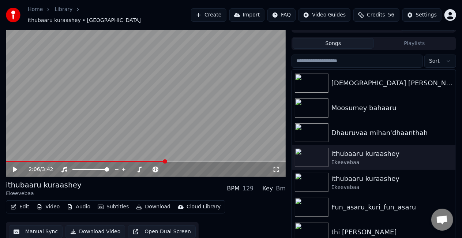
scroll to position [16, 0]
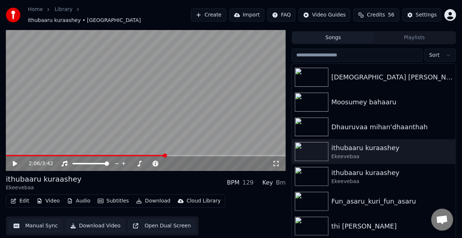
click at [34, 222] on button "Manual Sync" at bounding box center [36, 225] width 54 height 13
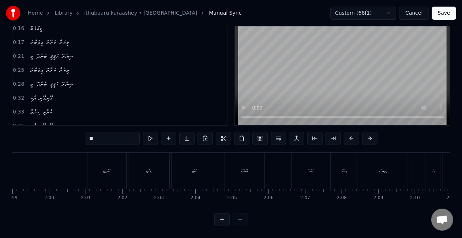
scroll to position [0, 4400]
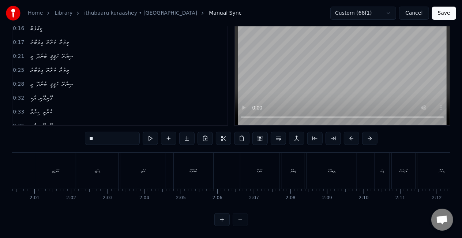
click at [63, 162] on div "އެދުނީތީ" at bounding box center [55, 170] width 39 height 36
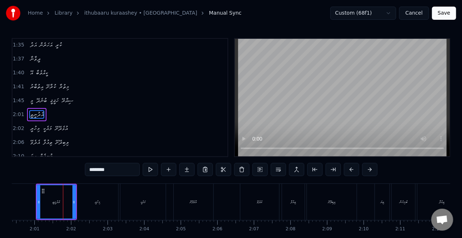
scroll to position [412, 0]
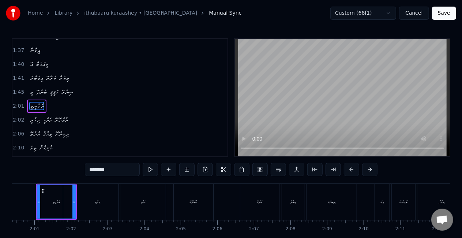
click at [91, 198] on div "މިހުރީ" at bounding box center [97, 201] width 41 height 36
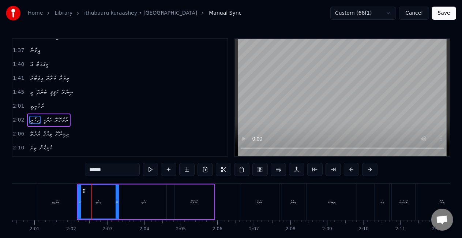
scroll to position [425, 0]
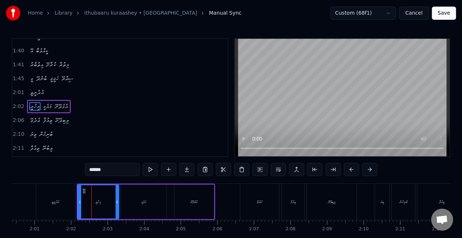
click at [99, 167] on input "******" at bounding box center [112, 169] width 55 height 13
click at [40, 199] on div "އެދުނީތީ" at bounding box center [55, 201] width 39 height 36
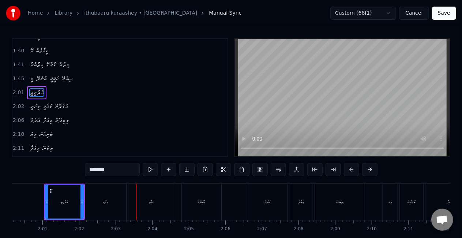
click at [111, 209] on div "މިހުރީ" at bounding box center [105, 201] width 41 height 36
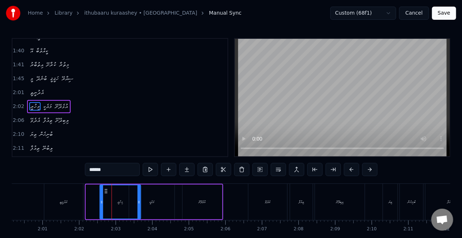
drag, startPoint x: 93, startPoint y: 189, endPoint x: 107, endPoint y: 193, distance: 14.6
click at [107, 193] on icon at bounding box center [106, 191] width 6 height 6
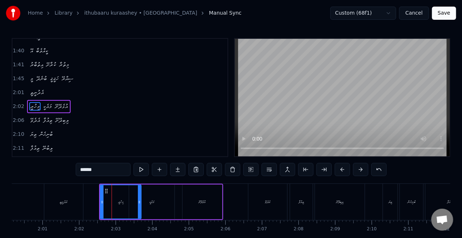
click at [56, 197] on div "އެދުނީތީ" at bounding box center [63, 201] width 39 height 36
type input "********"
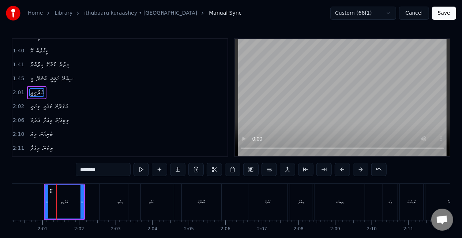
scroll to position [412, 0]
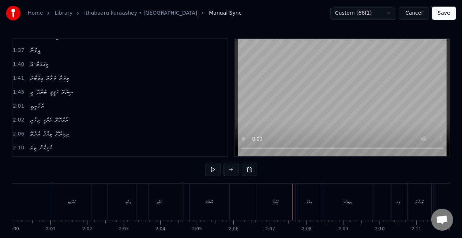
click at [260, 208] on div "އެދެވޭ" at bounding box center [275, 201] width 39 height 36
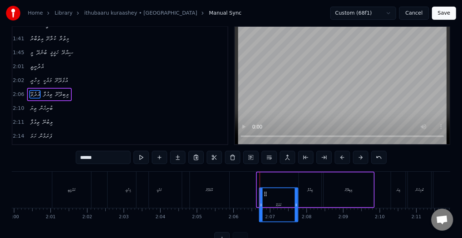
scroll to position [15, 0]
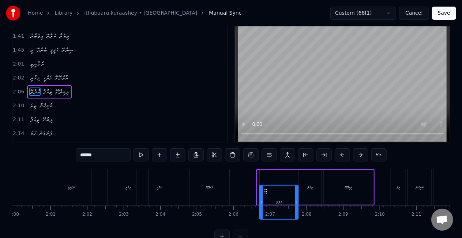
drag, startPoint x: 263, startPoint y: 193, endPoint x: 265, endPoint y: 186, distance: 7.3
click at [265, 186] on div "އެދެވޭ" at bounding box center [279, 201] width 38 height 33
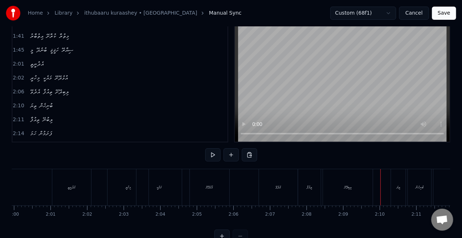
click at [260, 186] on div "އެދެވޭ" at bounding box center [278, 187] width 39 height 36
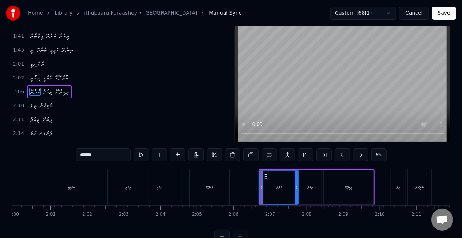
scroll to position [0, 0]
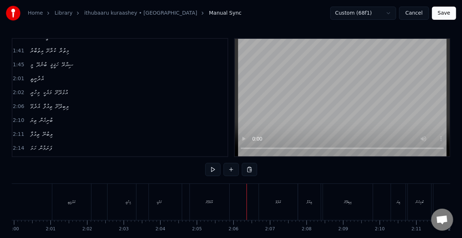
click at [57, 200] on div "އެދުނީތީ" at bounding box center [71, 201] width 39 height 36
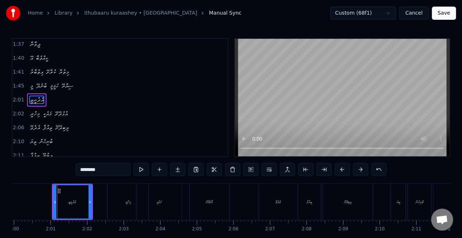
scroll to position [412, 0]
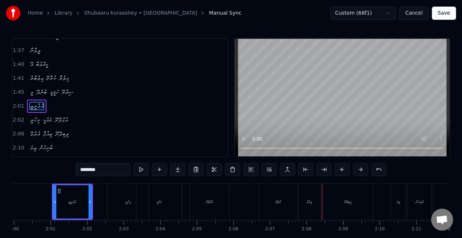
click at [307, 201] on div "ތިއުފާ" at bounding box center [309, 201] width 5 height 5
type input "******"
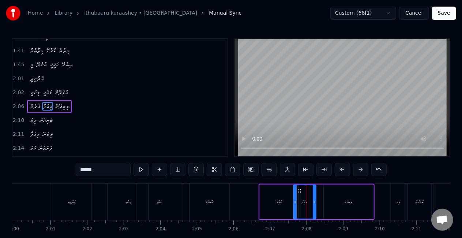
drag, startPoint x: 305, startPoint y: 192, endPoint x: 300, endPoint y: 189, distance: 6.6
click at [300, 189] on icon at bounding box center [299, 191] width 6 height 6
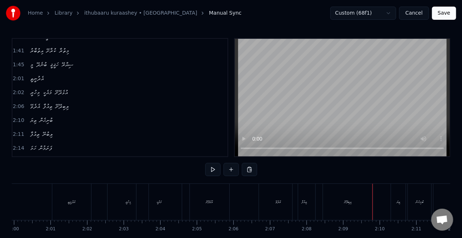
click at [277, 199] on div "އެދެވޭ" at bounding box center [277, 201] width 5 height 5
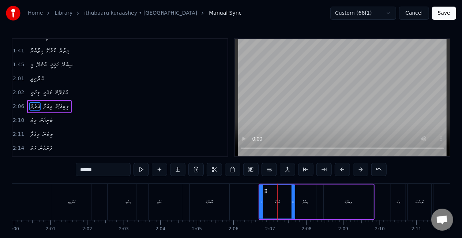
drag, startPoint x: 297, startPoint y: 202, endPoint x: 292, endPoint y: 200, distance: 5.6
click at [292, 200] on icon at bounding box center [292, 202] width 3 height 6
click at [304, 199] on div "ތިއުފާ" at bounding box center [304, 201] width 5 height 5
type input "******"
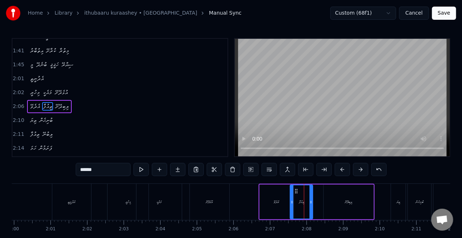
drag, startPoint x: 298, startPoint y: 189, endPoint x: 295, endPoint y: 186, distance: 4.1
click at [295, 186] on div "ތިއުފާ" at bounding box center [302, 201] width 22 height 33
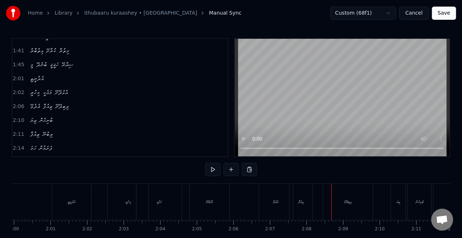
click at [309, 198] on div "ތިއުފާ" at bounding box center [300, 201] width 23 height 36
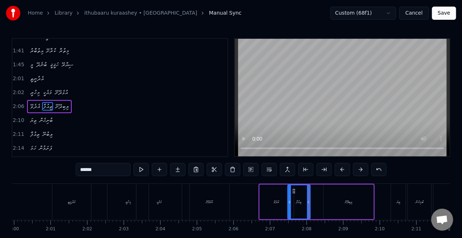
click at [293, 189] on icon at bounding box center [294, 191] width 6 height 6
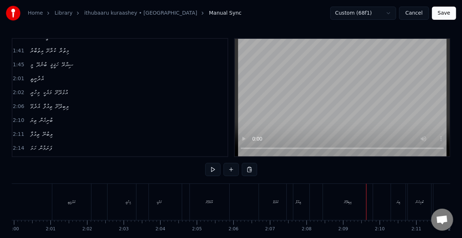
click at [337, 213] on div "ލިބިދޭށޭ" at bounding box center [348, 201] width 50 height 36
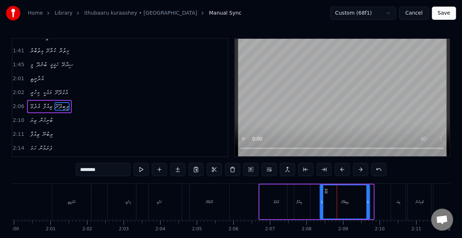
drag, startPoint x: 332, startPoint y: 190, endPoint x: 328, endPoint y: 189, distance: 3.8
click at [328, 189] on icon at bounding box center [326, 191] width 6 height 6
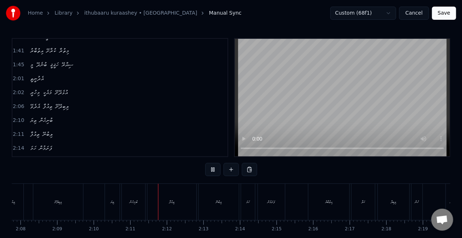
scroll to position [0, 4758]
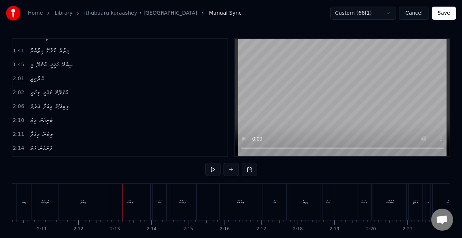
click at [162, 197] on div "ހަމަ" at bounding box center [159, 201] width 14 height 36
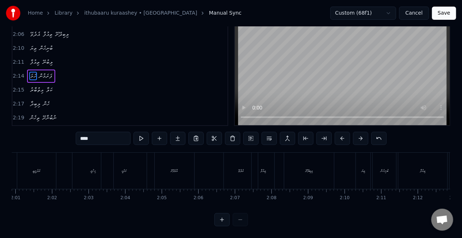
scroll to position [0, 4661]
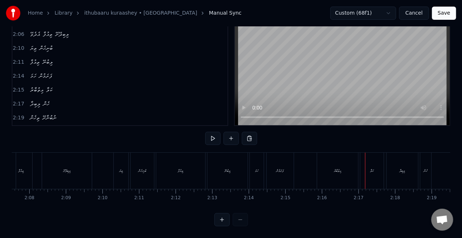
click at [275, 200] on div "އޭ ކީއްވެބާ އިތުބާރު ކުރާށޭ މިތުރާ މީ ބުނެދޭ ހަޤީޤީ ސިއްރޭ އިތުބާރު ކުރާށޭ މިތު…" at bounding box center [231, 179] width 438 height 55
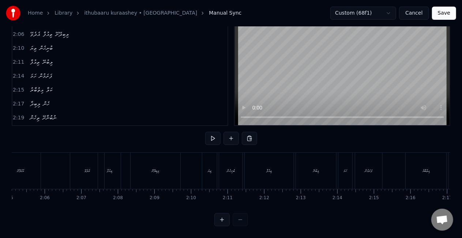
scroll to position [0, 4559]
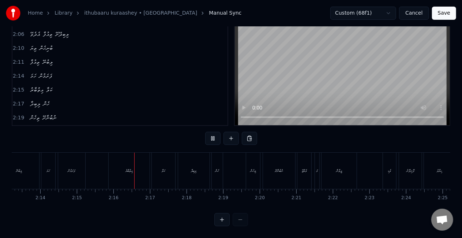
scroll to position [0, 4933]
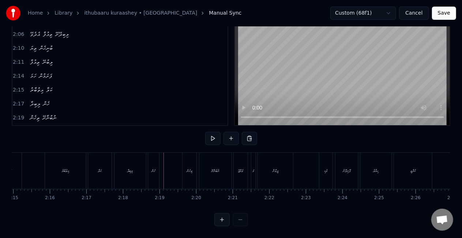
click at [83, 161] on div "އިތުބާރު" at bounding box center [65, 170] width 41 height 36
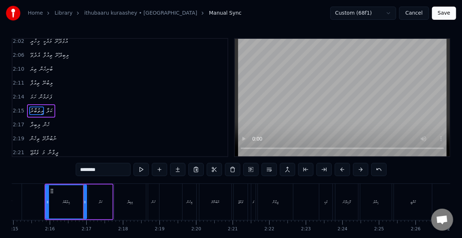
scroll to position [494, 0]
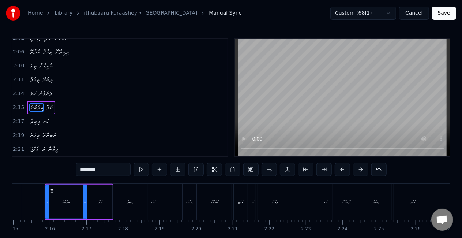
click at [442, 15] on button "Save" at bounding box center [444, 13] width 24 height 13
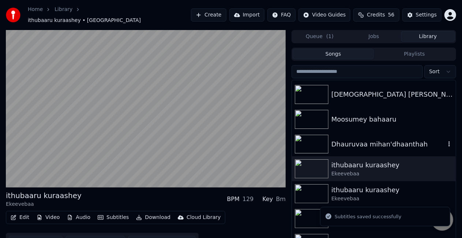
scroll to position [73, 0]
click at [368, 160] on div "ithubaaru kuraashey" at bounding box center [388, 164] width 114 height 10
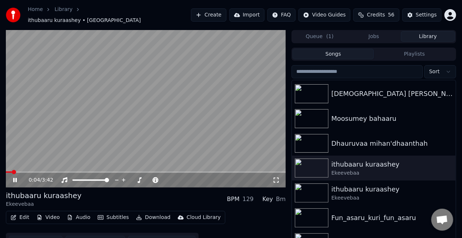
click at [88, 171] on span at bounding box center [146, 171] width 280 height 1
click at [136, 171] on span at bounding box center [146, 171] width 280 height 1
click at [152, 171] on span at bounding box center [146, 171] width 280 height 1
click at [164, 171] on span at bounding box center [146, 171] width 280 height 1
click at [165, 154] on video at bounding box center [146, 108] width 280 height 157
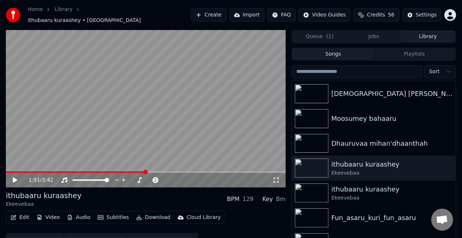
click at [145, 171] on span at bounding box center [76, 171] width 140 height 1
click at [149, 129] on video at bounding box center [146, 108] width 280 height 157
click at [219, 118] on video at bounding box center [146, 108] width 280 height 157
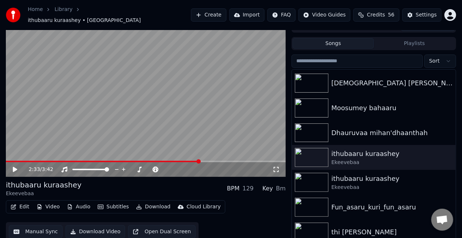
scroll to position [16, 0]
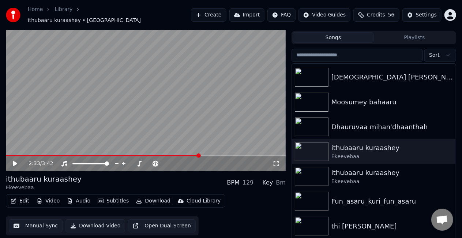
click at [26, 222] on button "Manual Sync" at bounding box center [36, 225] width 54 height 13
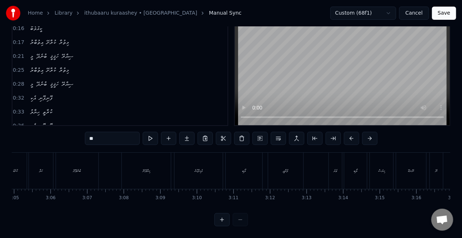
scroll to position [0, 6449]
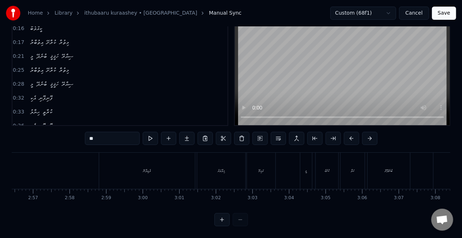
click at [113, 177] on div "ދެވިދާނޭ" at bounding box center [147, 170] width 96 height 36
type input "********"
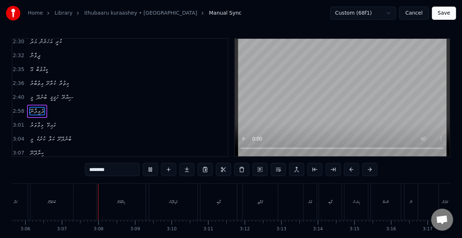
scroll to position [0, 6816]
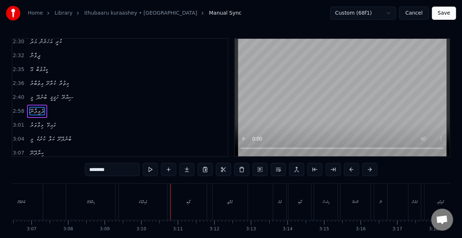
click at [454, 16] on button "Save" at bounding box center [444, 13] width 24 height 13
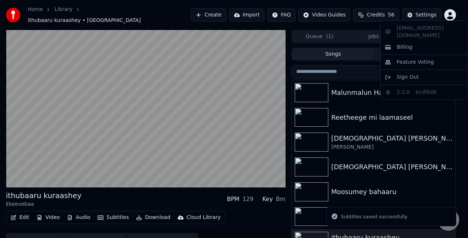
click at [454, 16] on html "Home Library ithubaaru kuraashey • Ekeevebaa Create Import FAQ Video Guides Cre…" at bounding box center [234, 119] width 468 height 238
click at [143, 119] on html "Home Library ithubaaru kuraashey • Ekeevebaa Create Import FAQ Video Guides Cre…" at bounding box center [234, 119] width 468 height 238
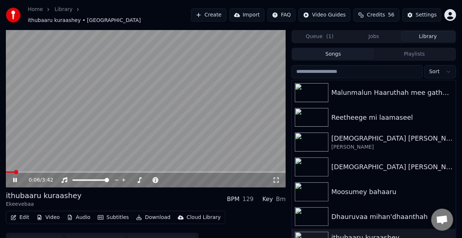
click at [15, 178] on icon at bounding box center [15, 180] width 4 height 4
